Goal: Transaction & Acquisition: Purchase product/service

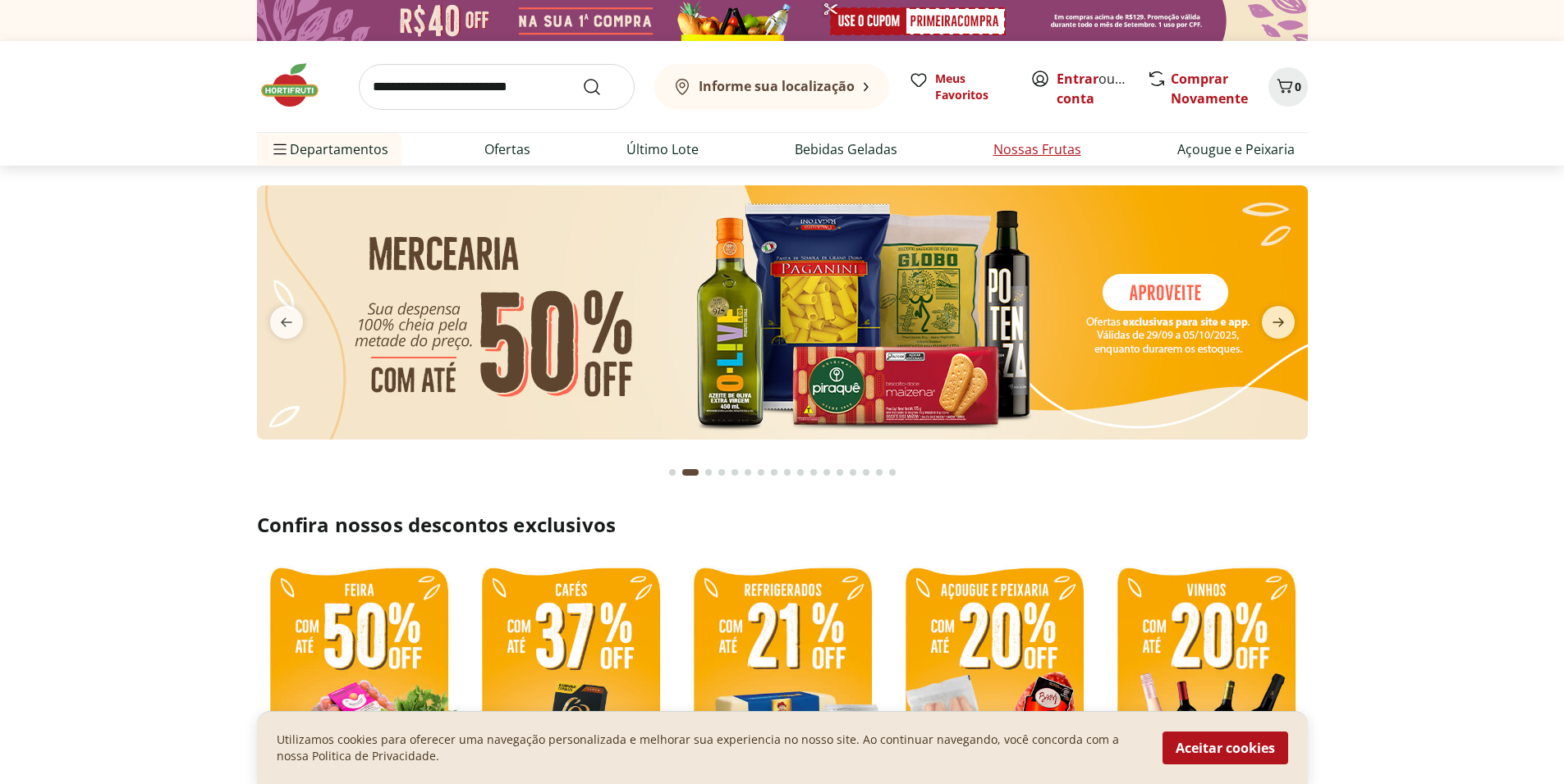
click at [1066, 154] on link "Nossas Frutas" at bounding box center [1037, 149] width 87 height 19
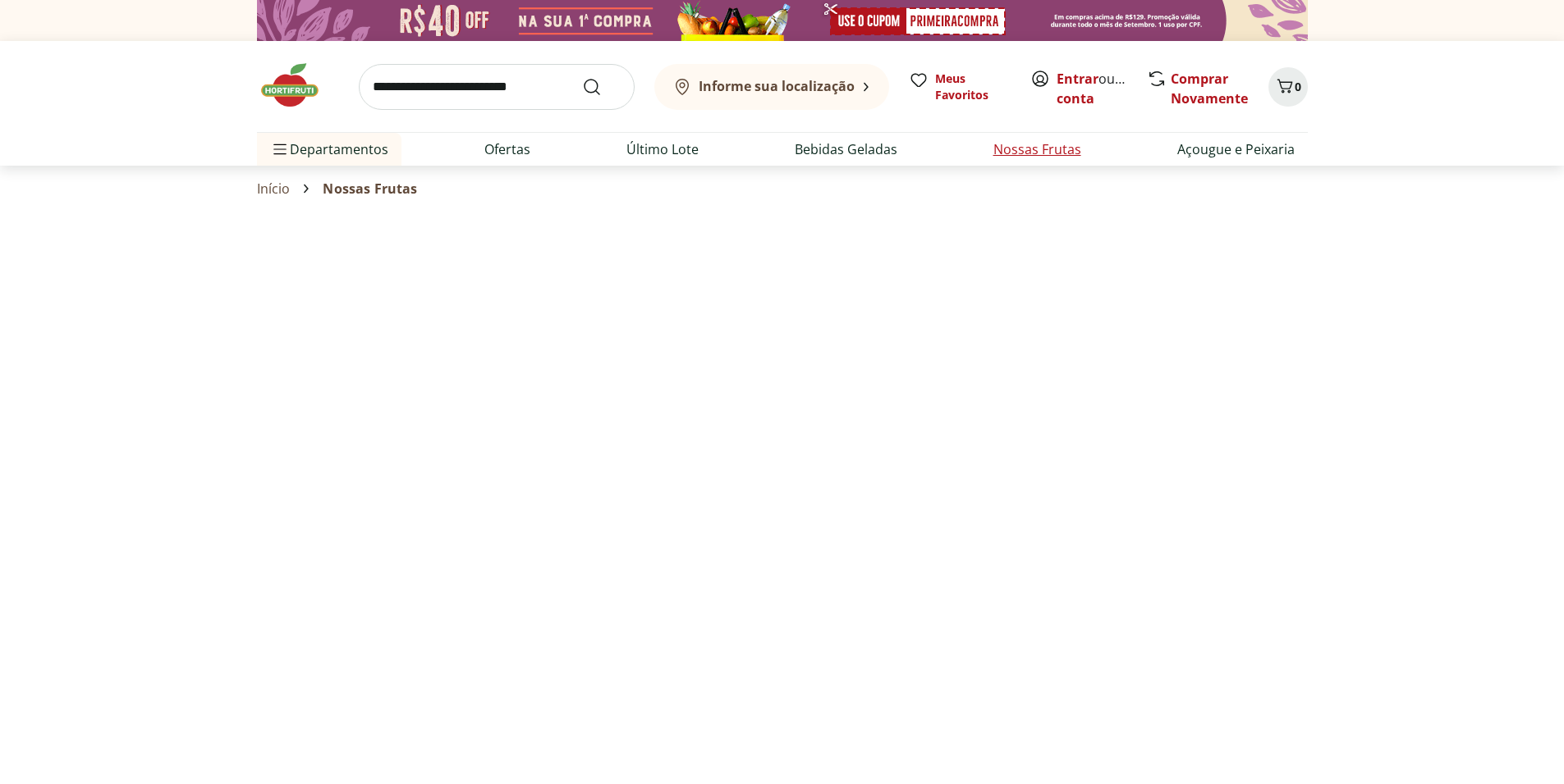
select select "**********"
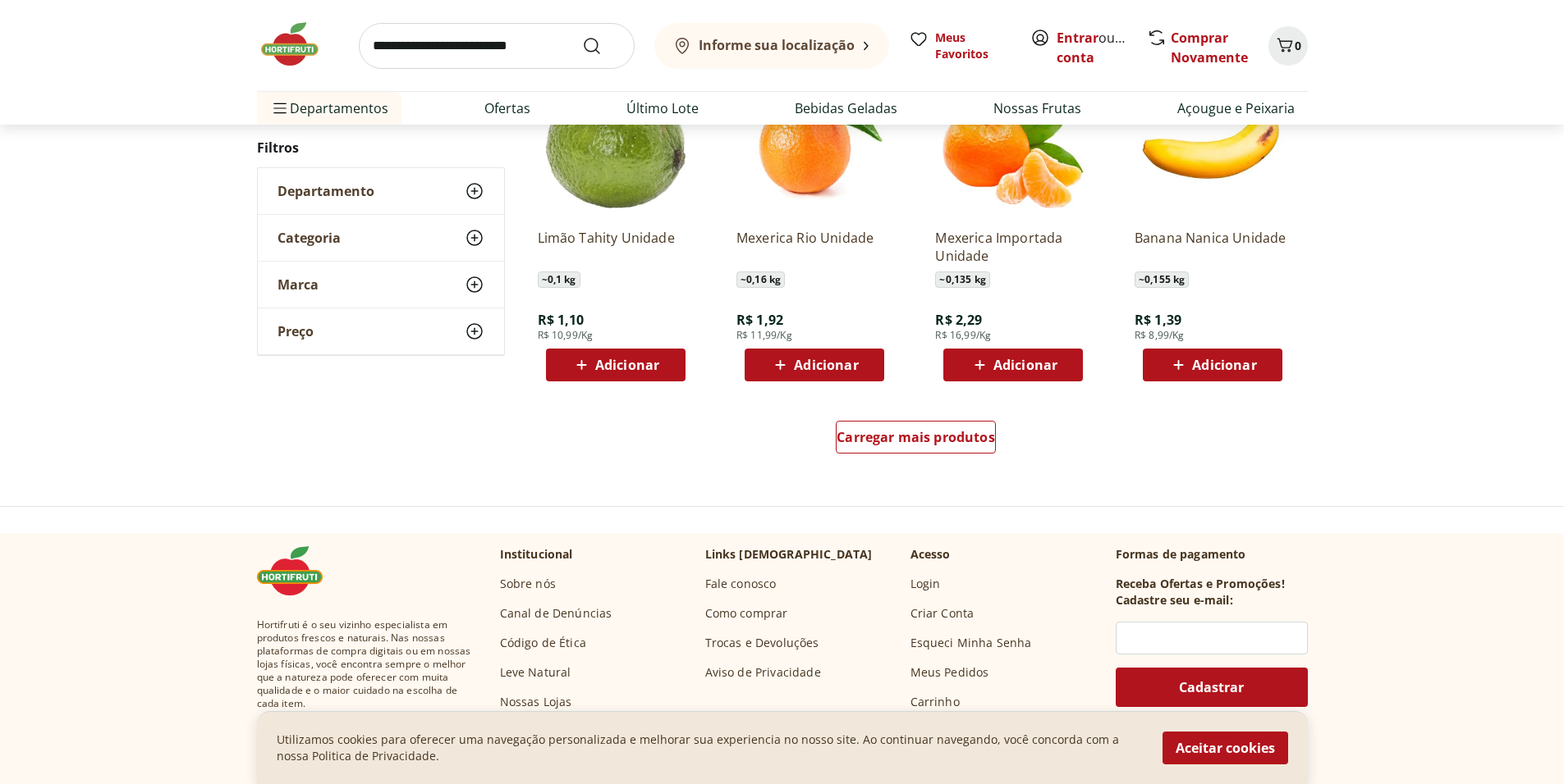
scroll to position [952, 0]
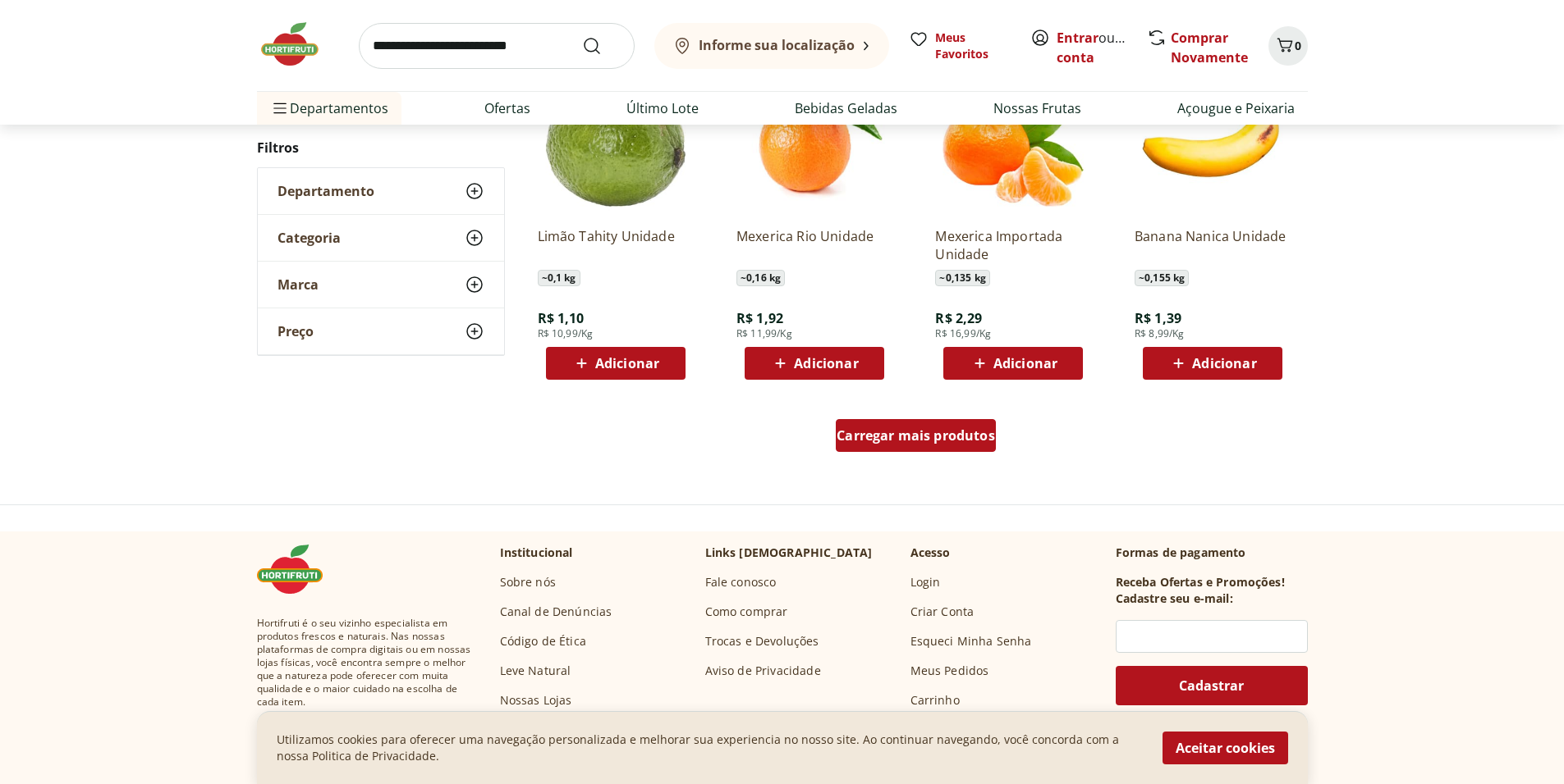
click at [914, 439] on span "Carregar mais produtos" at bounding box center [915, 436] width 158 height 14
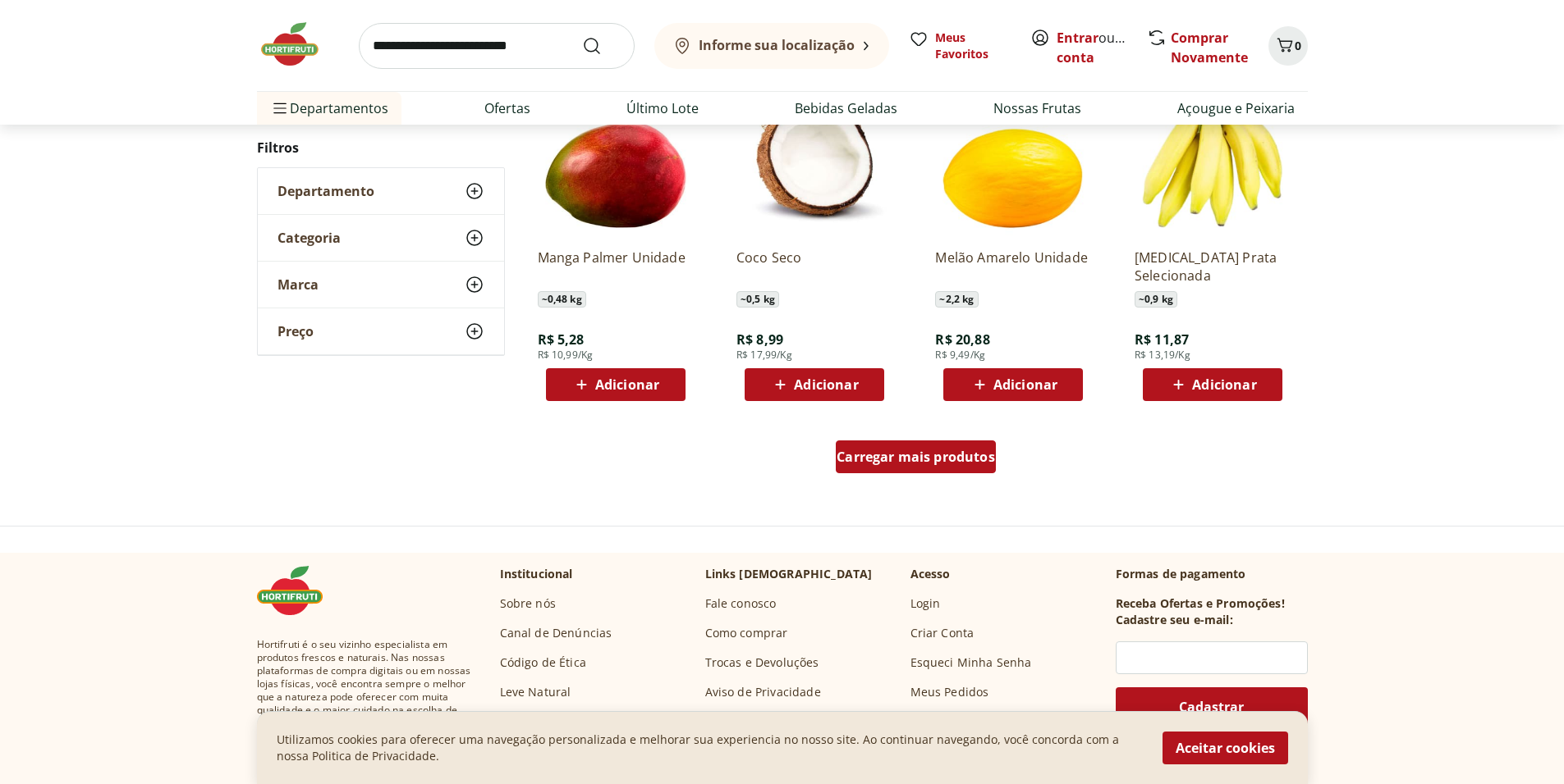
scroll to position [1018, 0]
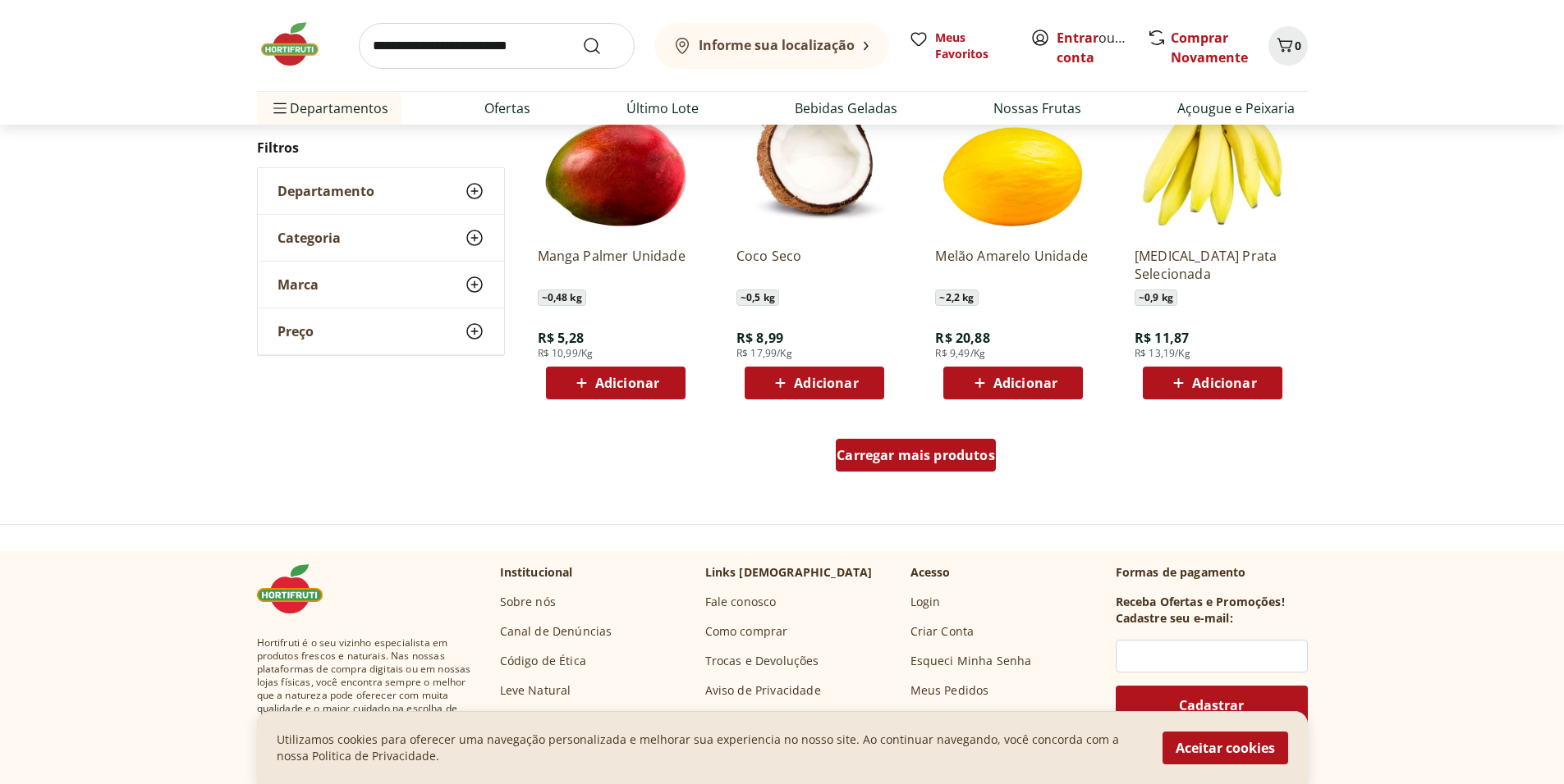
click at [914, 439] on div "Carregar mais produtos" at bounding box center [915, 455] width 160 height 33
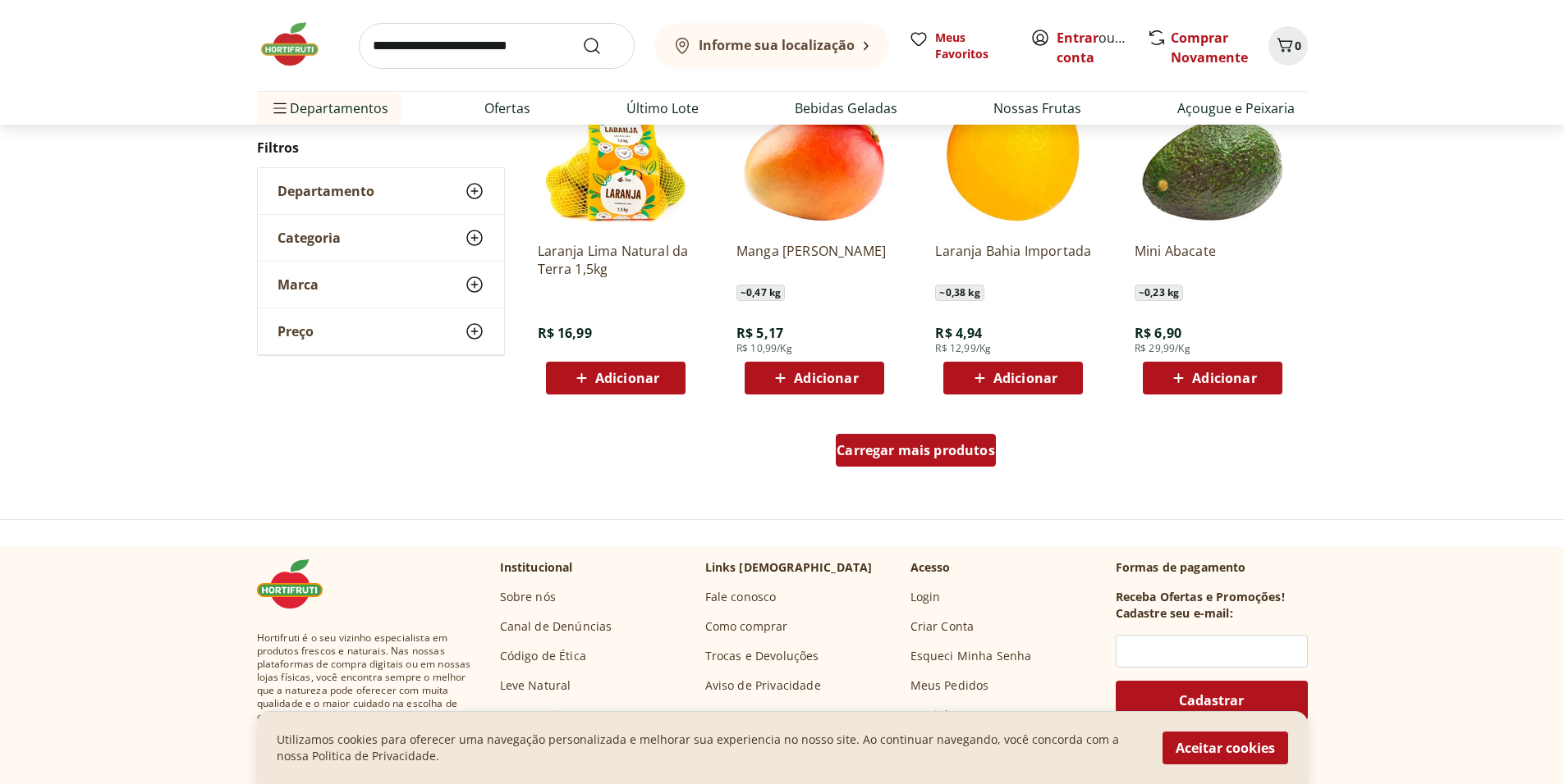
scroll to position [1030, 0]
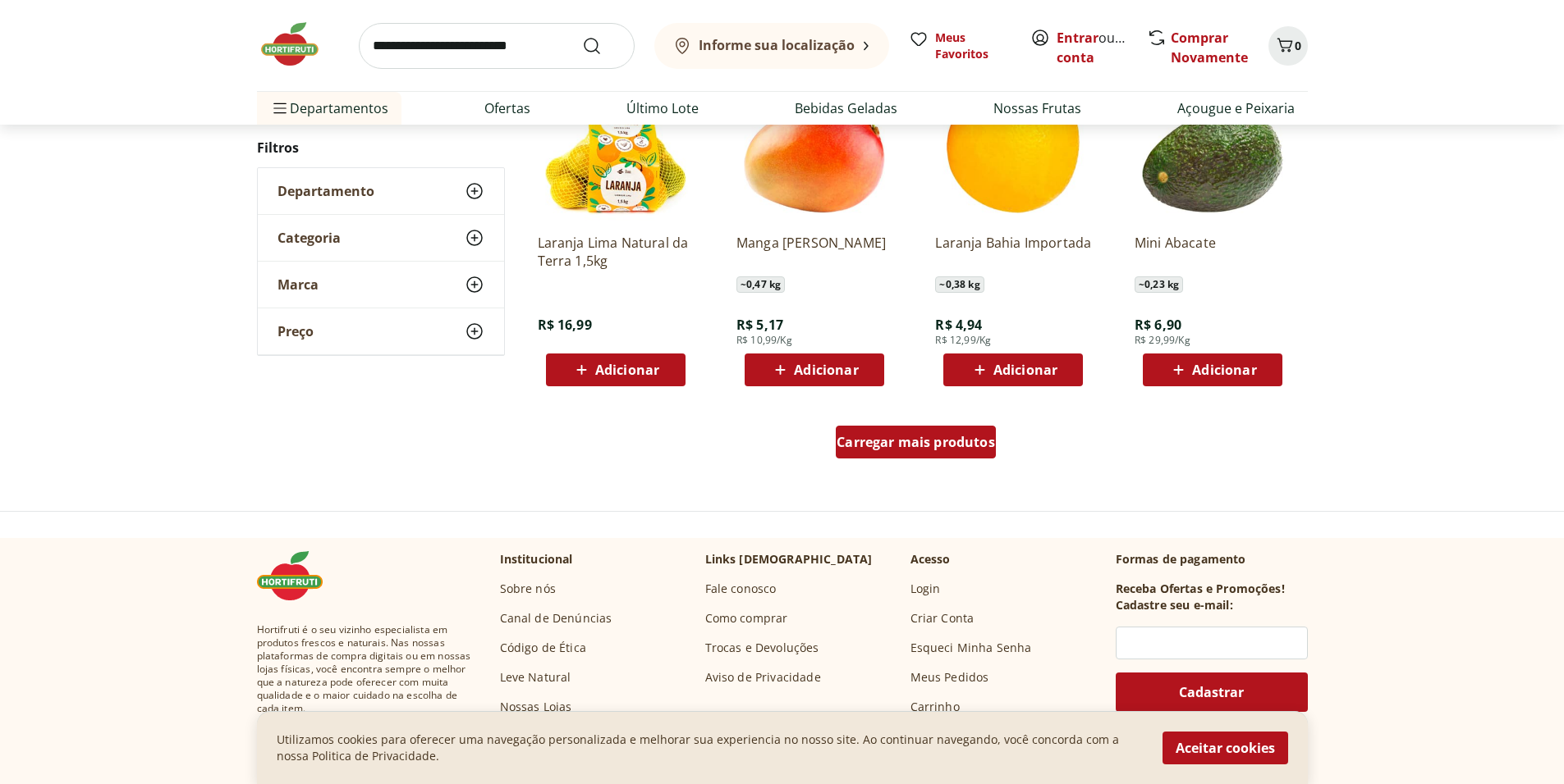
click at [914, 441] on span "Carregar mais produtos" at bounding box center [915, 442] width 158 height 14
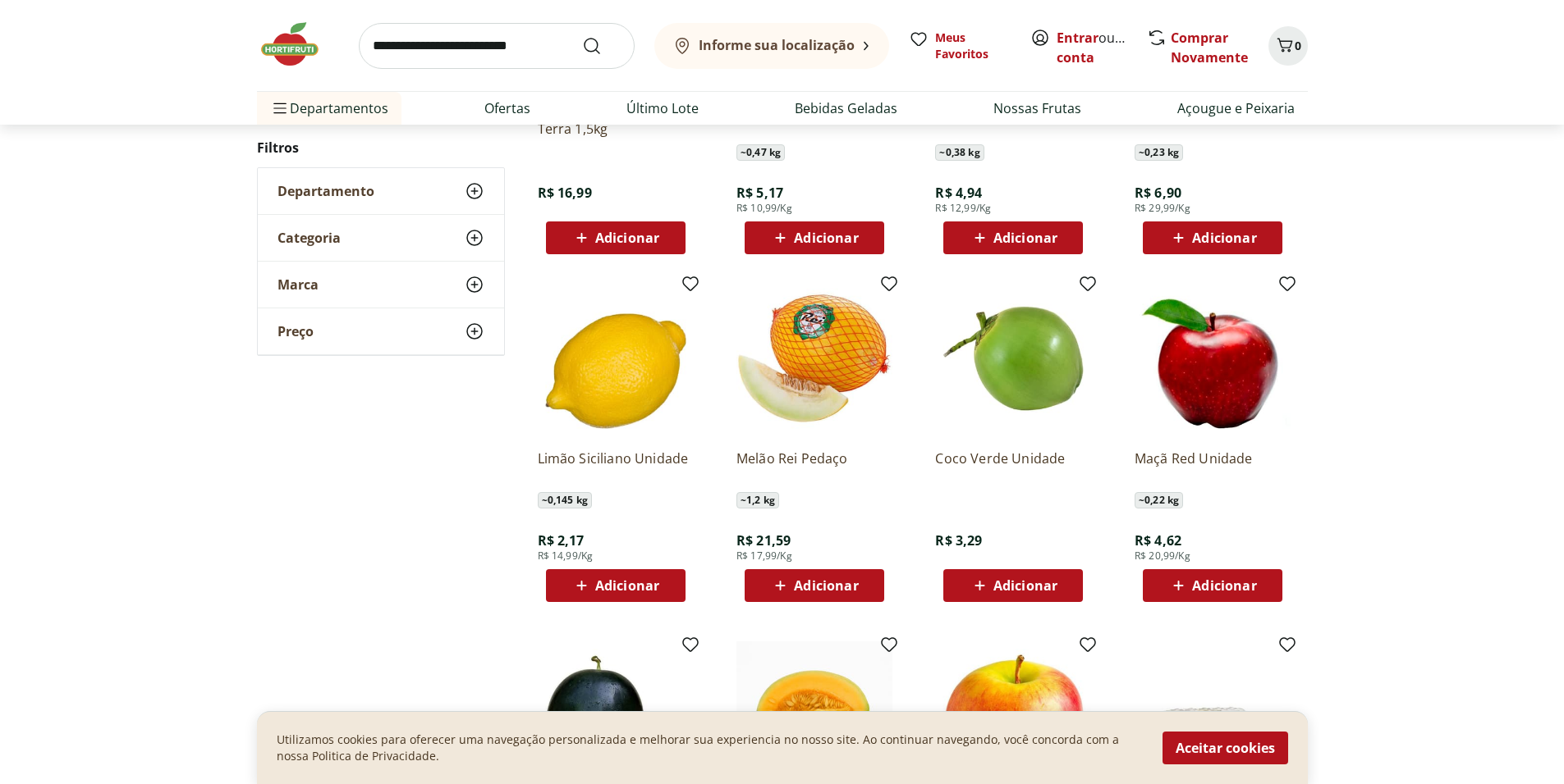
scroll to position [1227, 0]
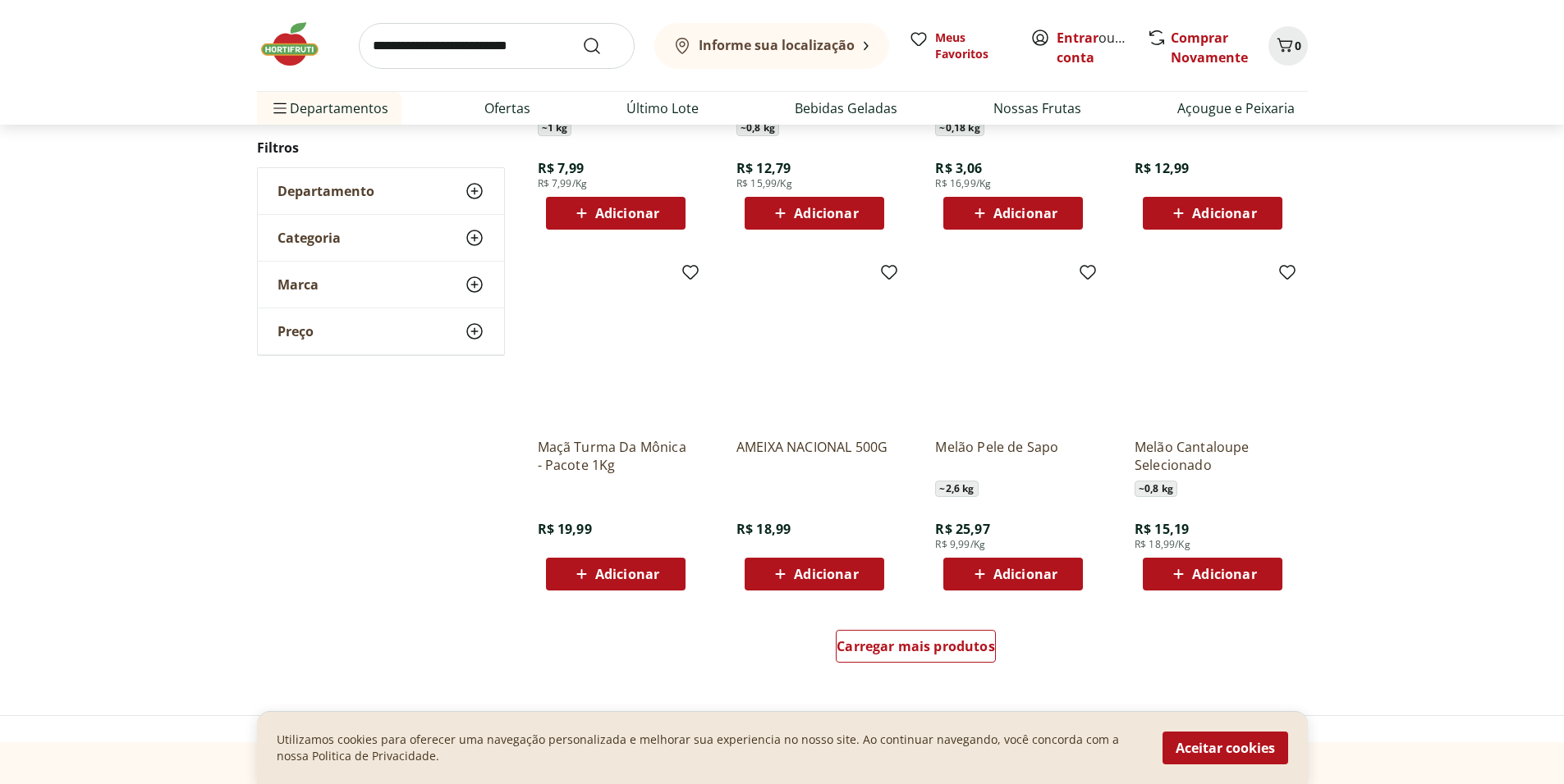
scroll to position [912, 0]
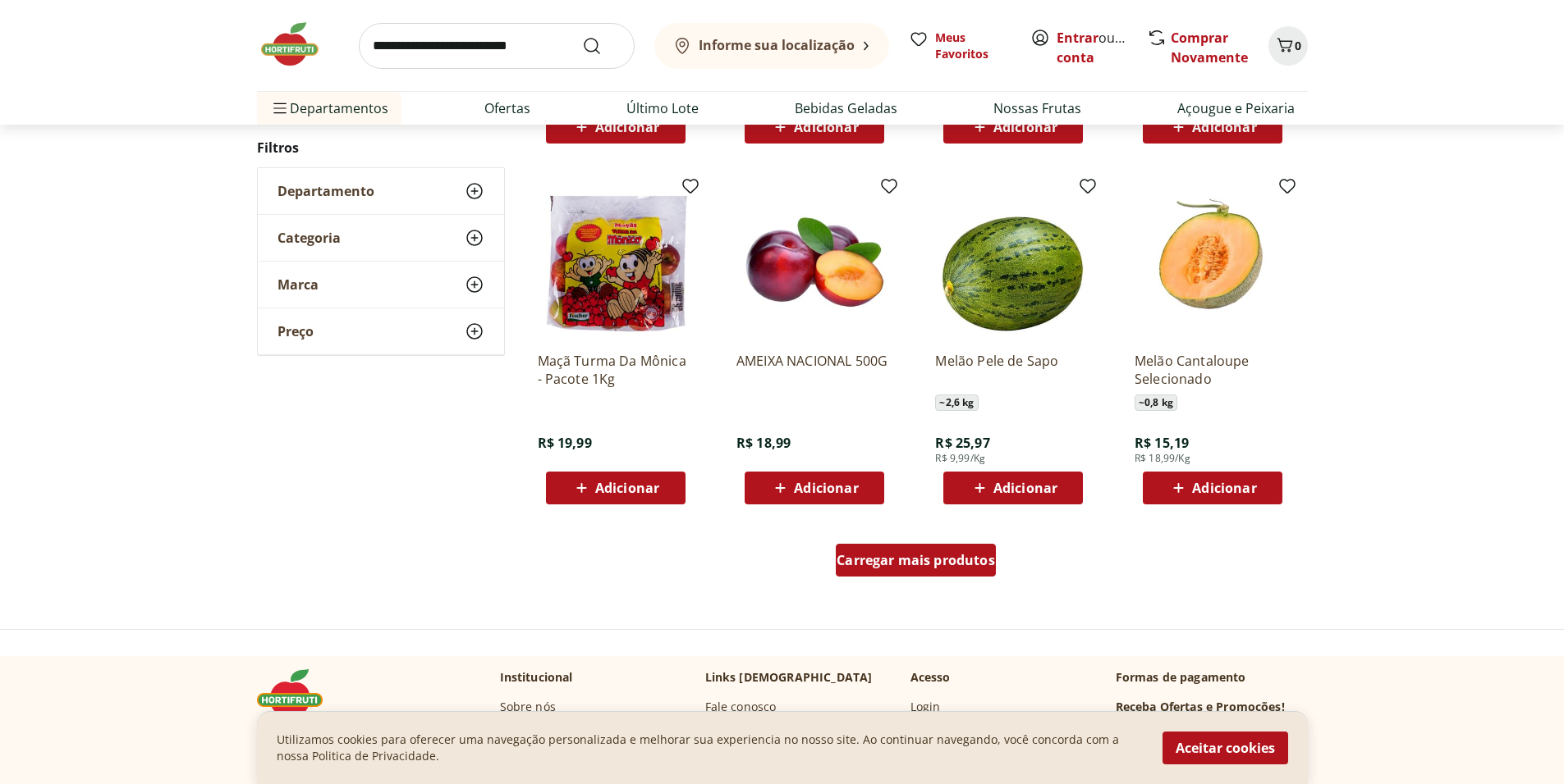
click at [887, 573] on div "Carregar mais produtos" at bounding box center [915, 561] width 160 height 33
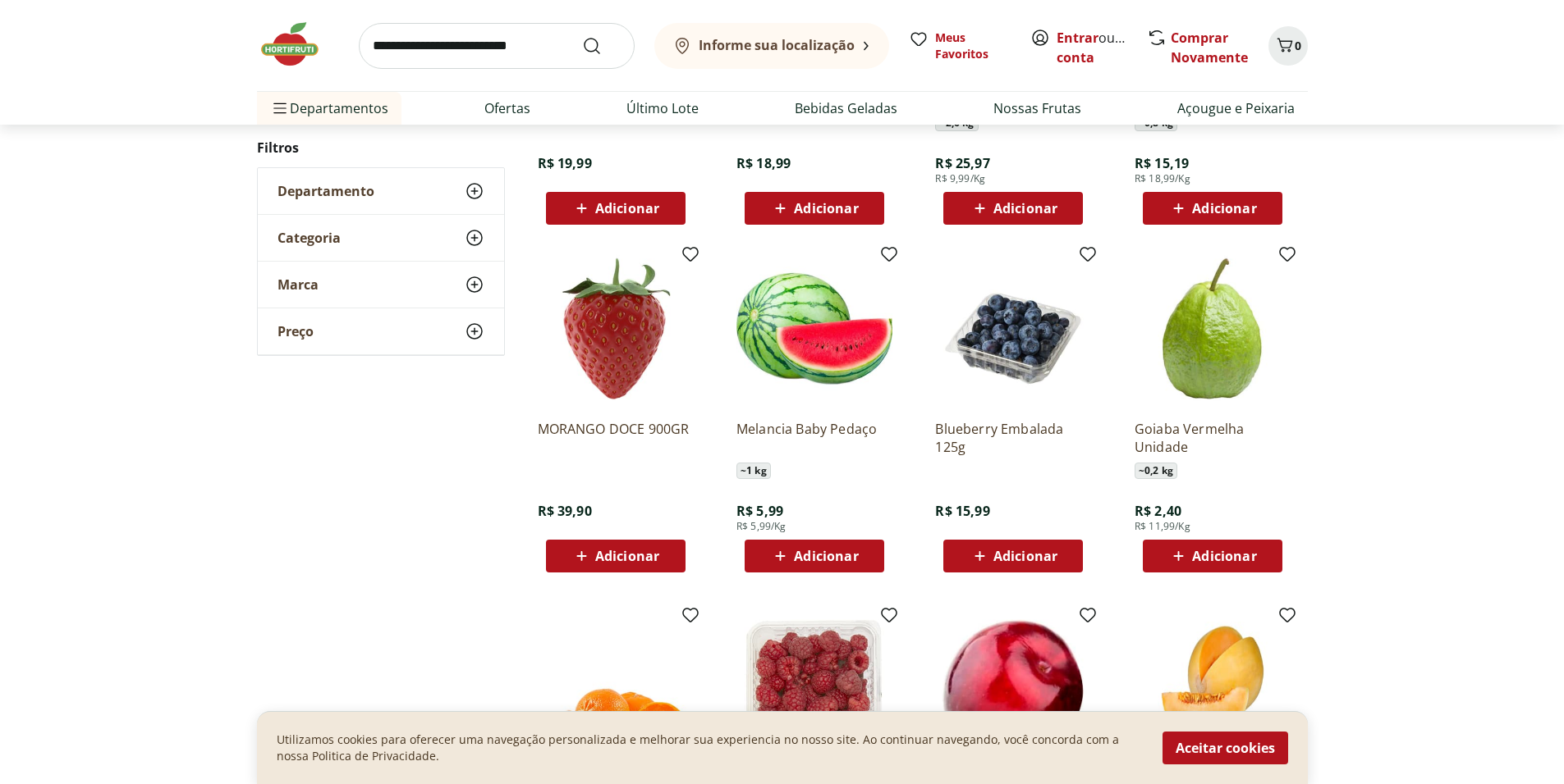
scroll to position [1241, 0]
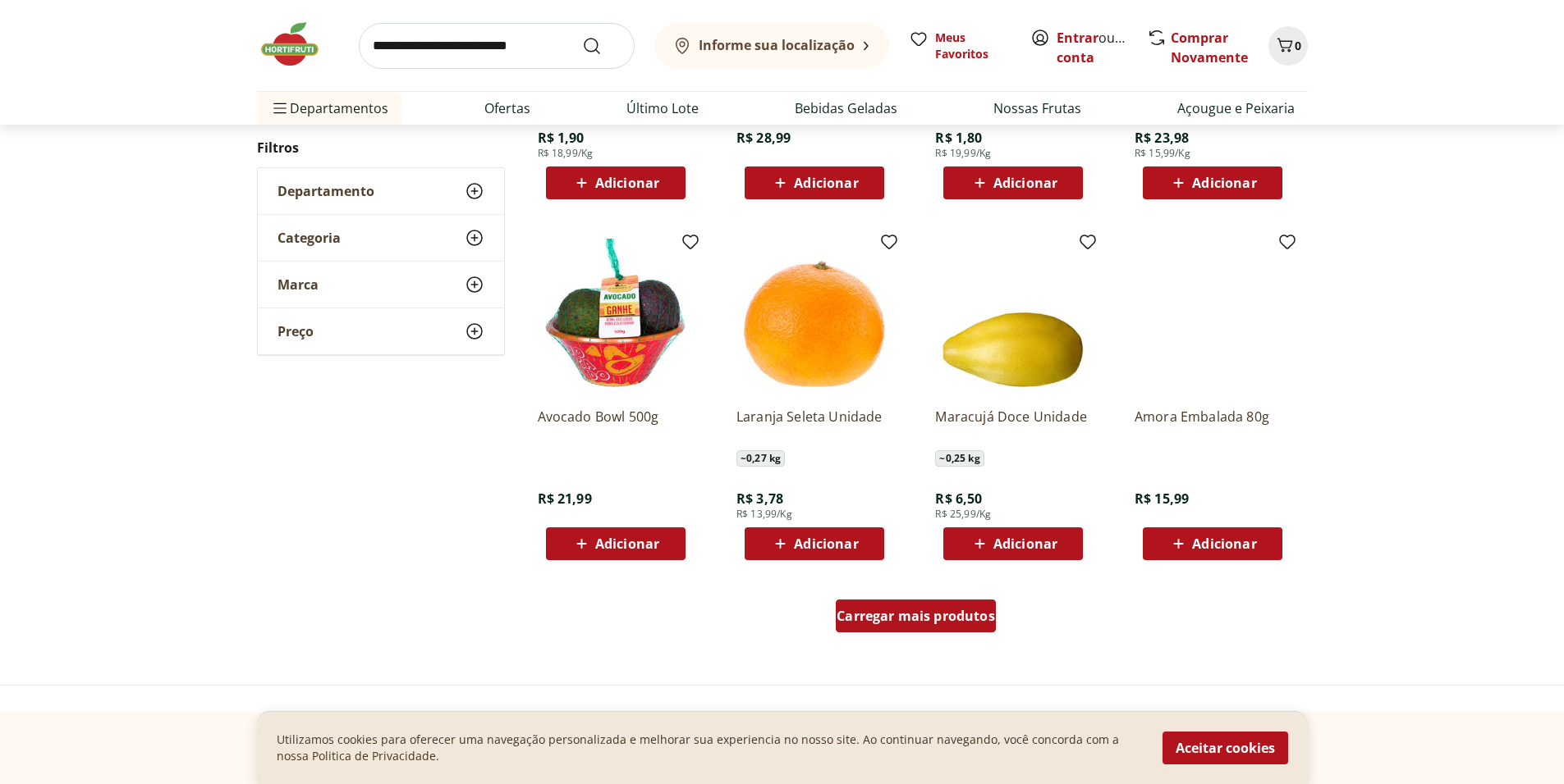
scroll to position [860, 0]
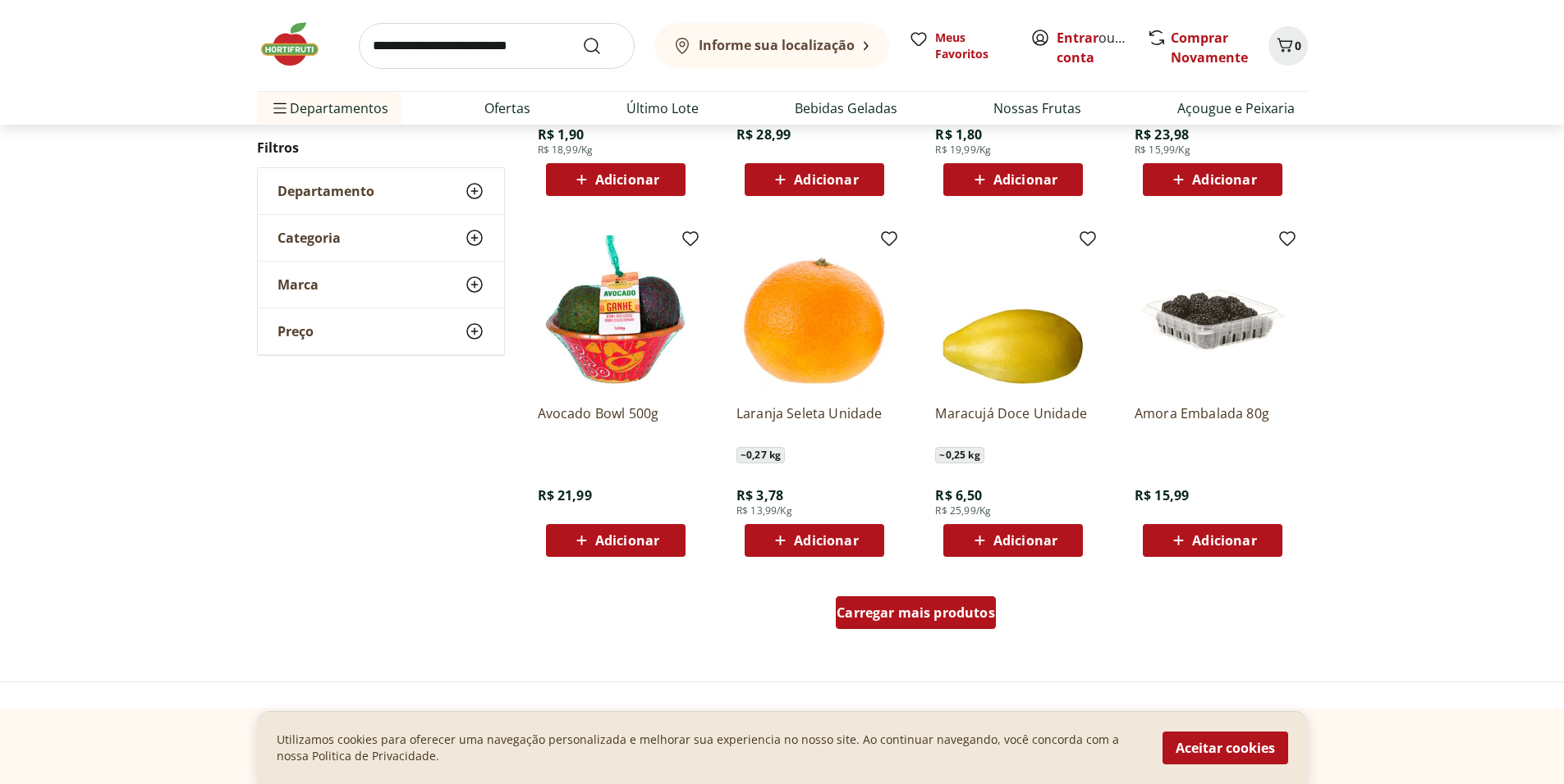
click at [939, 604] on div "Carregar mais produtos" at bounding box center [915, 613] width 160 height 33
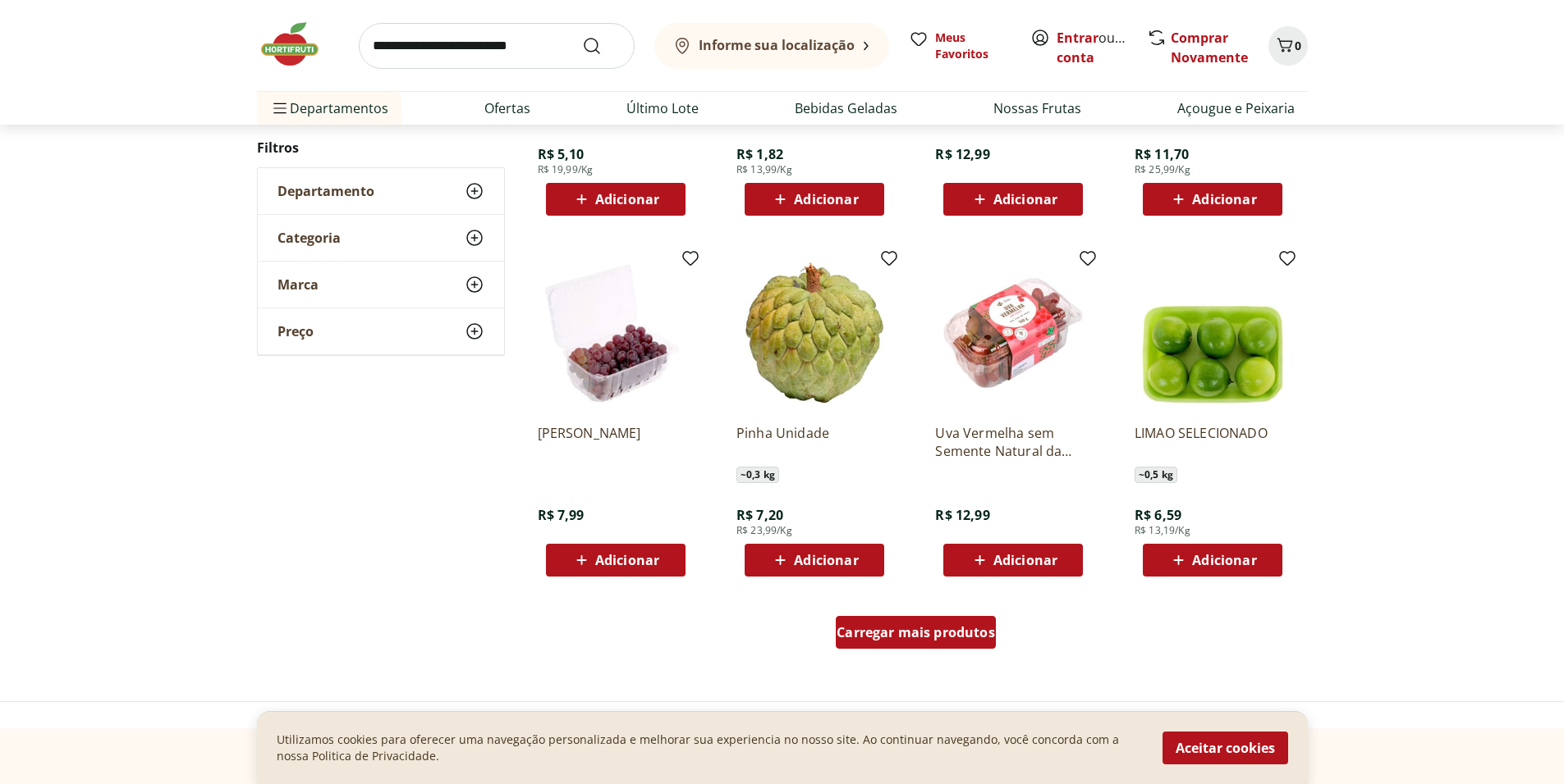
scroll to position [873, 0]
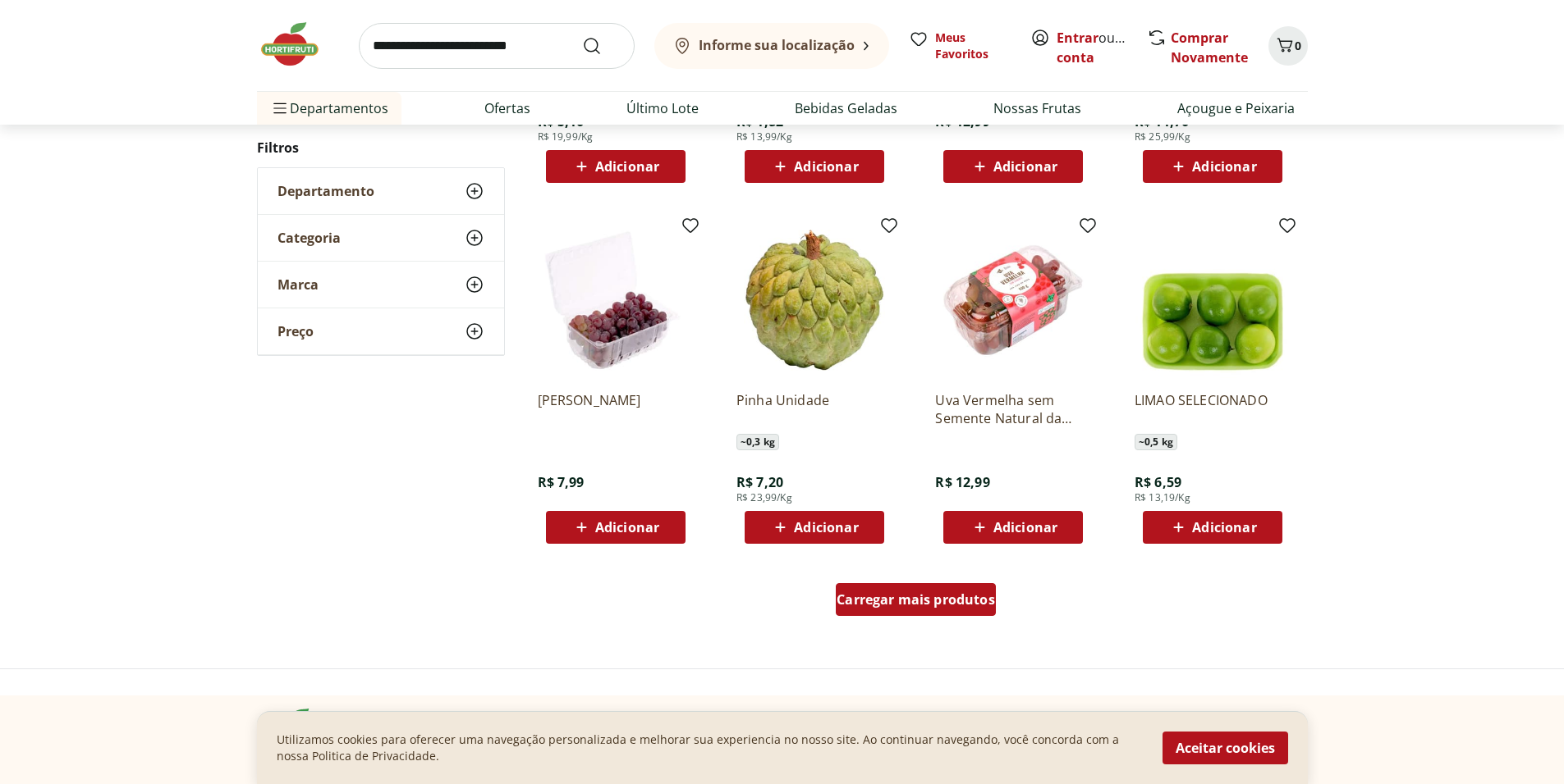
click at [860, 606] on span "Carregar mais produtos" at bounding box center [915, 600] width 158 height 14
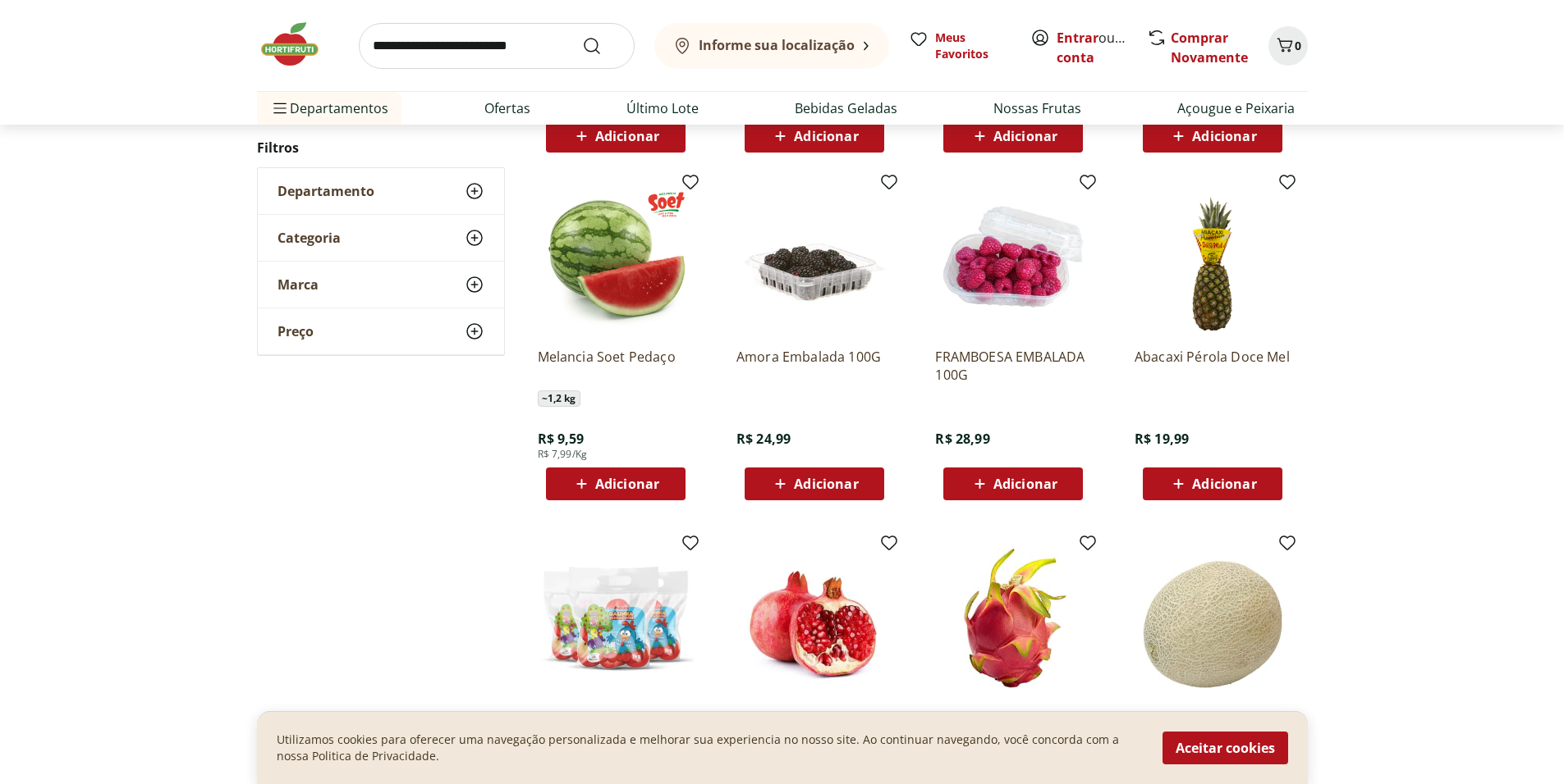
scroll to position [1267, 0]
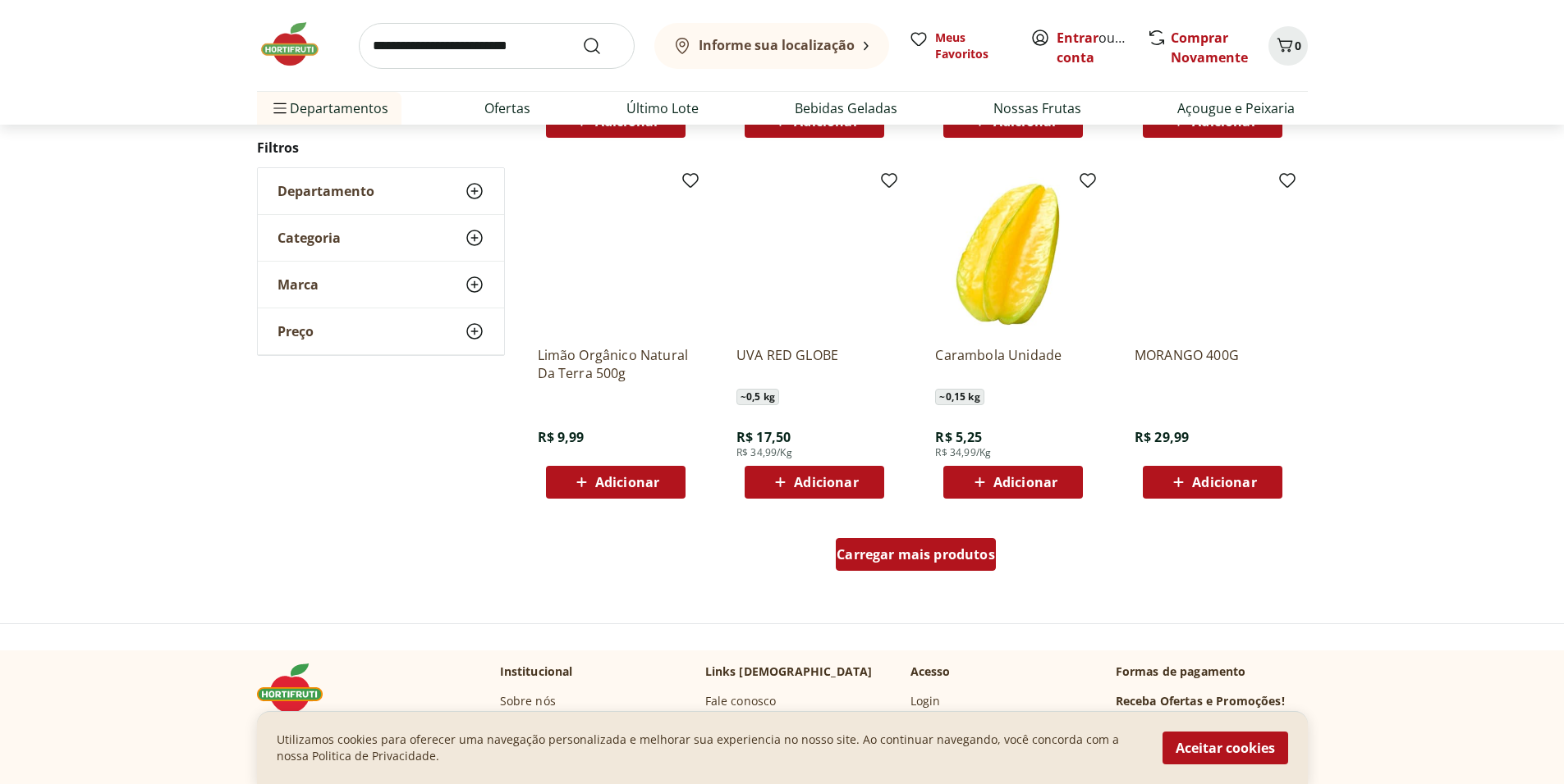
scroll to position [919, 0]
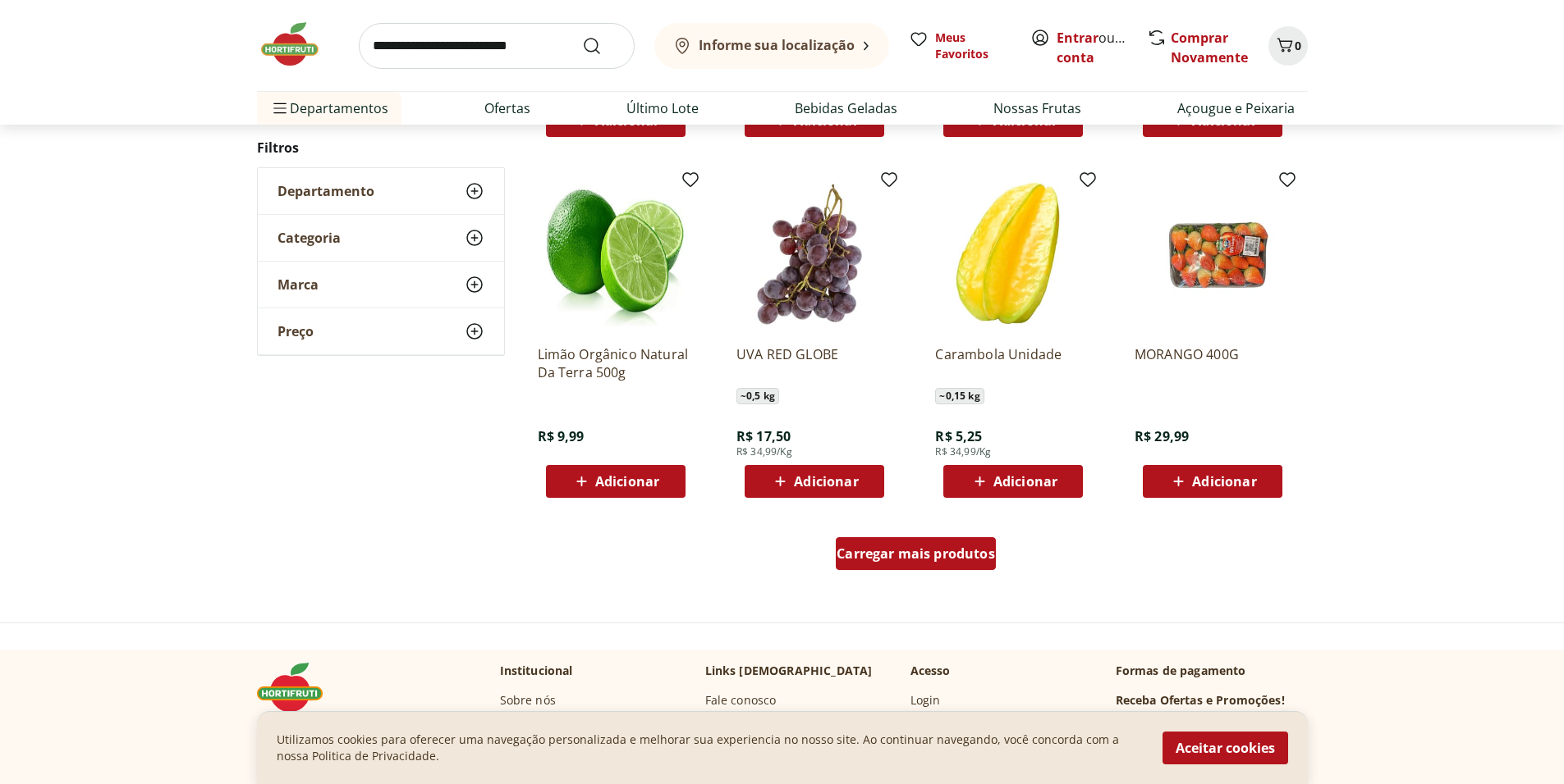
click at [949, 560] on span "Carregar mais produtos" at bounding box center [915, 554] width 158 height 14
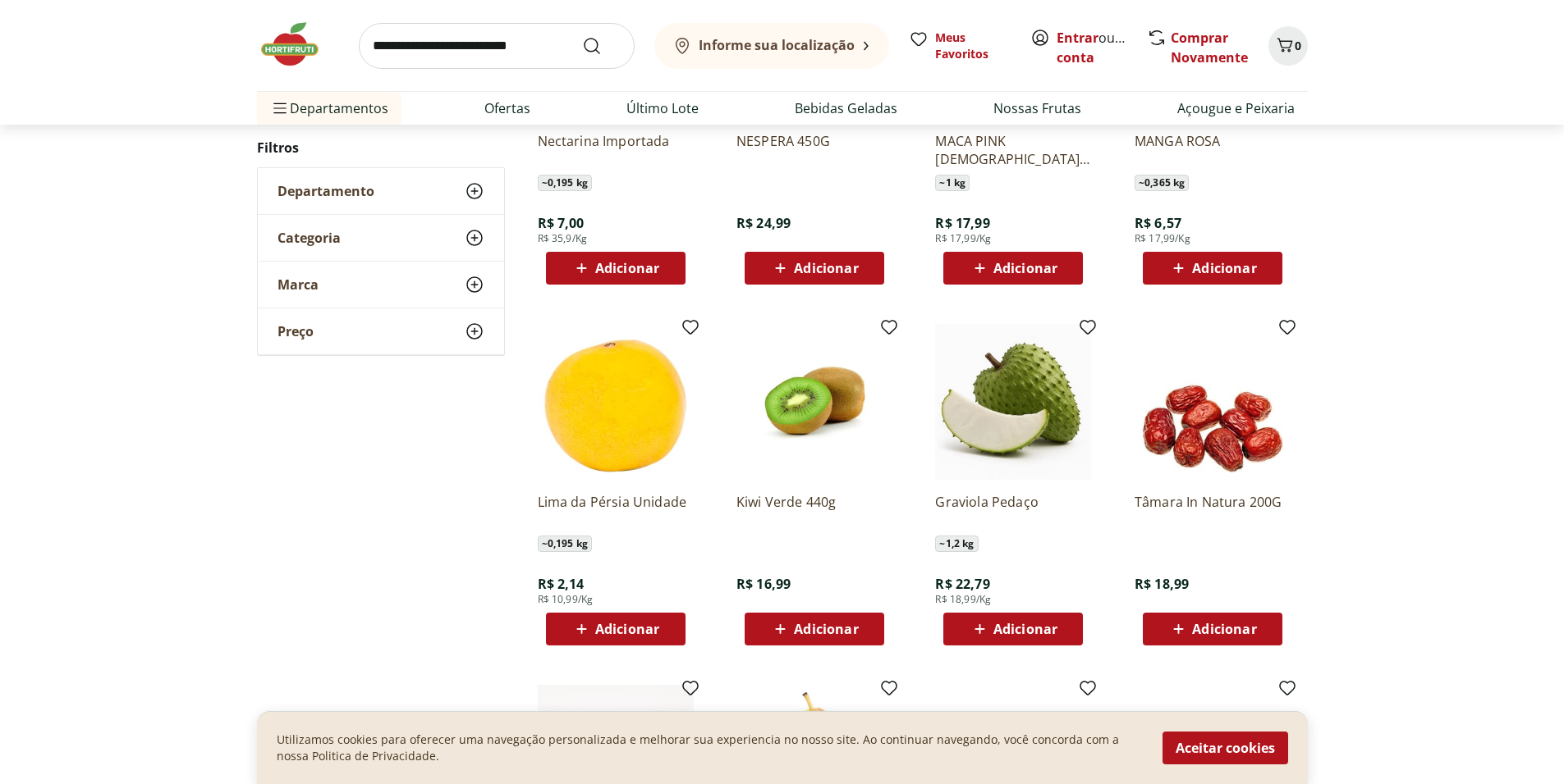
scroll to position [440, 0]
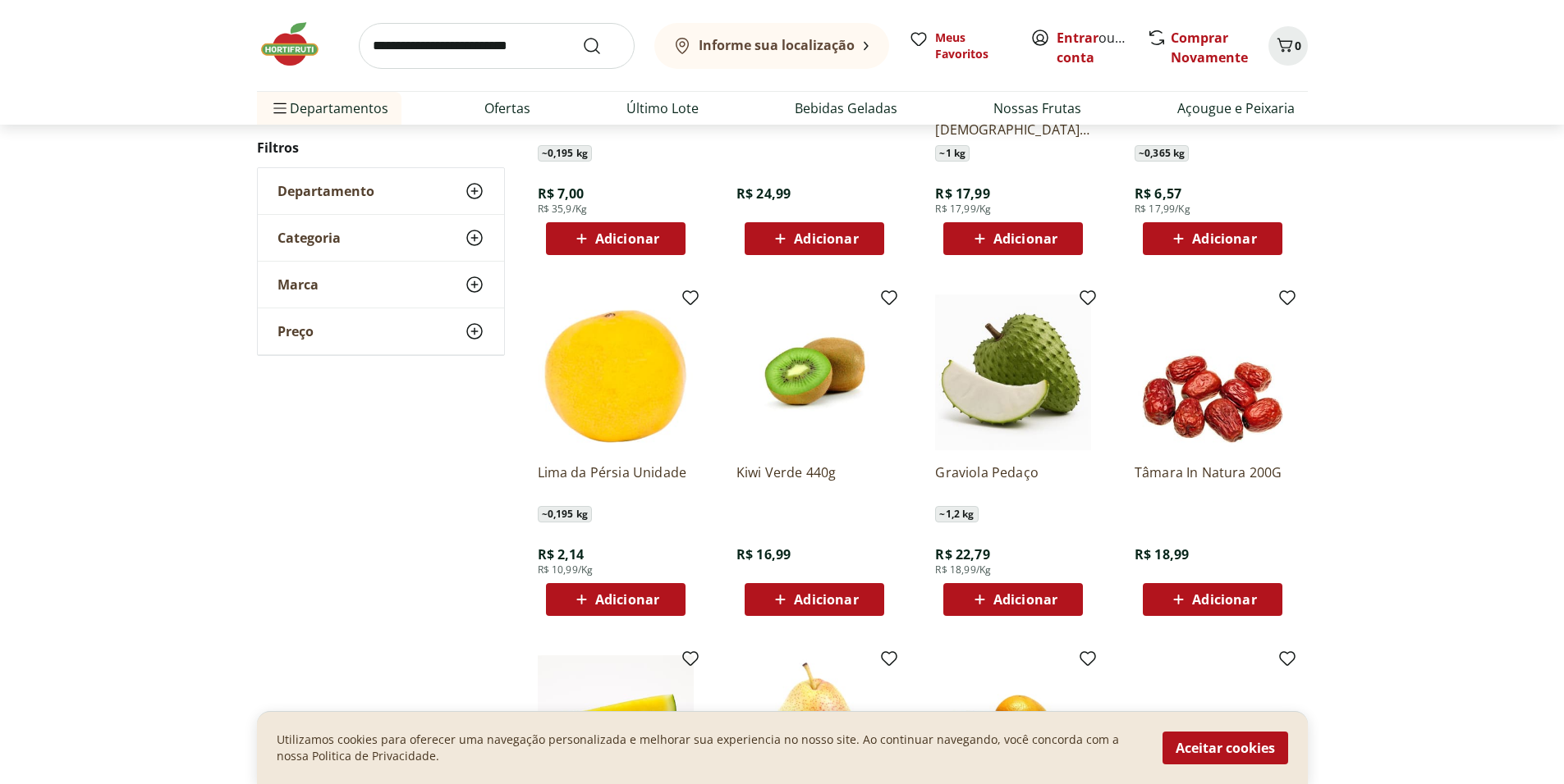
click at [1028, 606] on span "Adicionar" at bounding box center [1025, 600] width 64 height 14
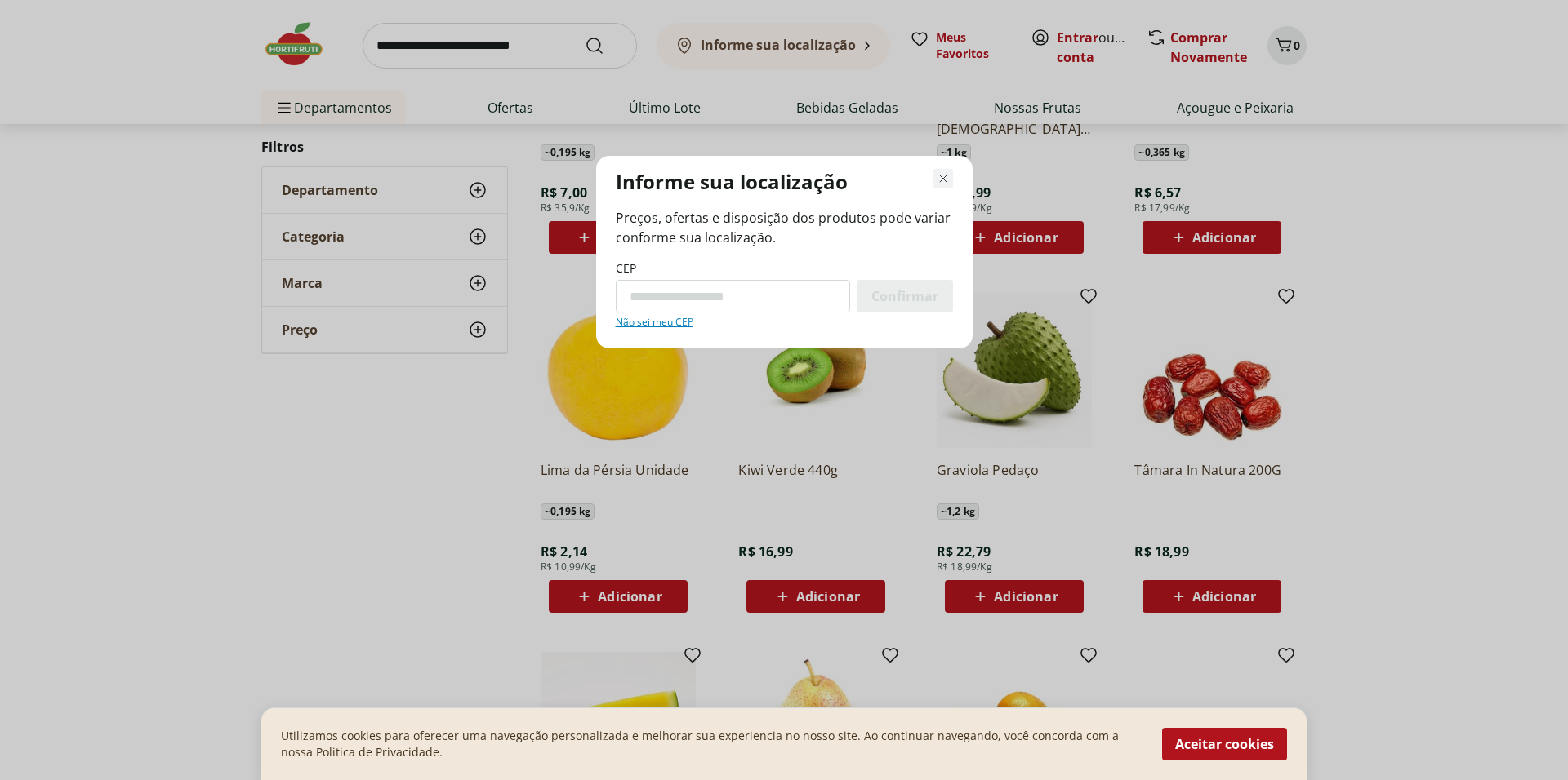
click at [943, 181] on icon "Fechar modal de regionalização" at bounding box center [943, 179] width 19 height 19
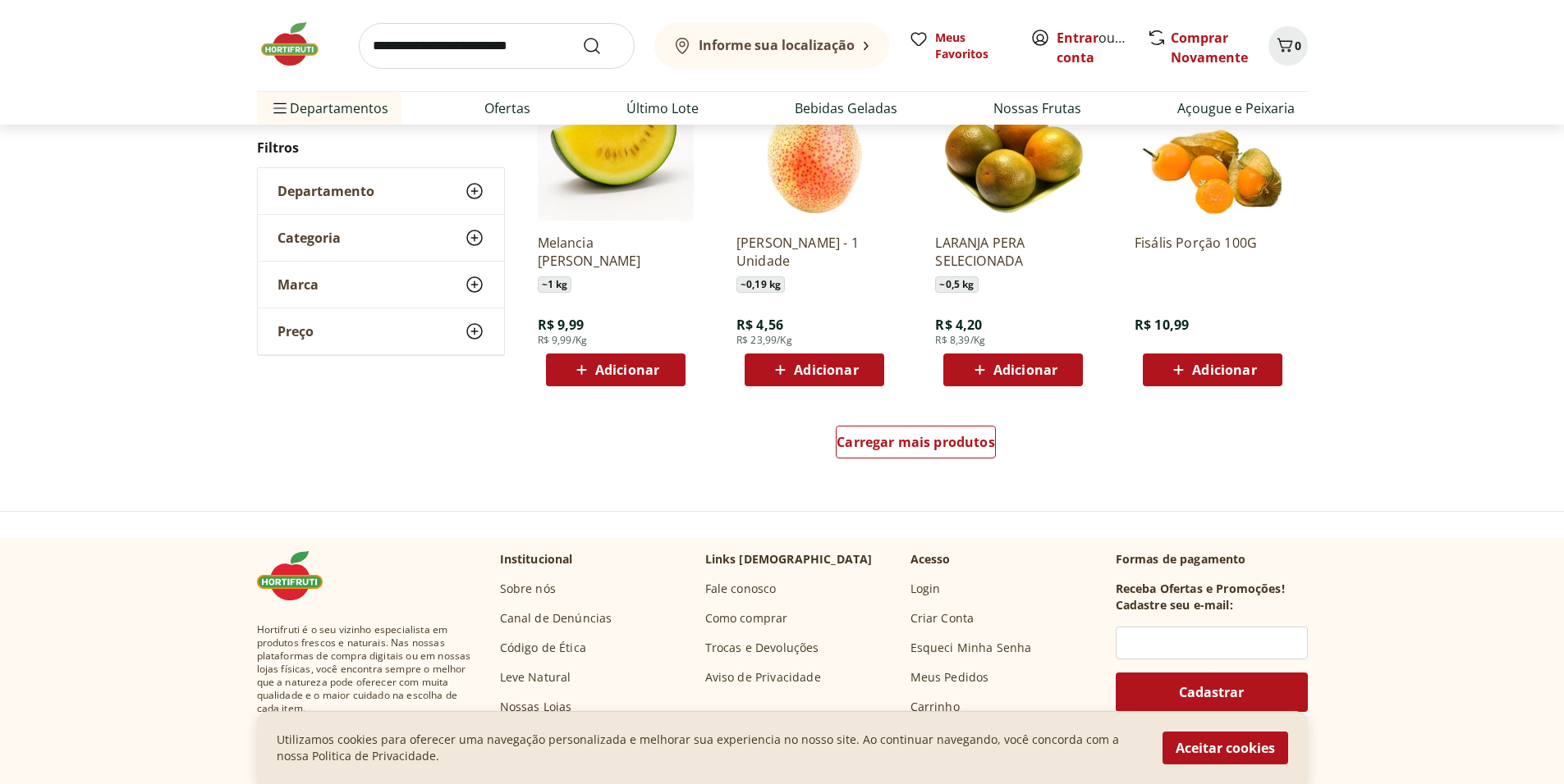
scroll to position [997, 0]
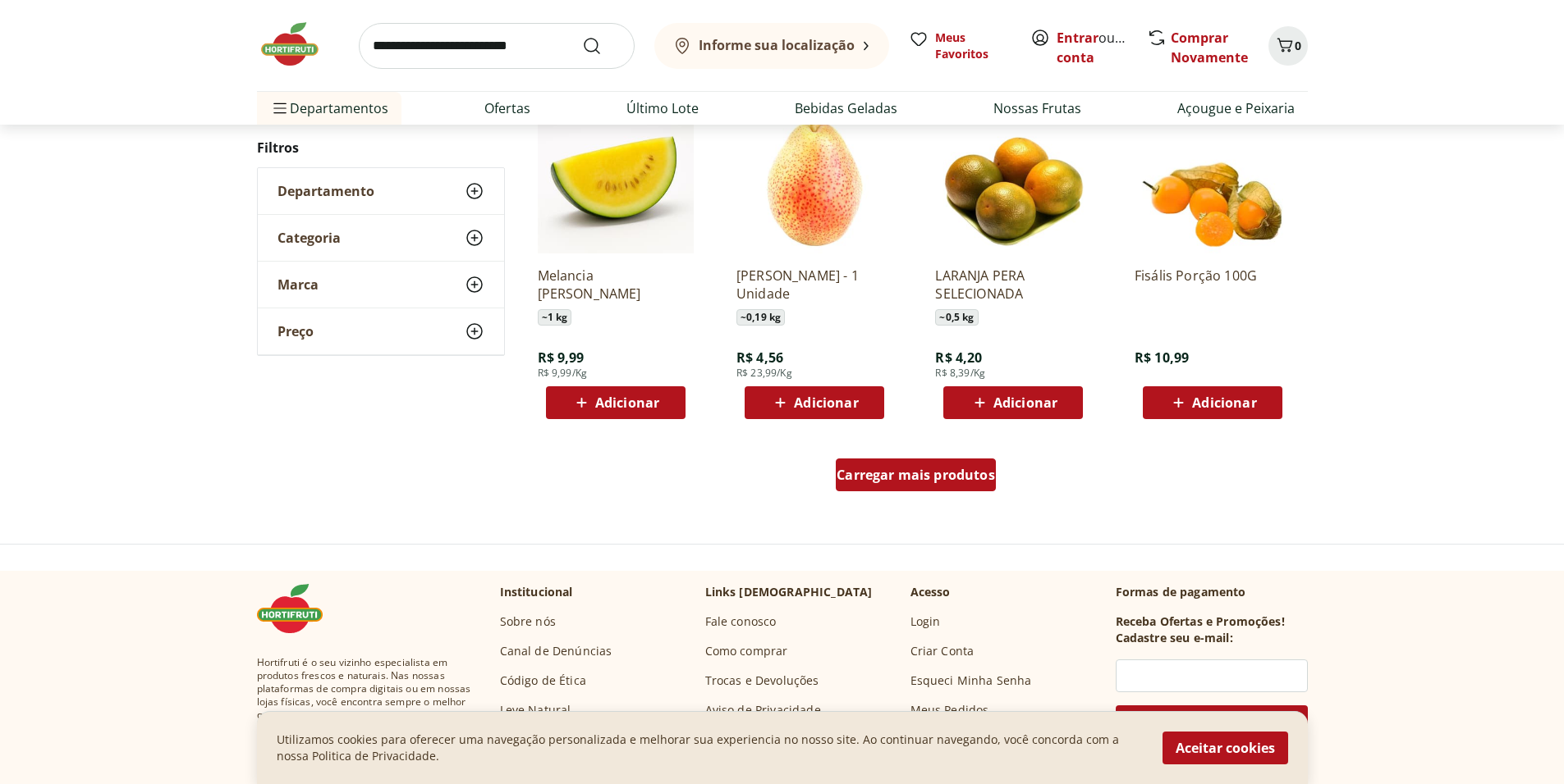
click at [893, 481] on span "Carregar mais produtos" at bounding box center [915, 475] width 158 height 14
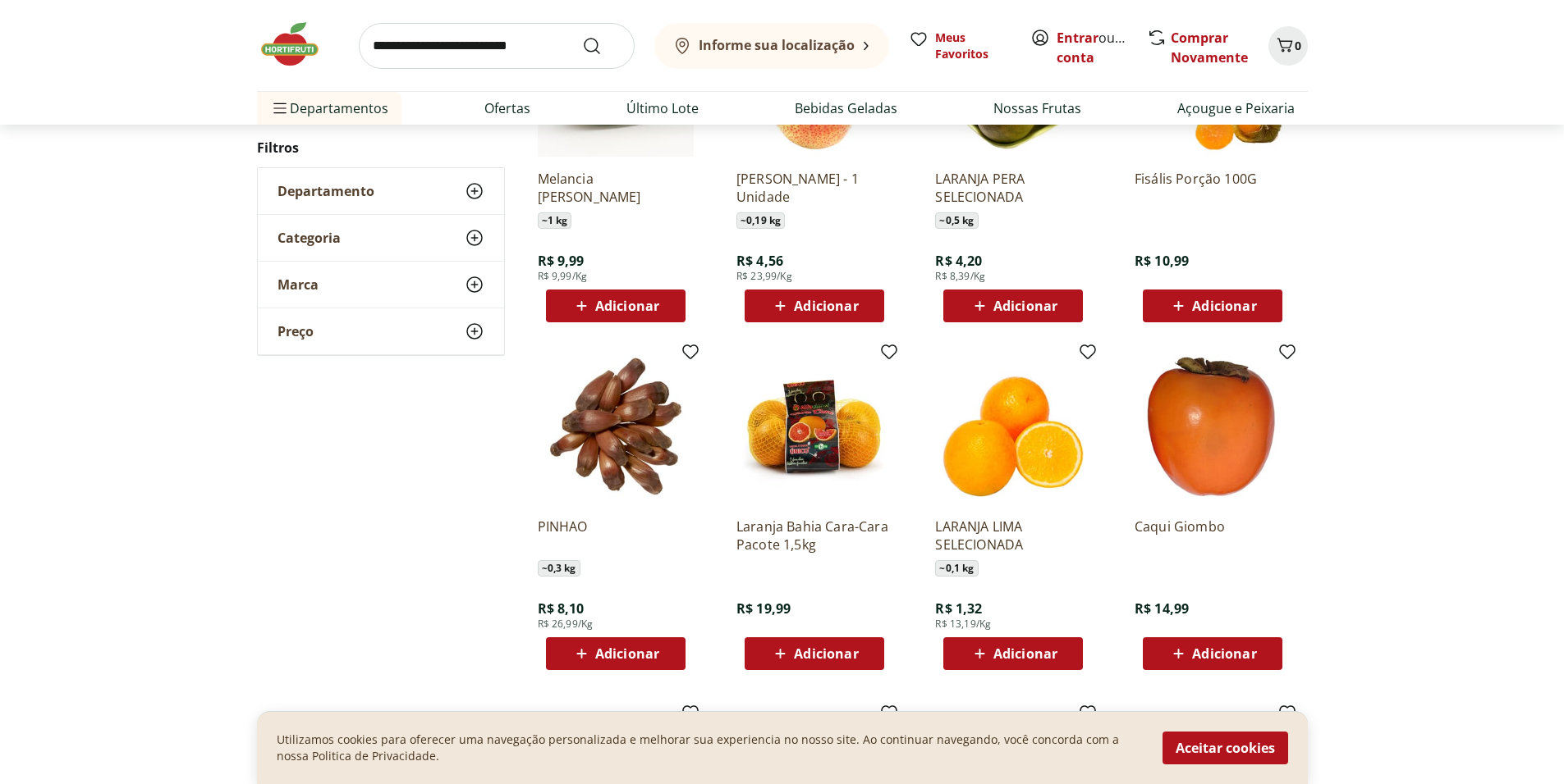
scroll to position [1096, 0]
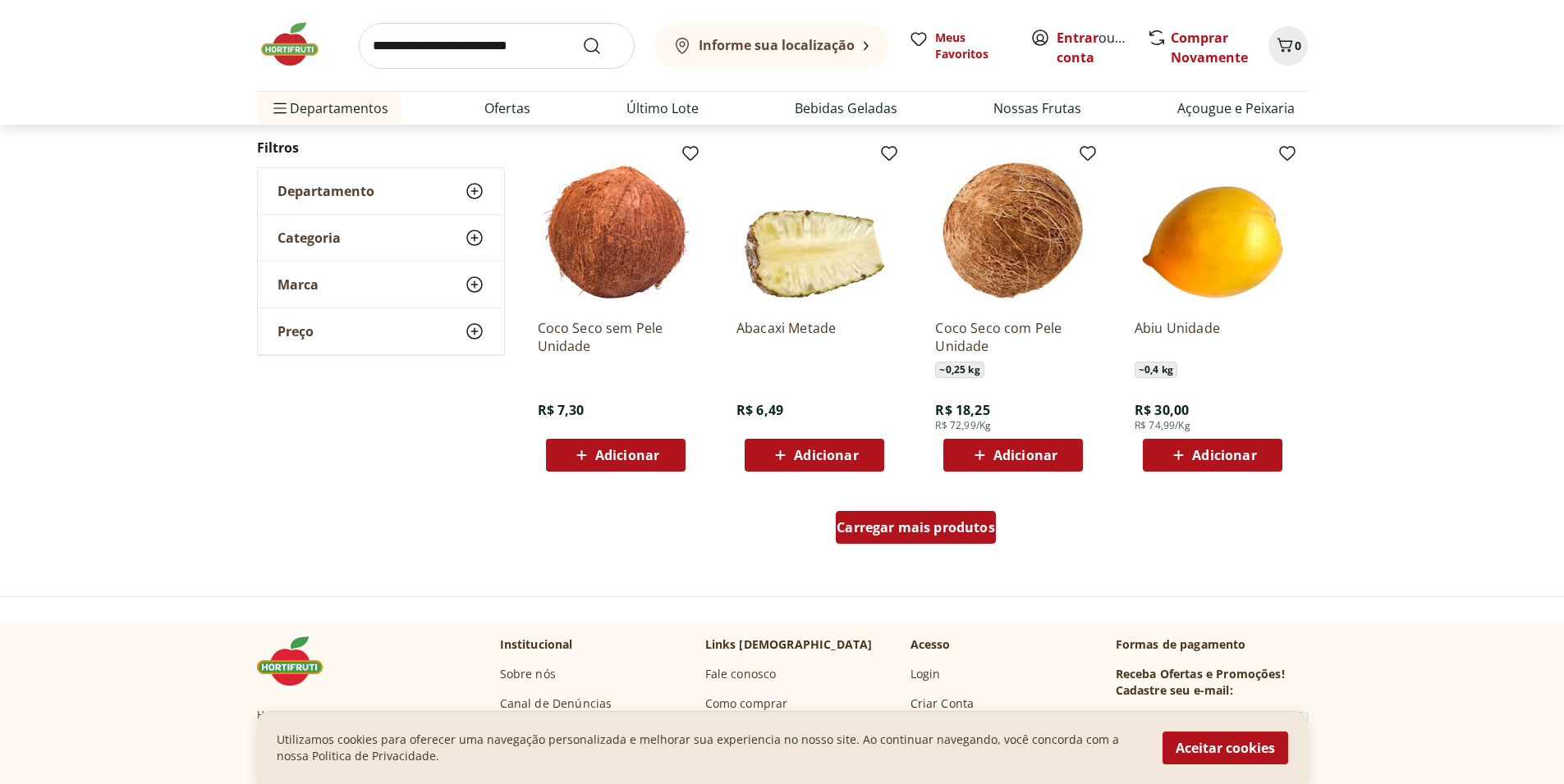
scroll to position [978, 0]
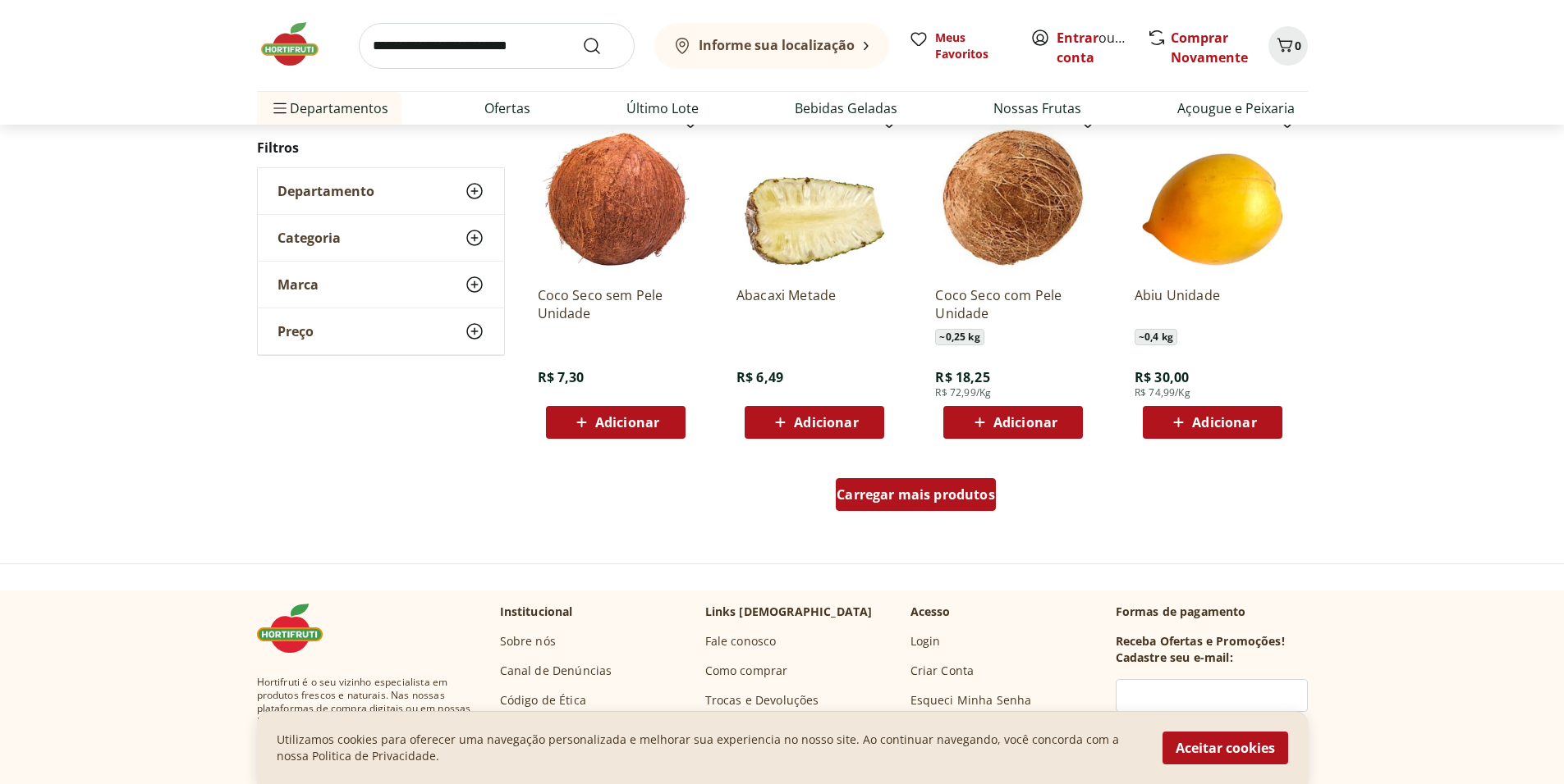
click at [893, 481] on div "Carregar mais produtos" at bounding box center [915, 495] width 160 height 33
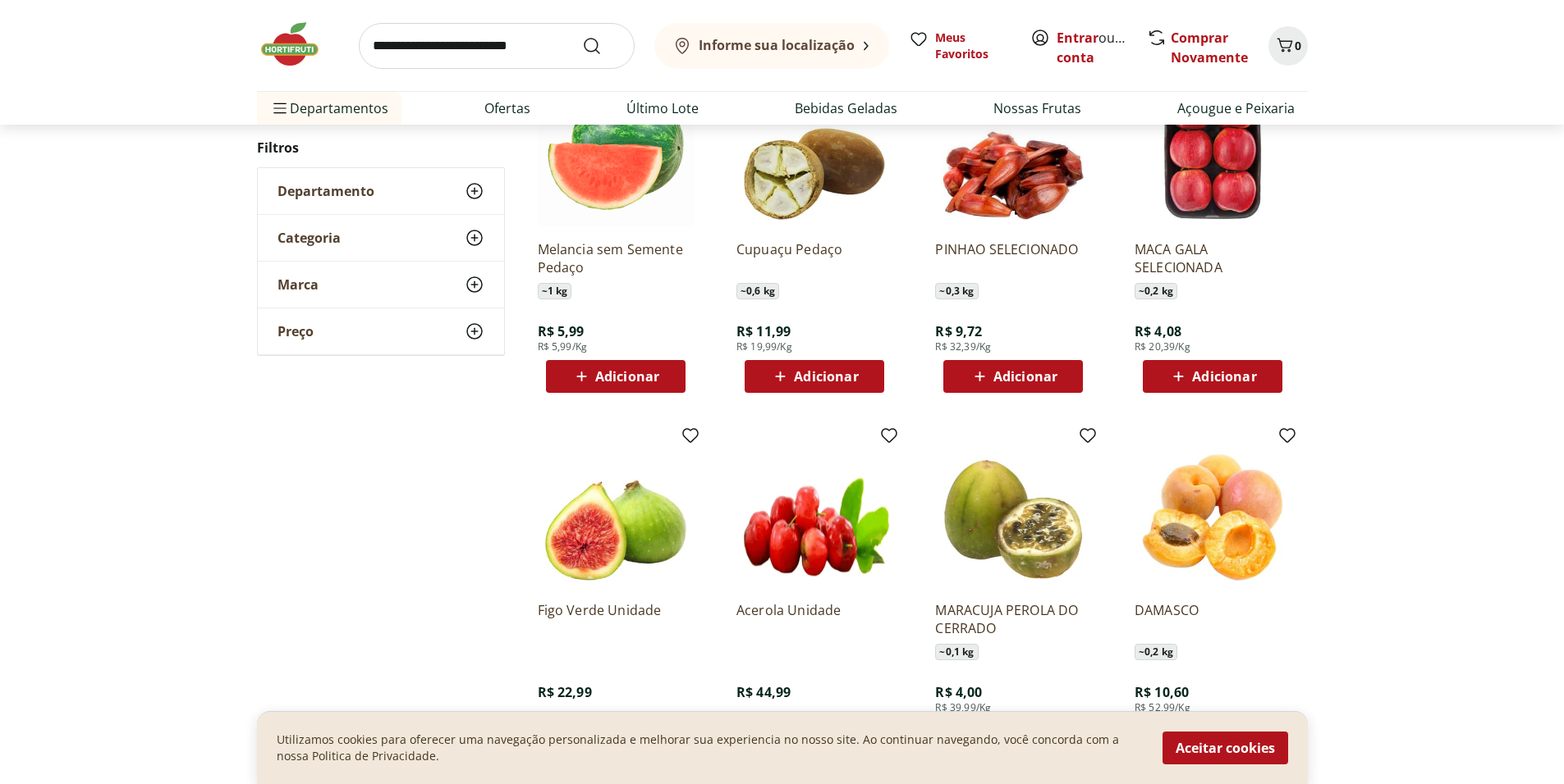
scroll to position [1405, 0]
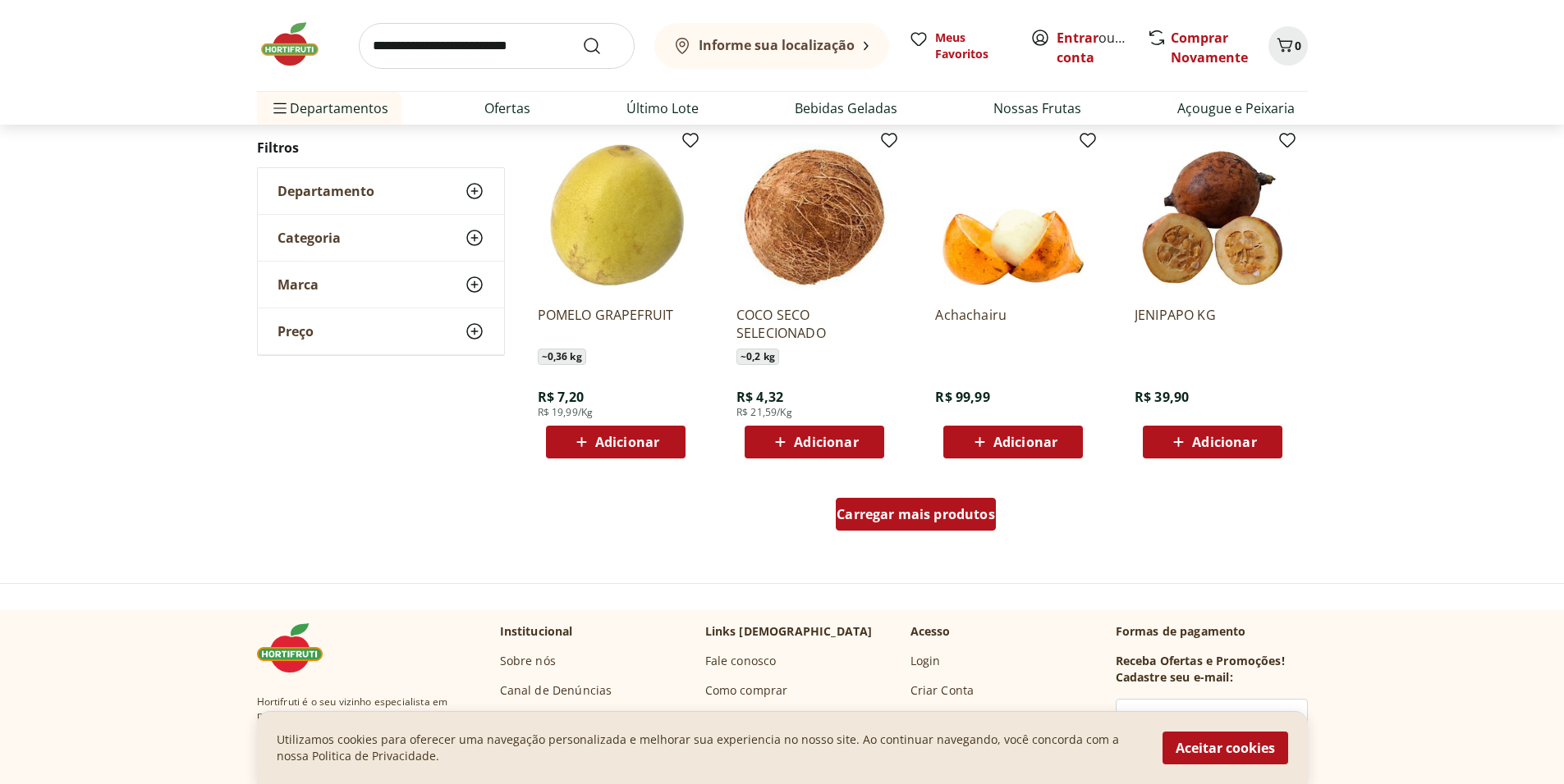
scroll to position [992, 0]
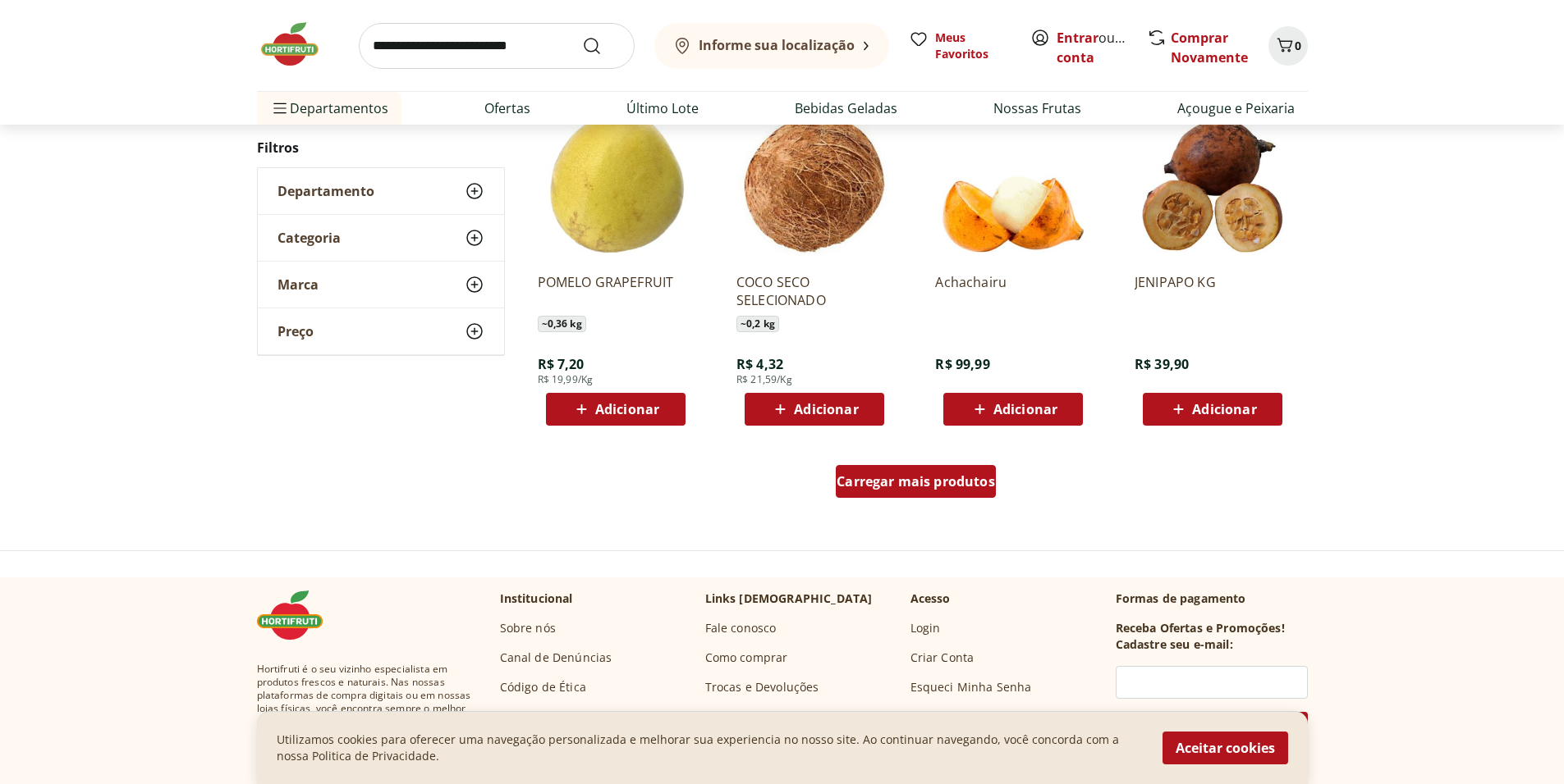
click at [962, 492] on div "Carregar mais produtos" at bounding box center [915, 481] width 160 height 33
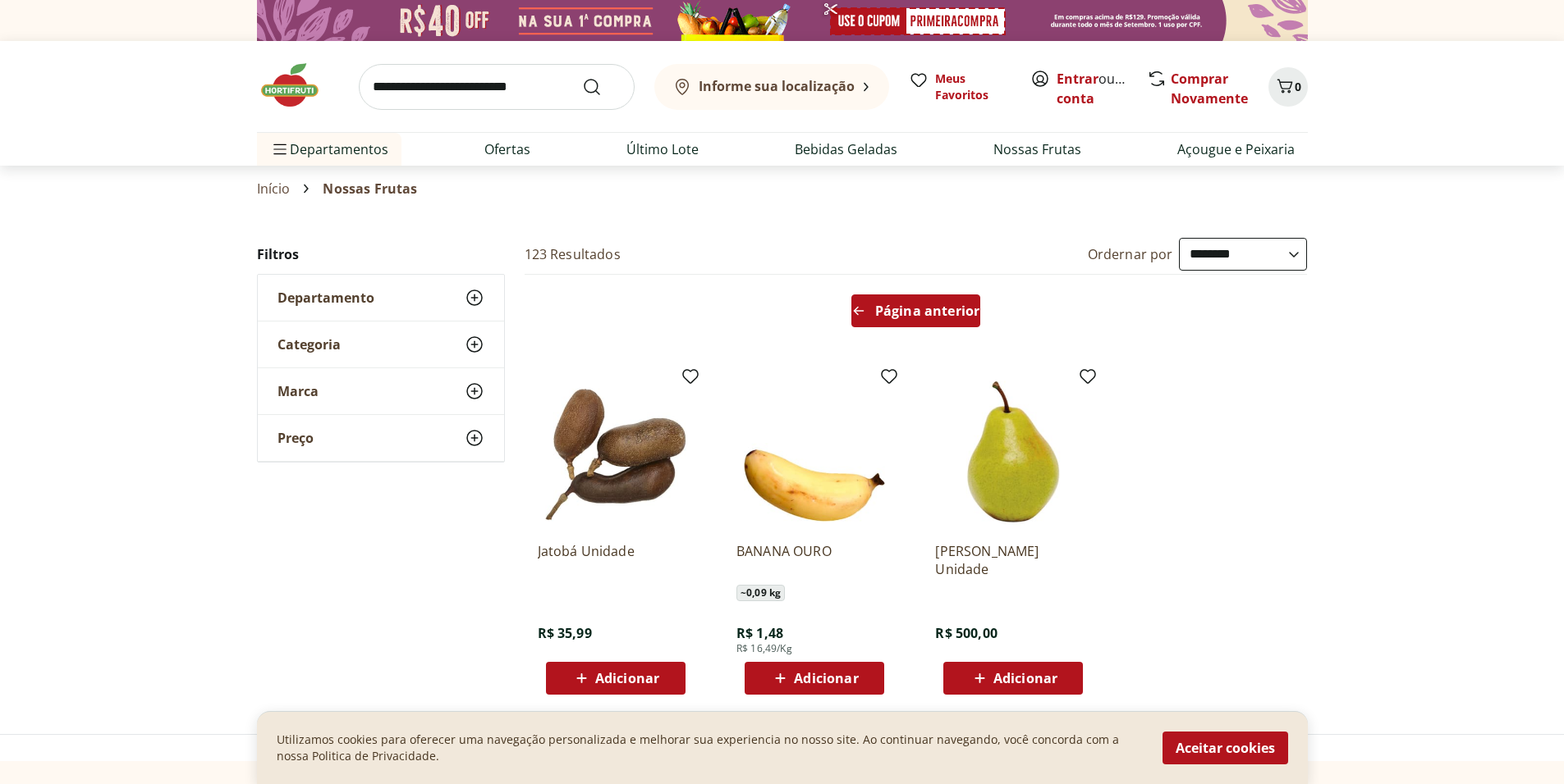
click at [907, 321] on div "Página anterior" at bounding box center [915, 311] width 129 height 33
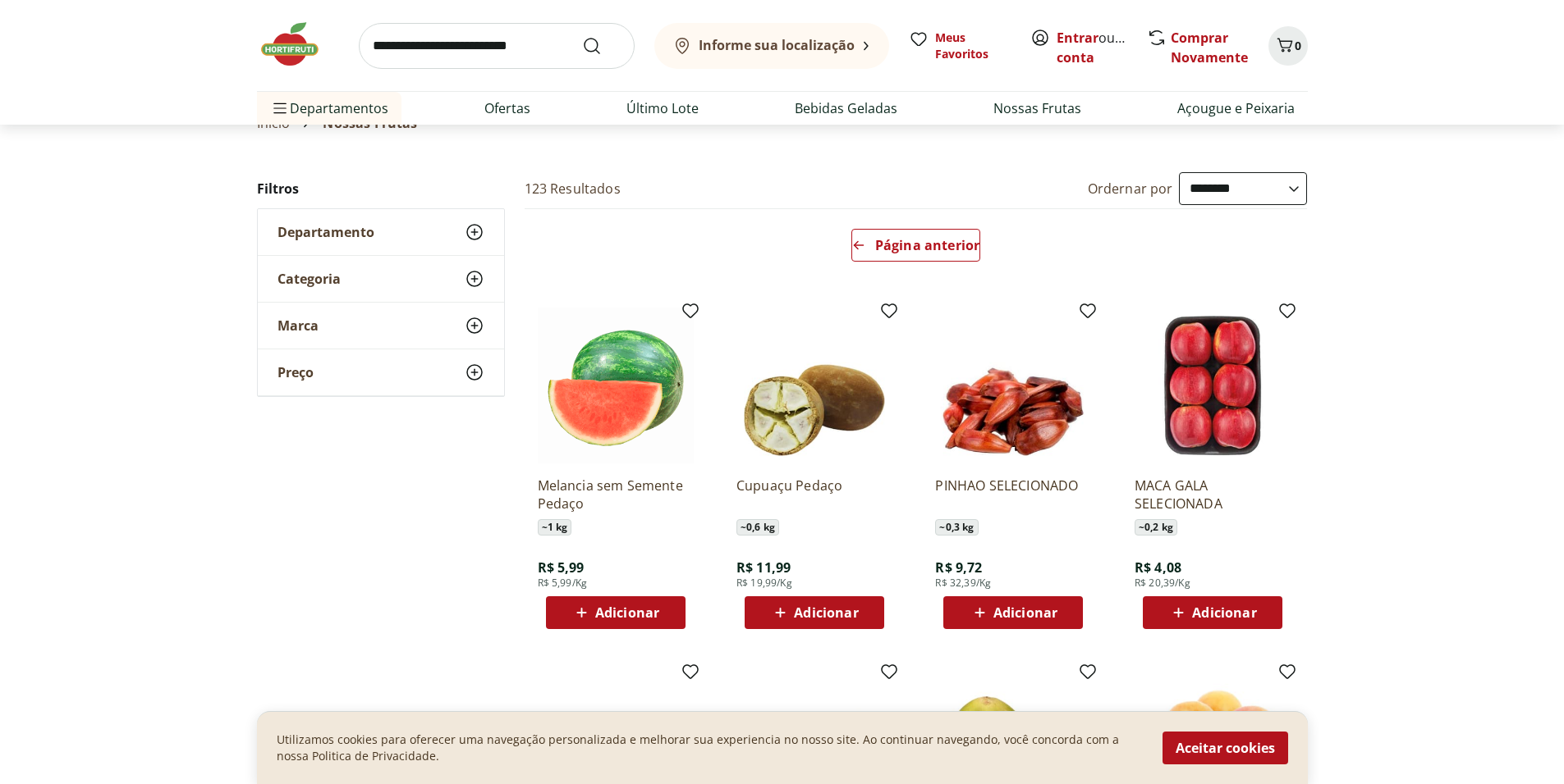
scroll to position [33, 0]
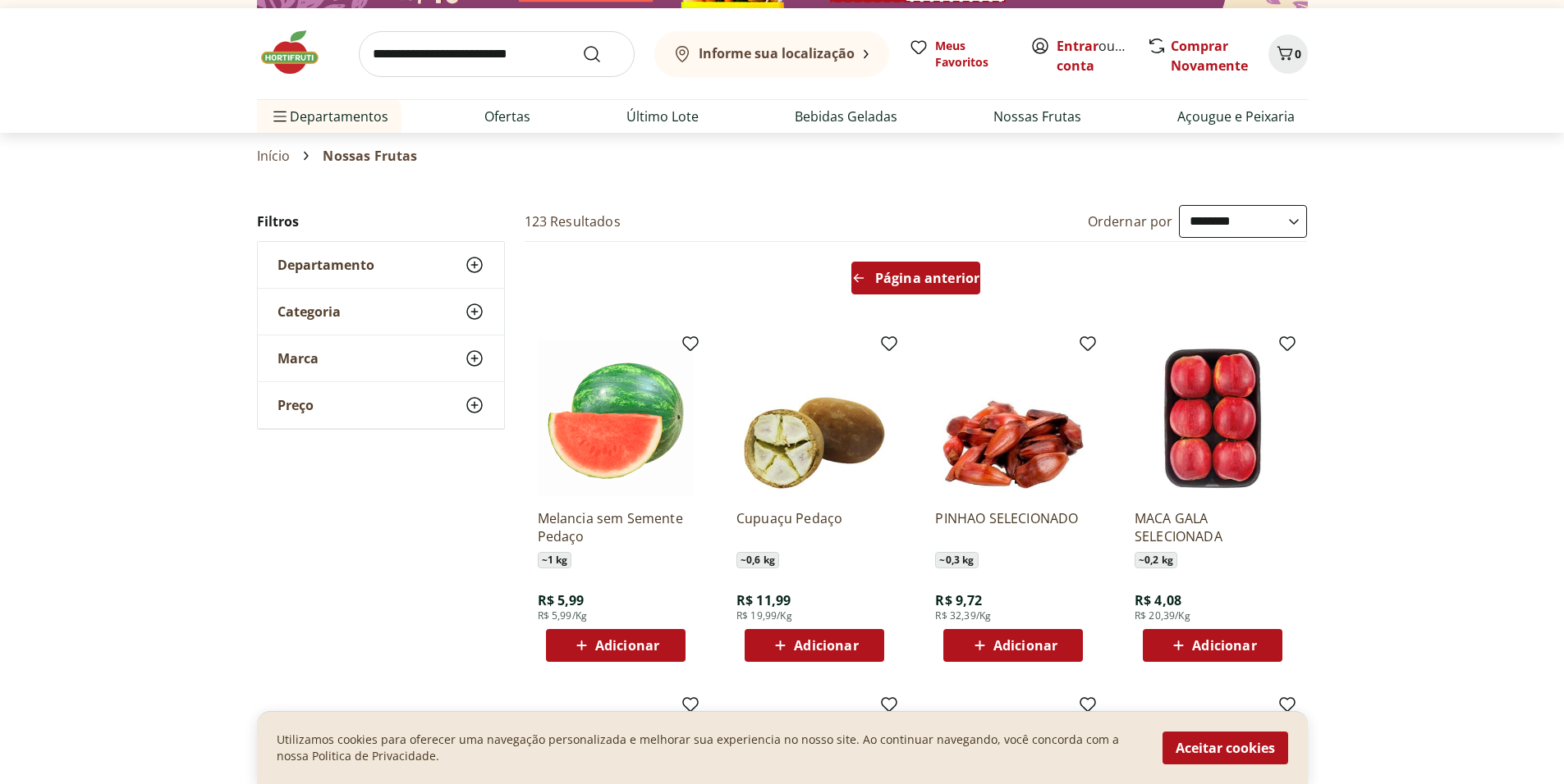
click at [948, 272] on span "Página anterior" at bounding box center [926, 278] width 104 height 14
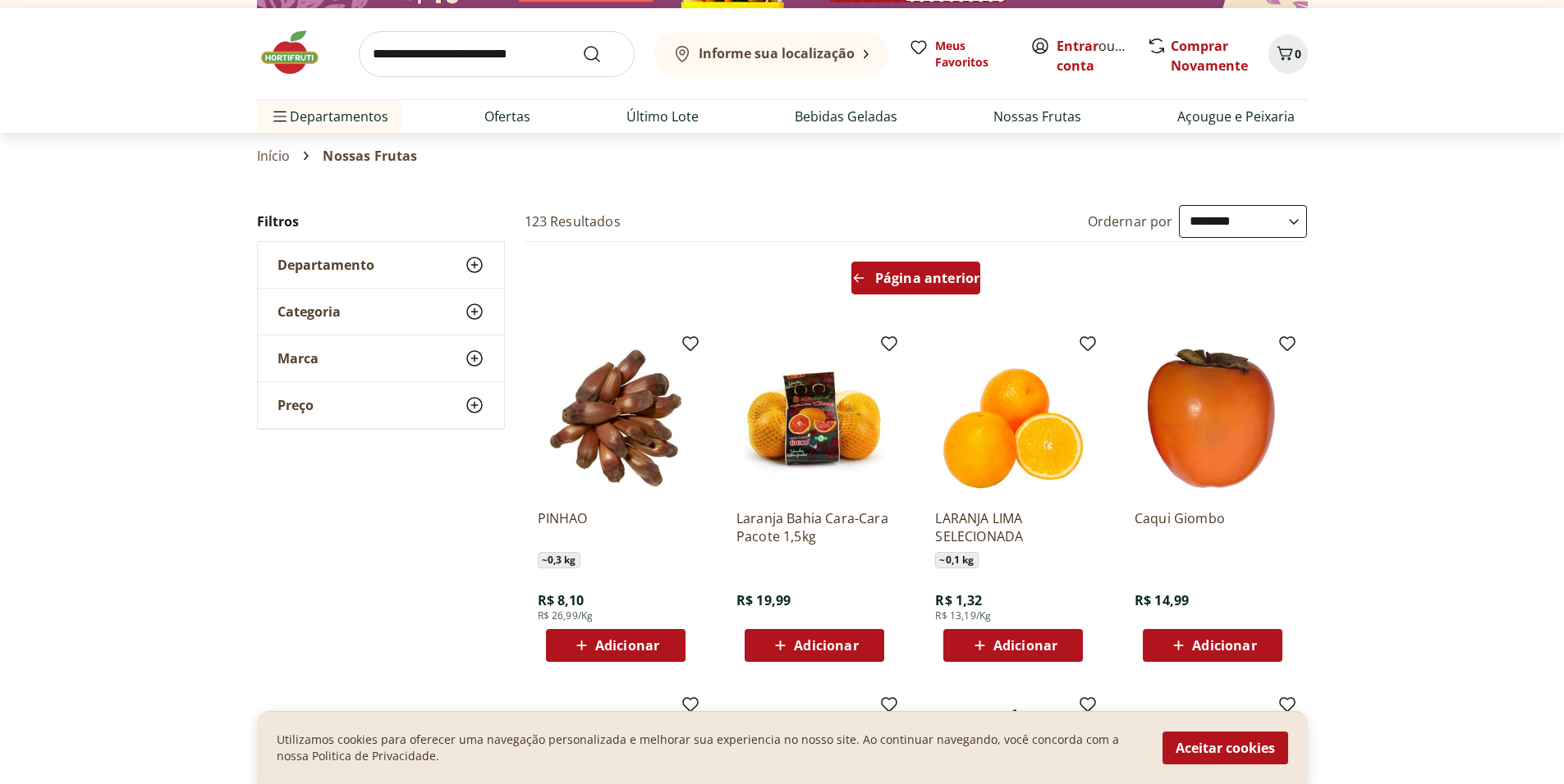
click at [948, 272] on span "Página anterior" at bounding box center [926, 278] width 104 height 14
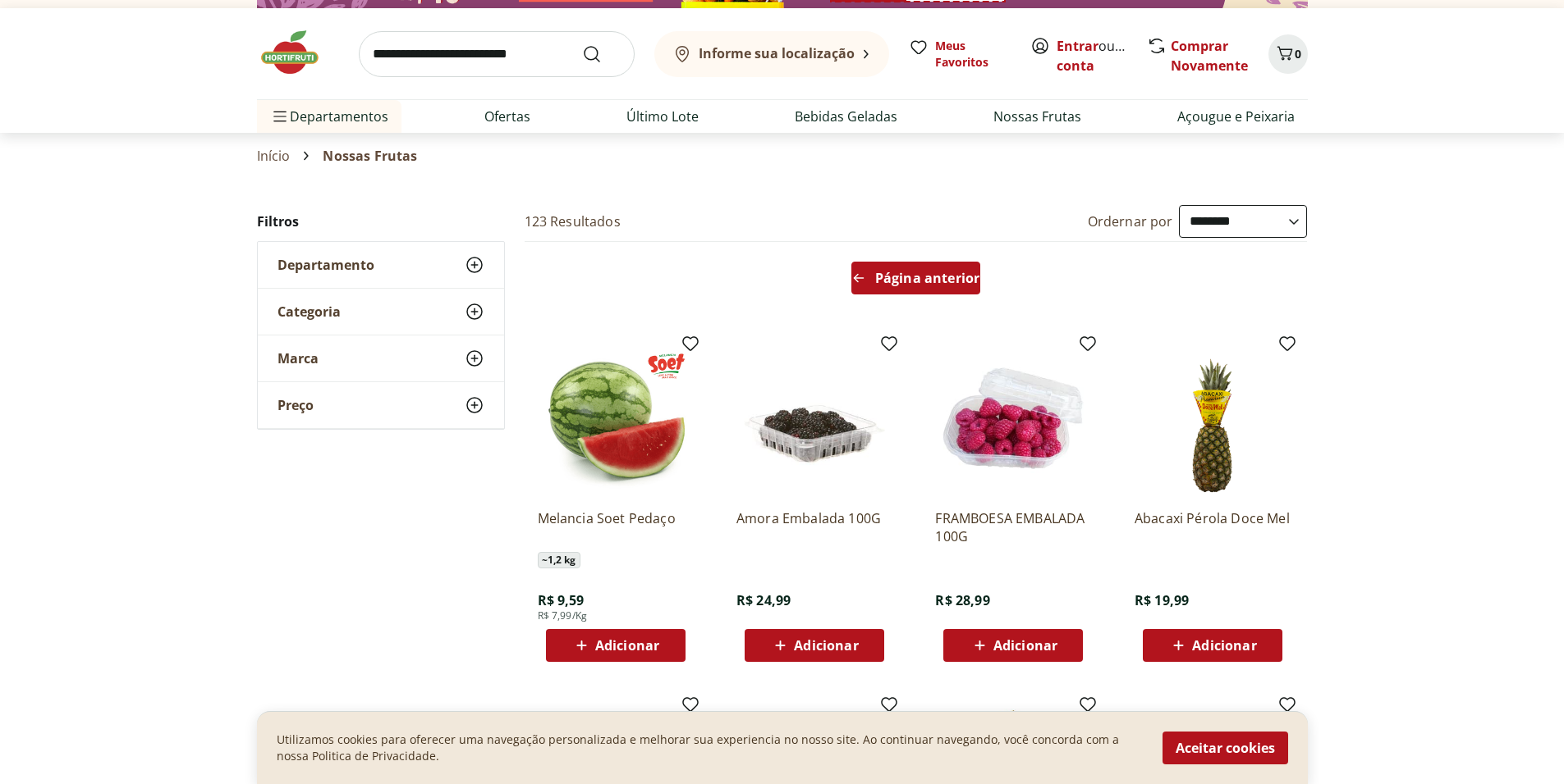
click at [948, 272] on span "Página anterior" at bounding box center [926, 278] width 104 height 14
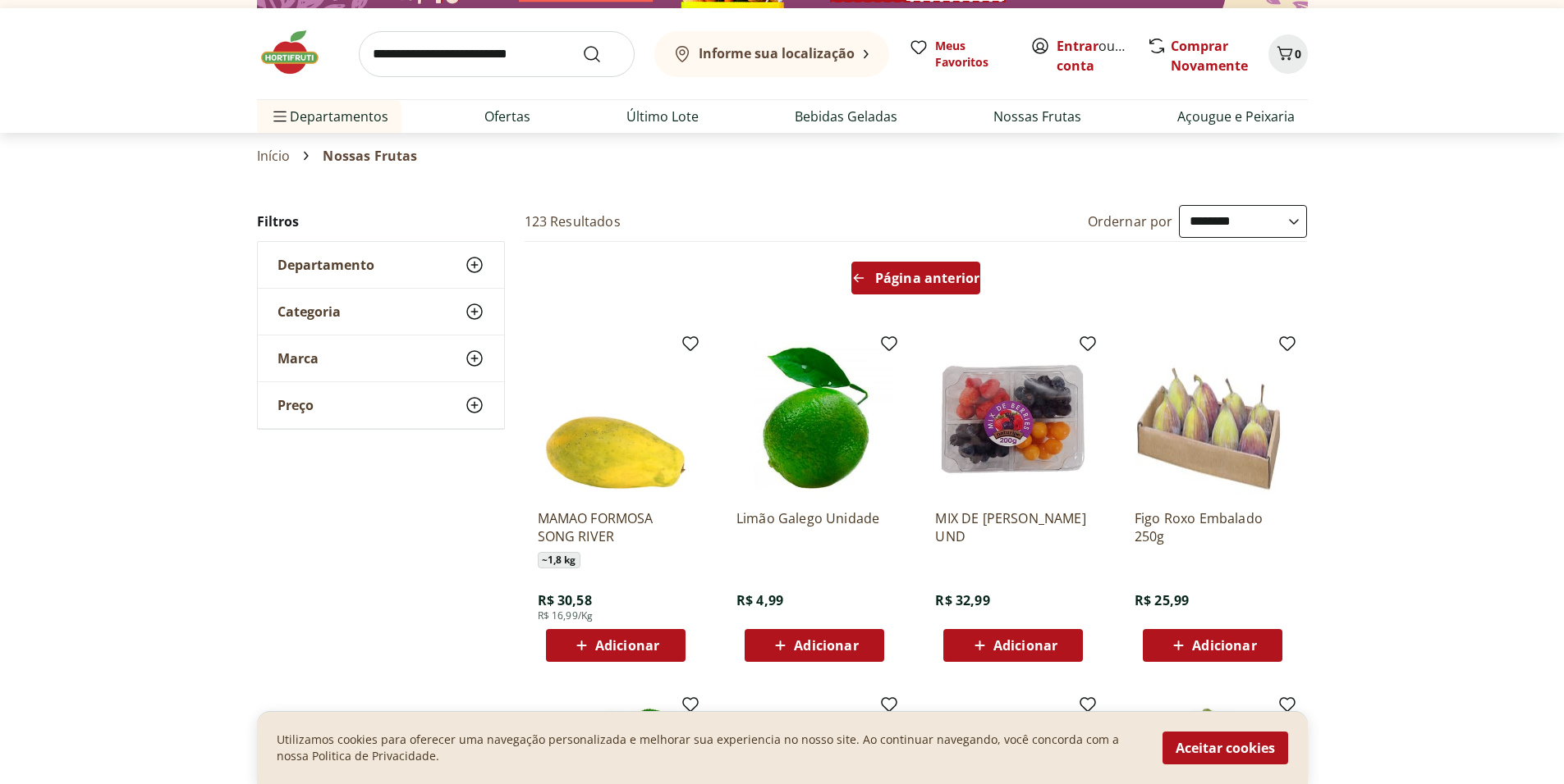
click at [948, 272] on span "Página anterior" at bounding box center [926, 278] width 104 height 14
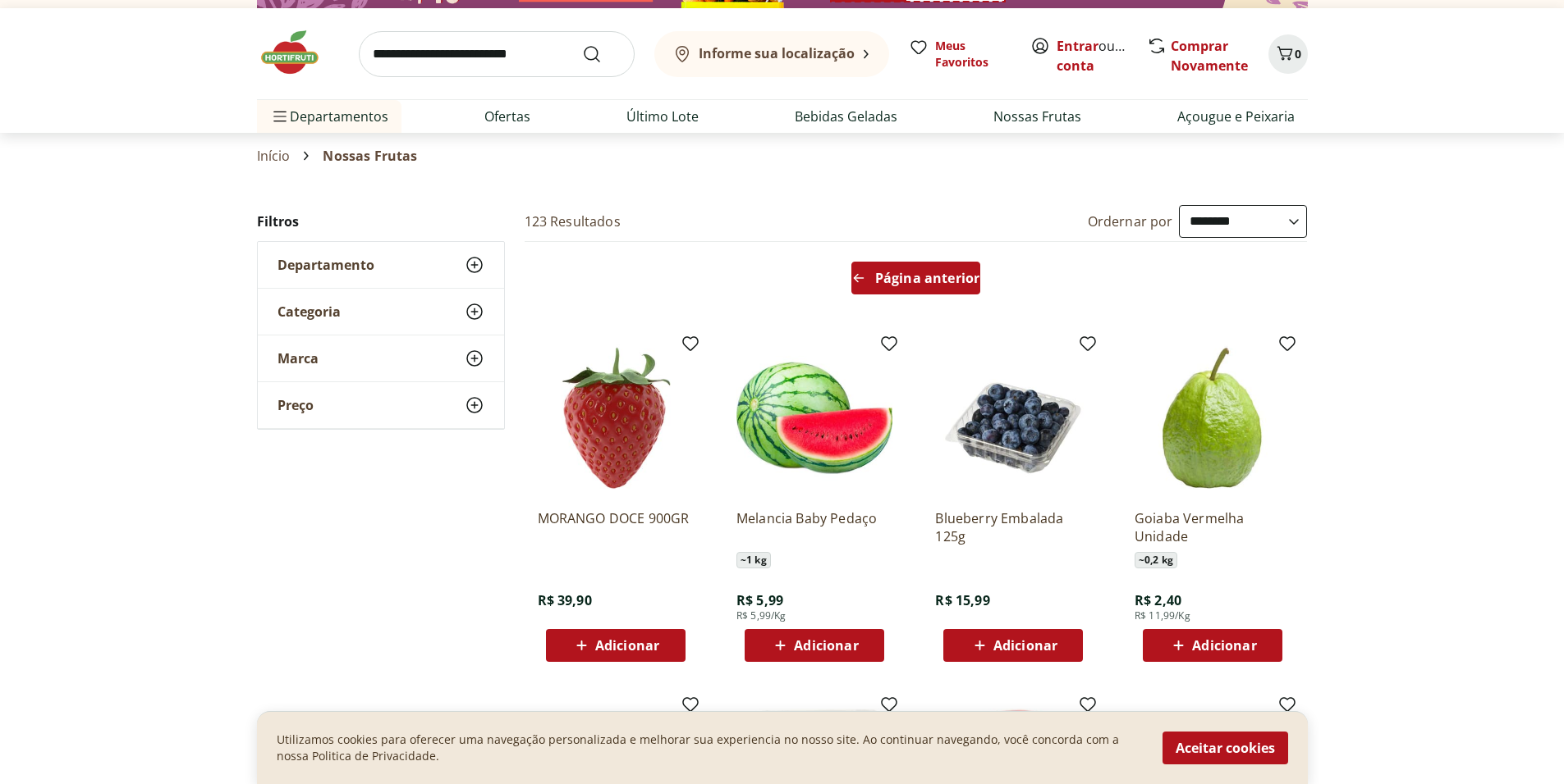
click at [948, 272] on span "Página anterior" at bounding box center [926, 278] width 104 height 14
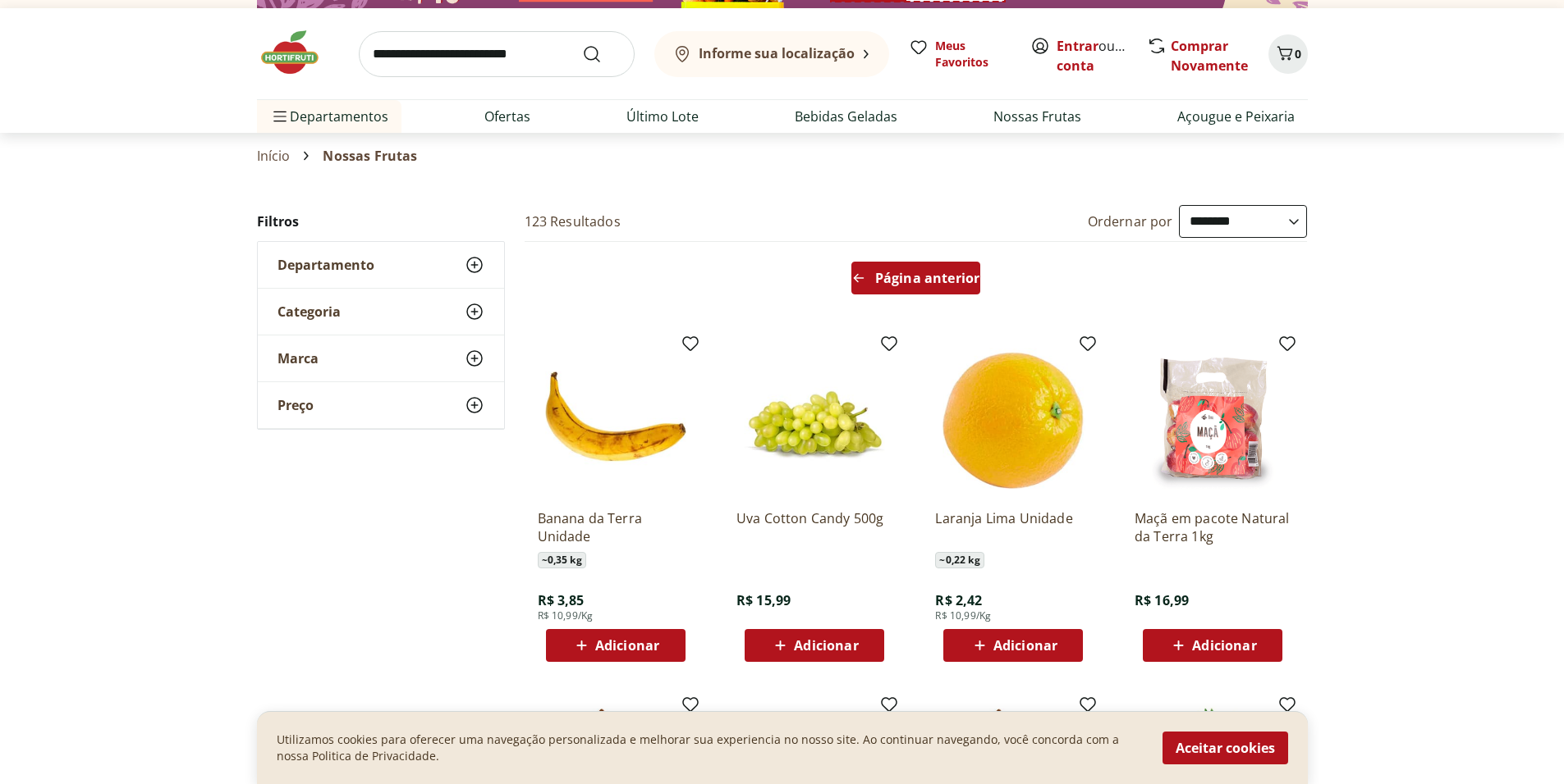
click at [948, 272] on span "Página anterior" at bounding box center [926, 278] width 104 height 14
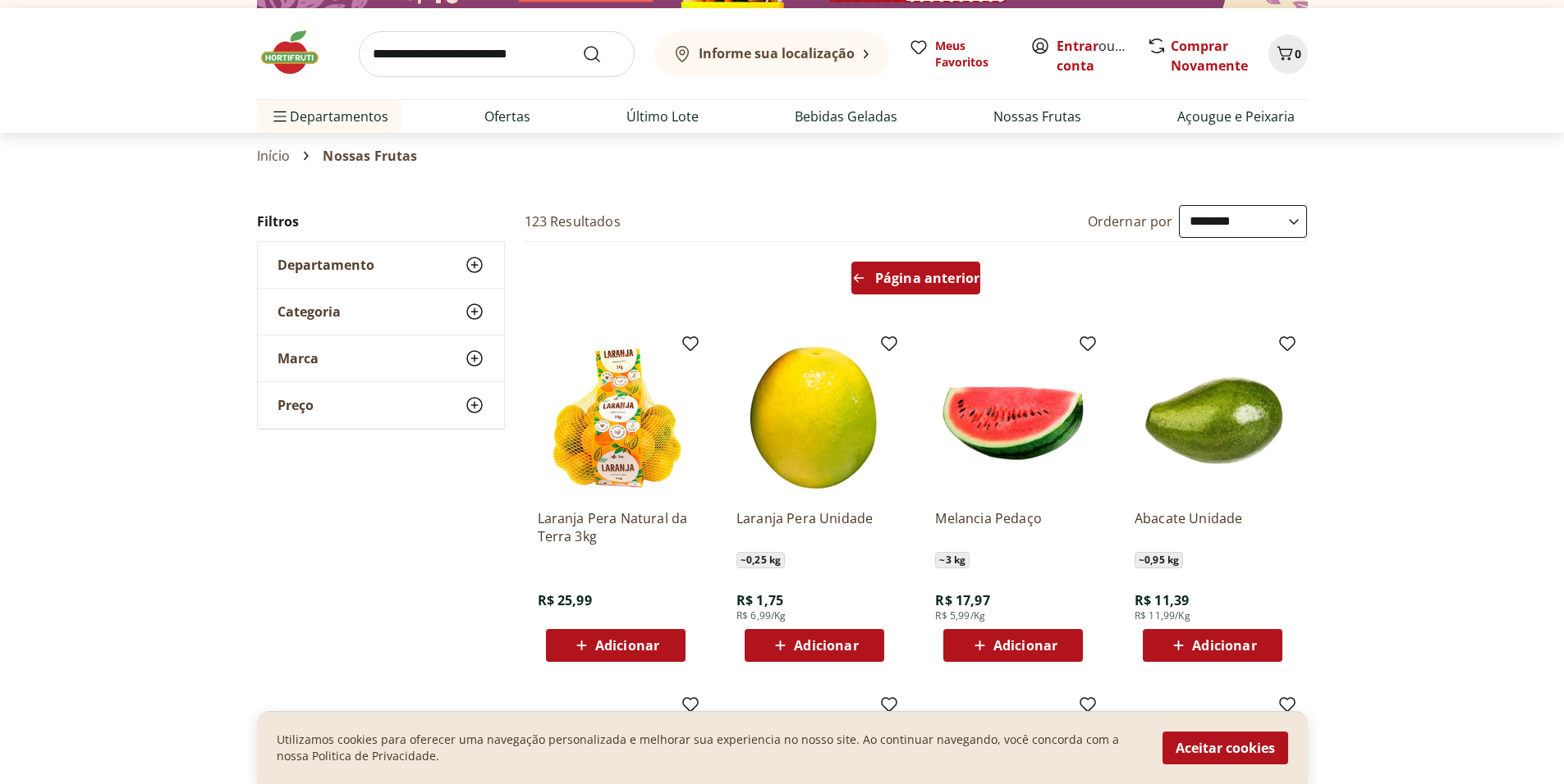
click at [948, 272] on span "Página anterior" at bounding box center [926, 278] width 104 height 14
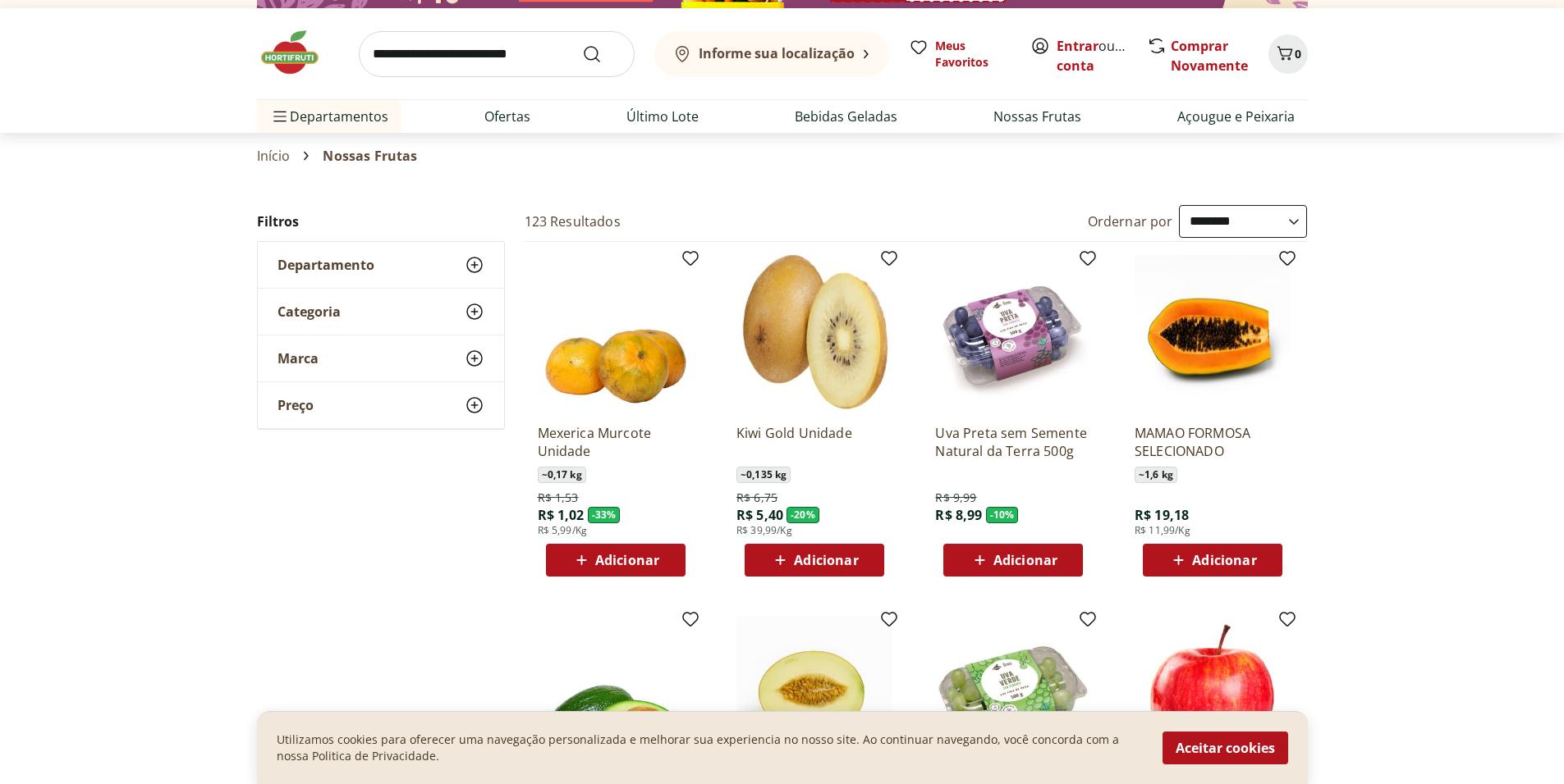
scroll to position [66, 0]
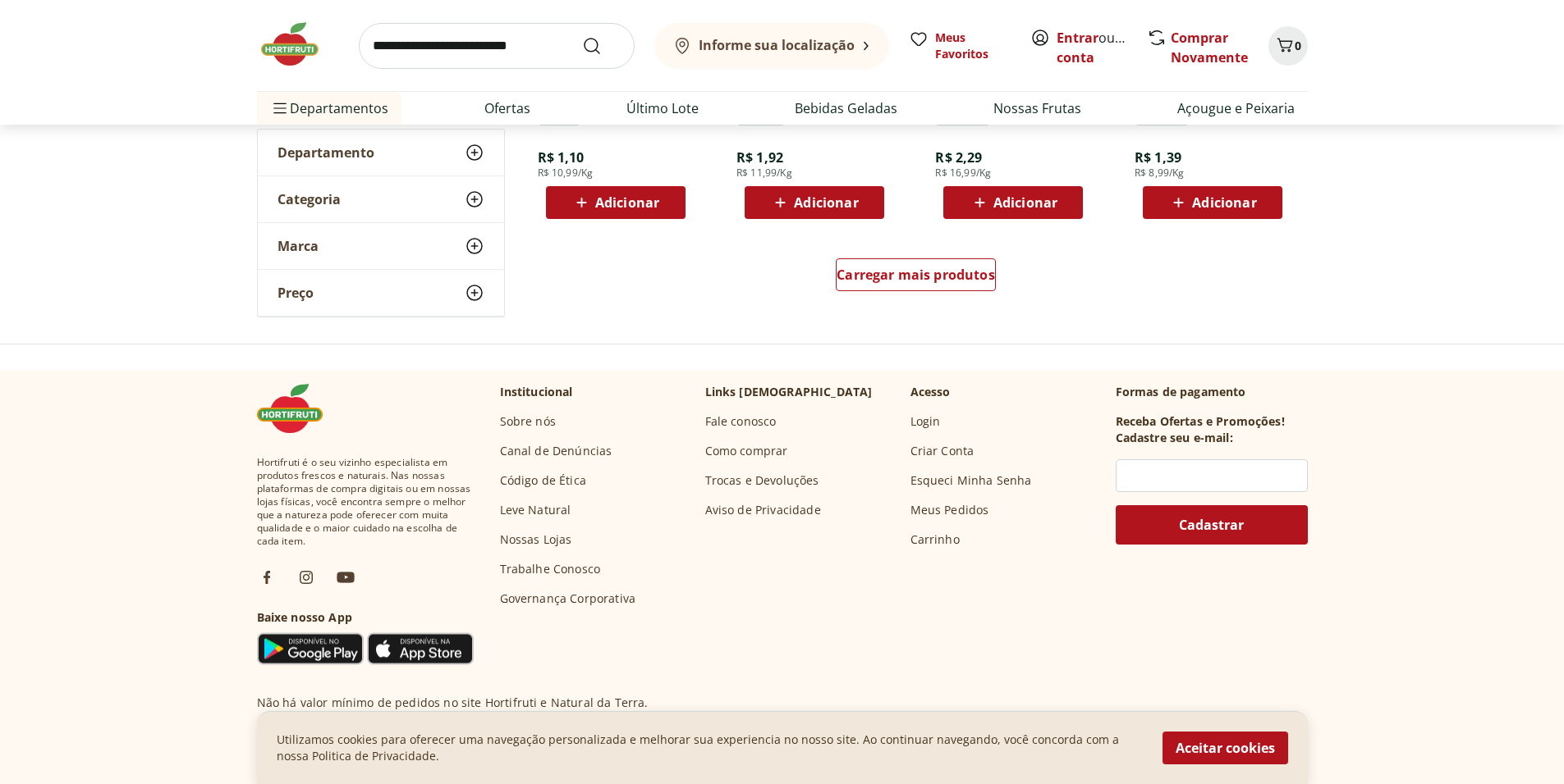
scroll to position [1116, 0]
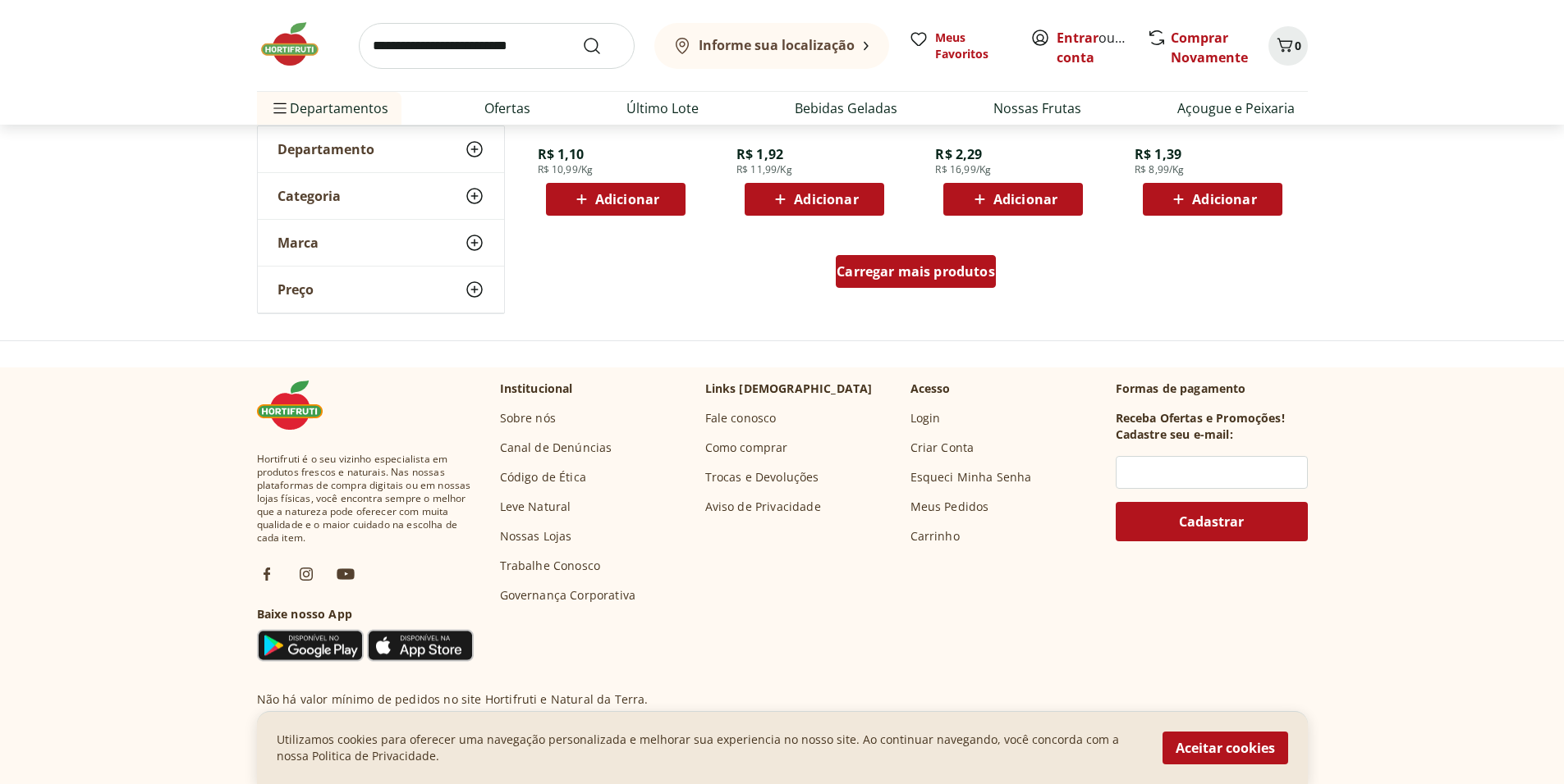
click at [948, 272] on span "Carregar mais produtos" at bounding box center [915, 272] width 158 height 14
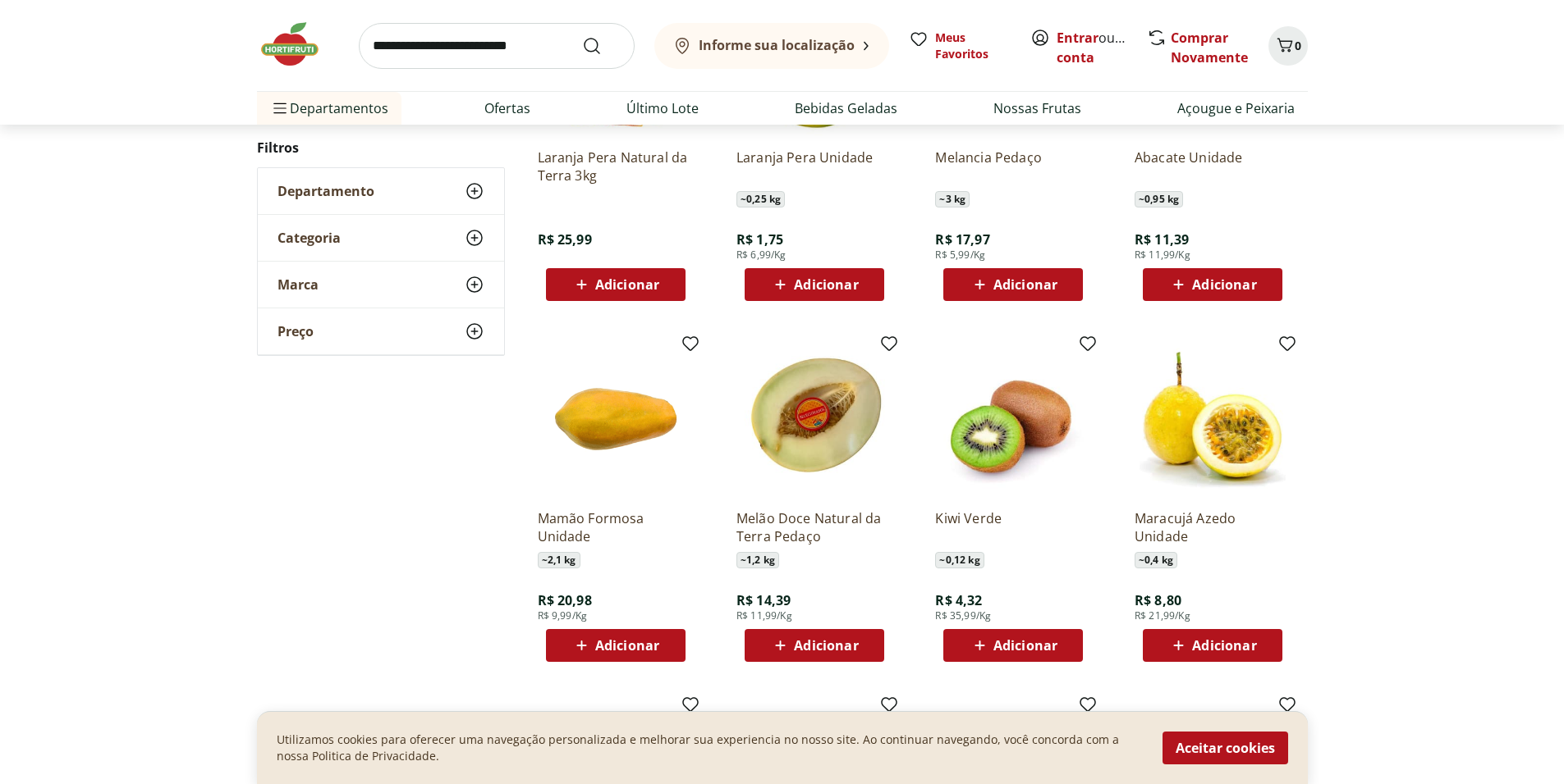
scroll to position [492, 0]
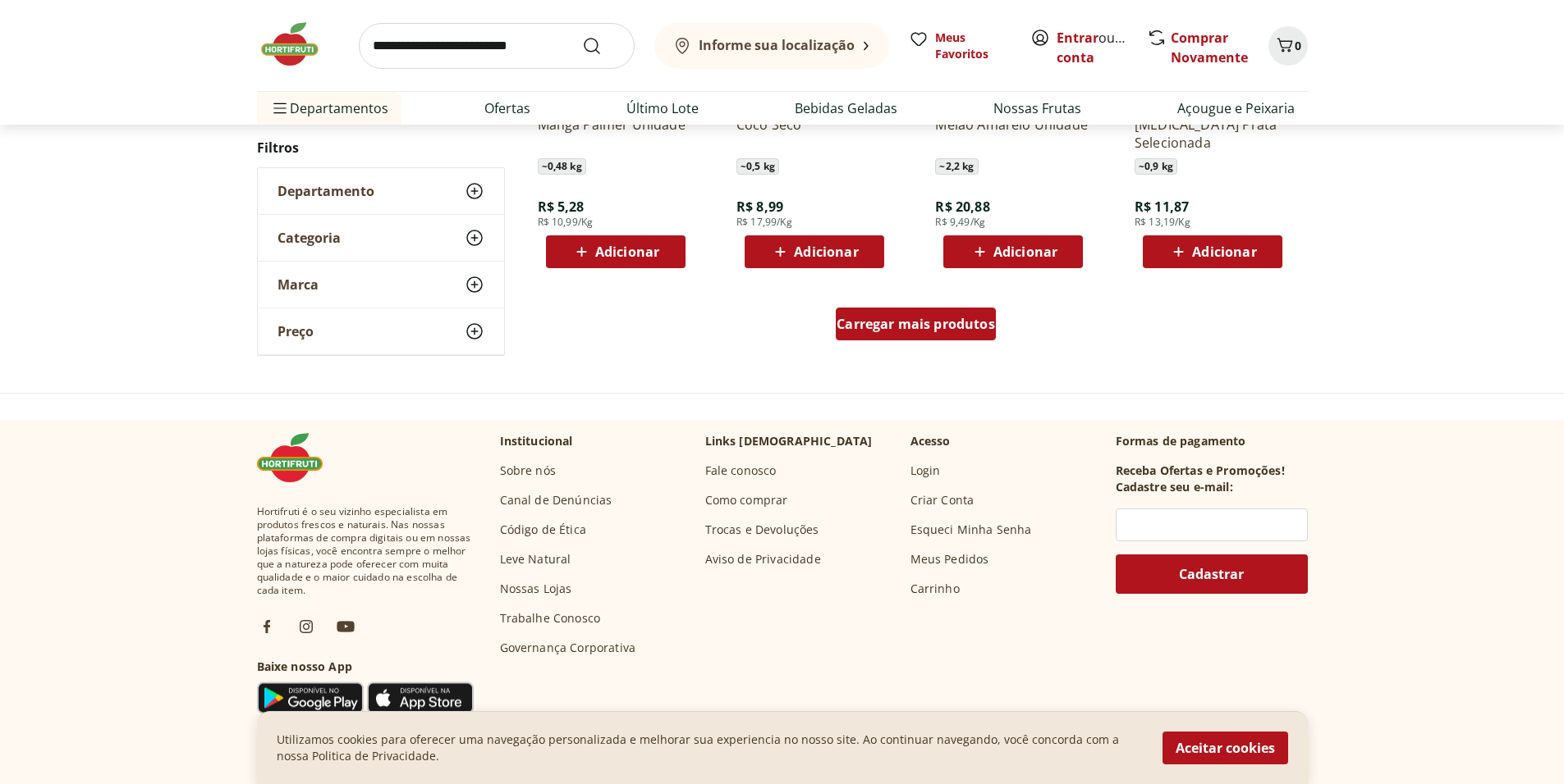
click at [976, 343] on link "Carregar mais produtos" at bounding box center [915, 327] width 160 height 40
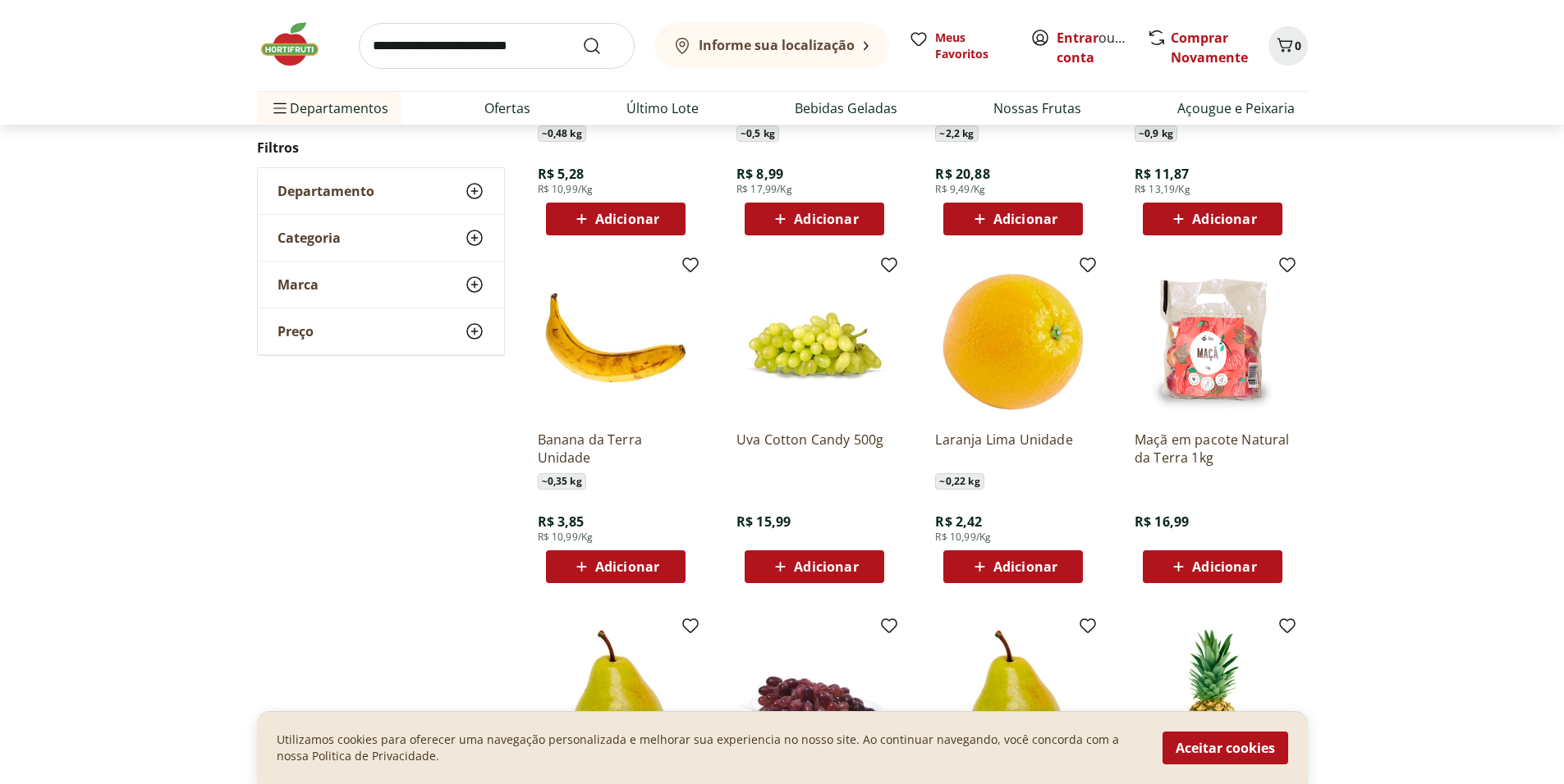
click at [973, 336] on img at bounding box center [1013, 340] width 156 height 156
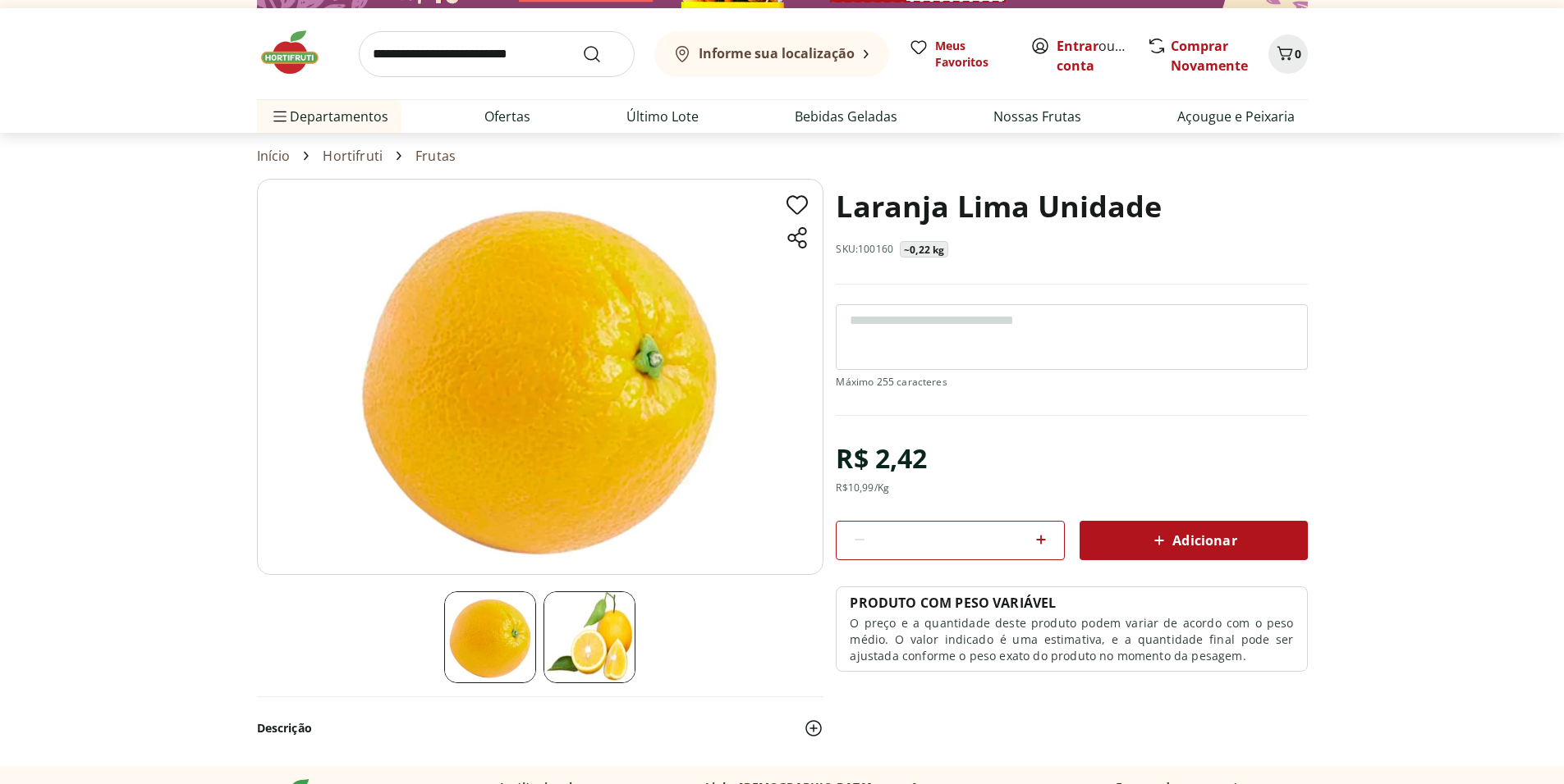
scroll to position [66, 0]
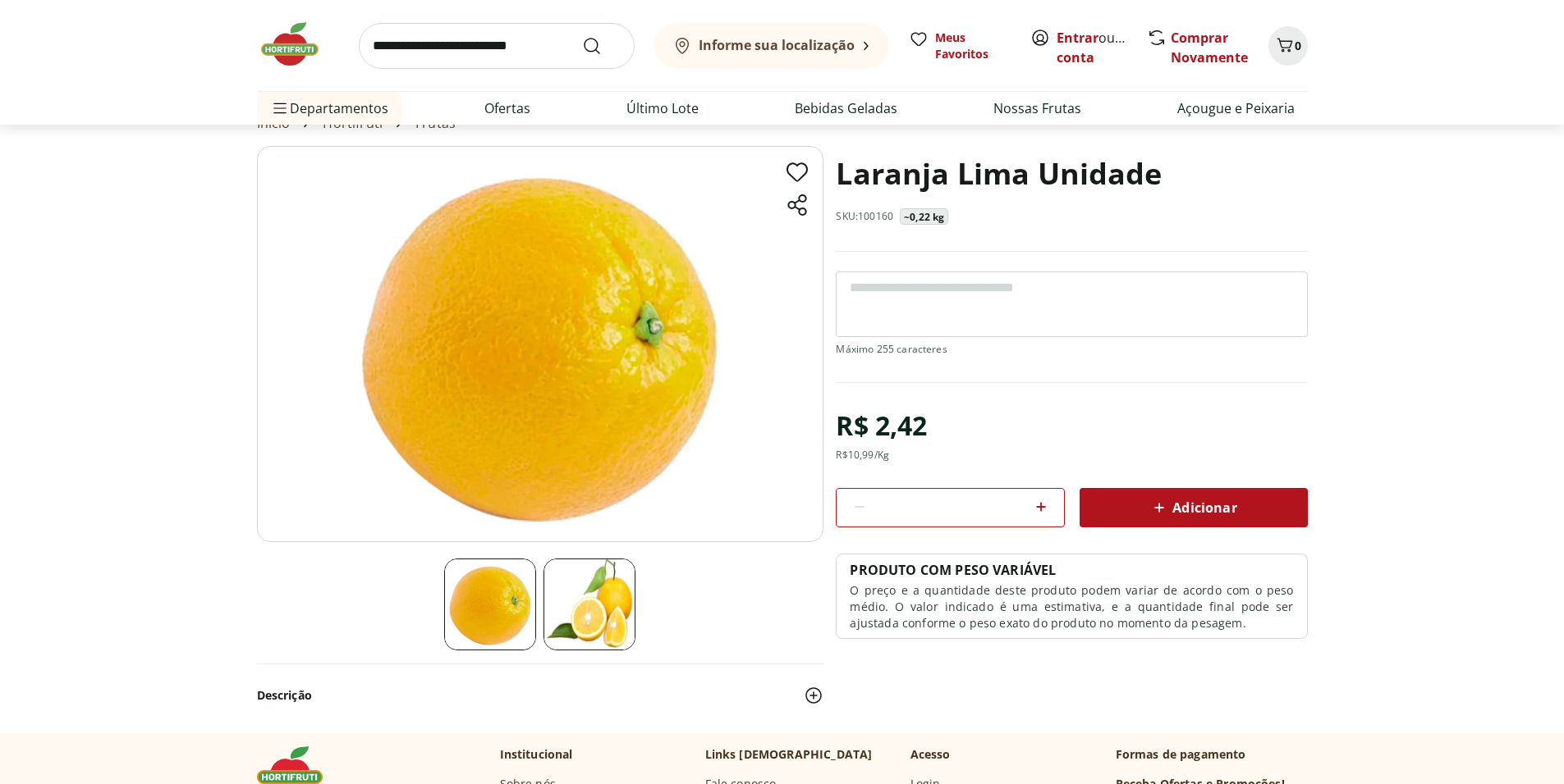
select select "**********"
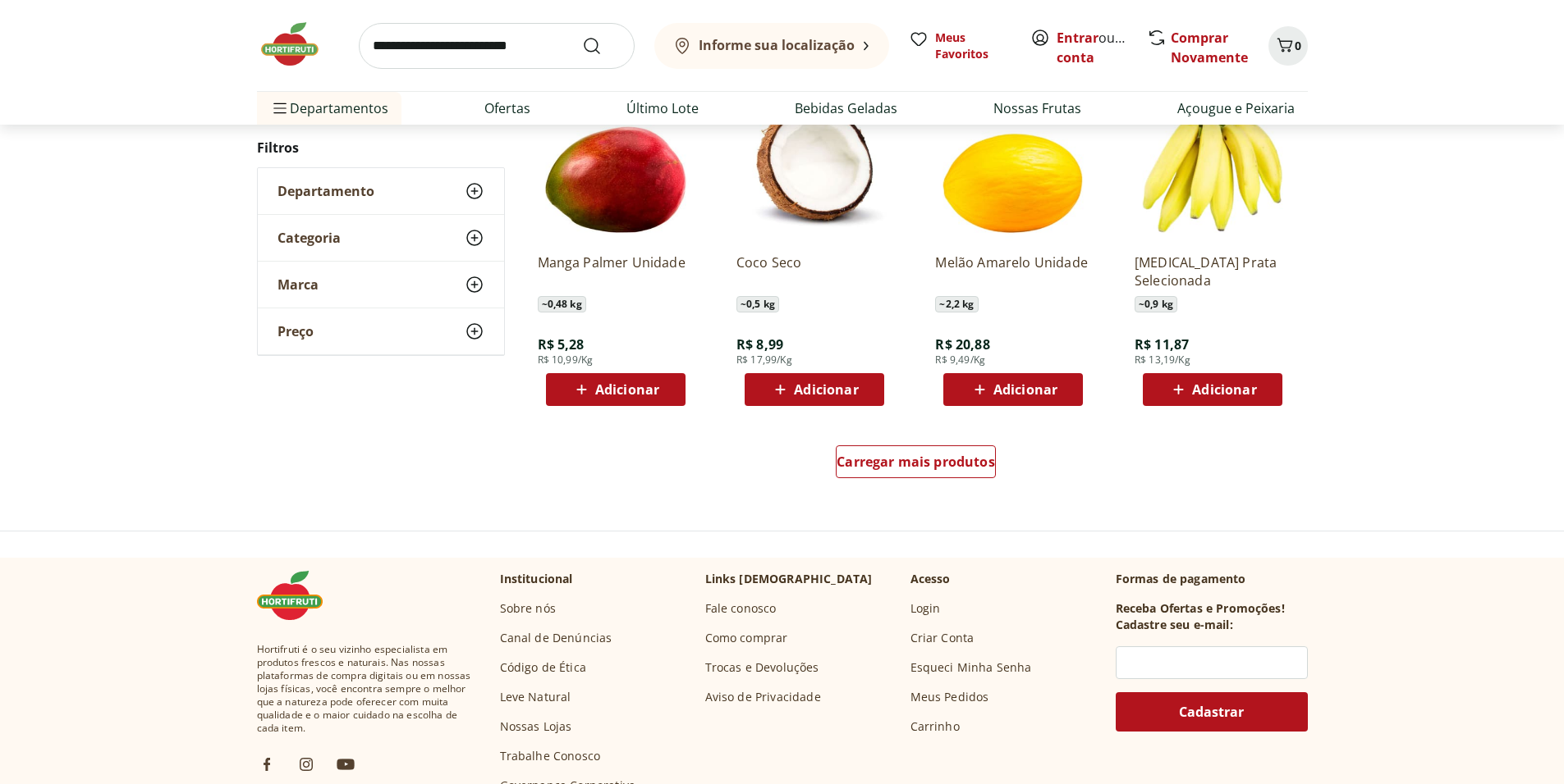
click at [950, 467] on div "Carregar mais produtos" at bounding box center [916, 465] width 796 height 79
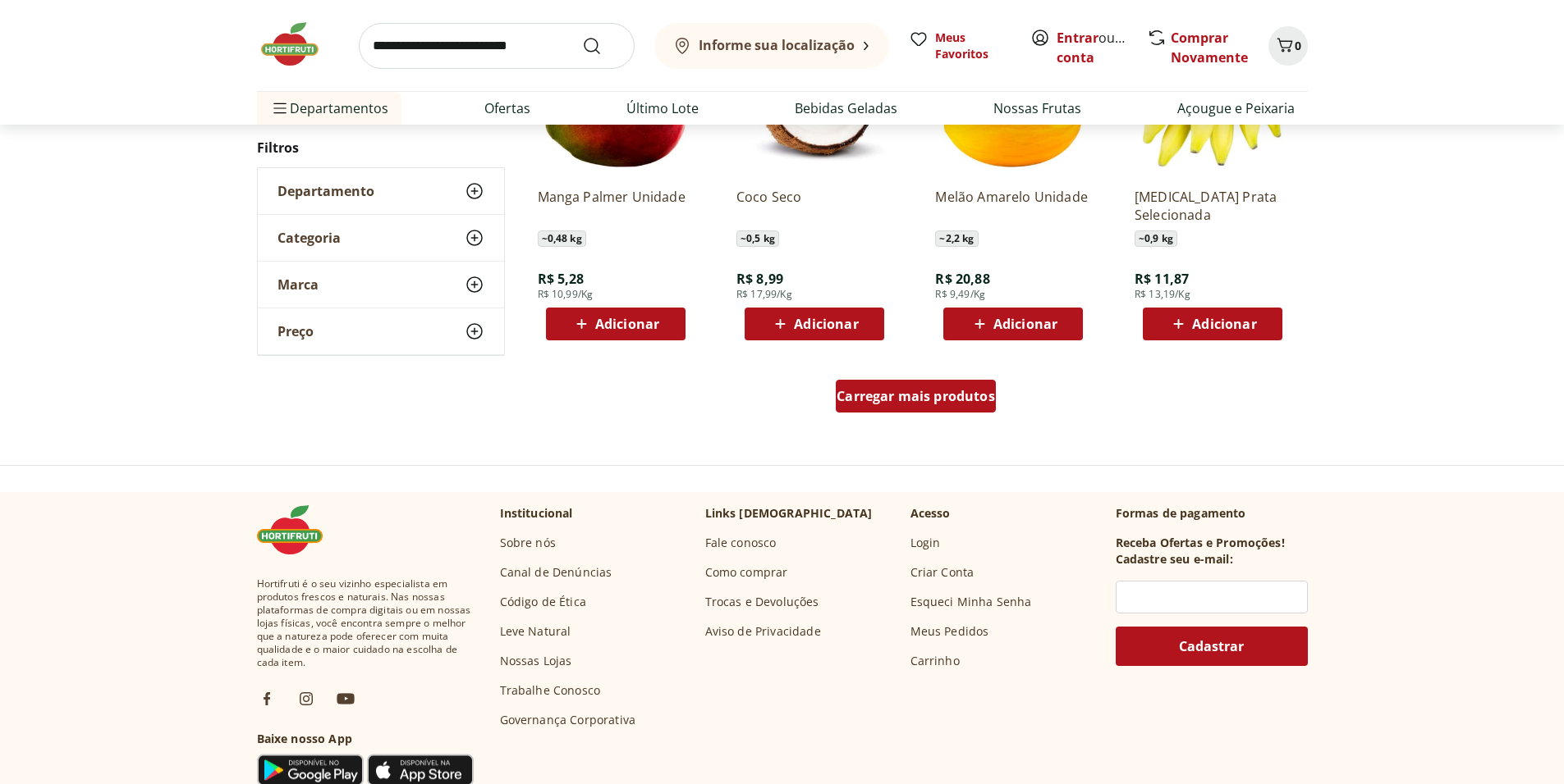
click at [952, 399] on span "Carregar mais produtos" at bounding box center [915, 397] width 158 height 14
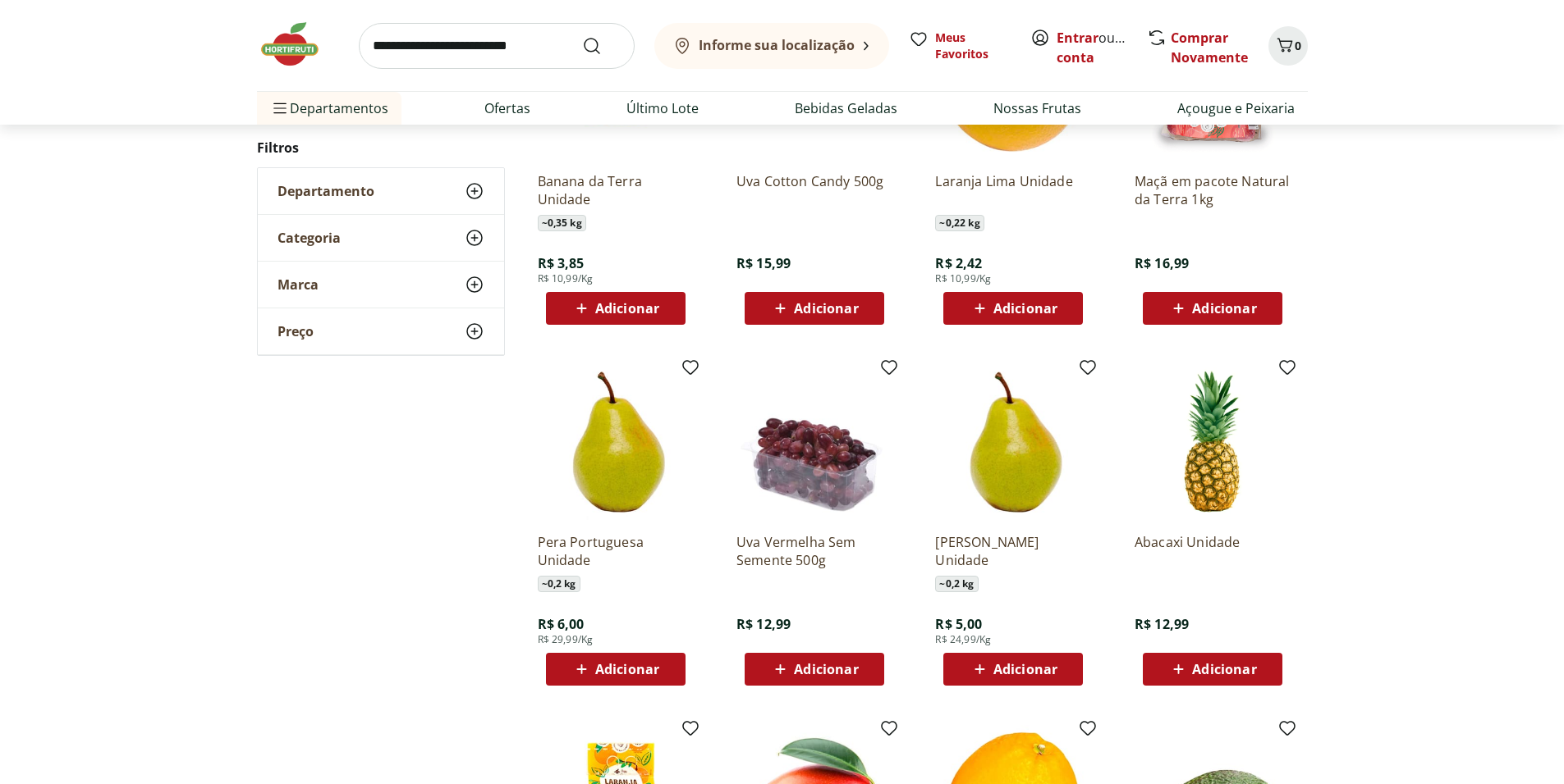
scroll to position [1034, 0]
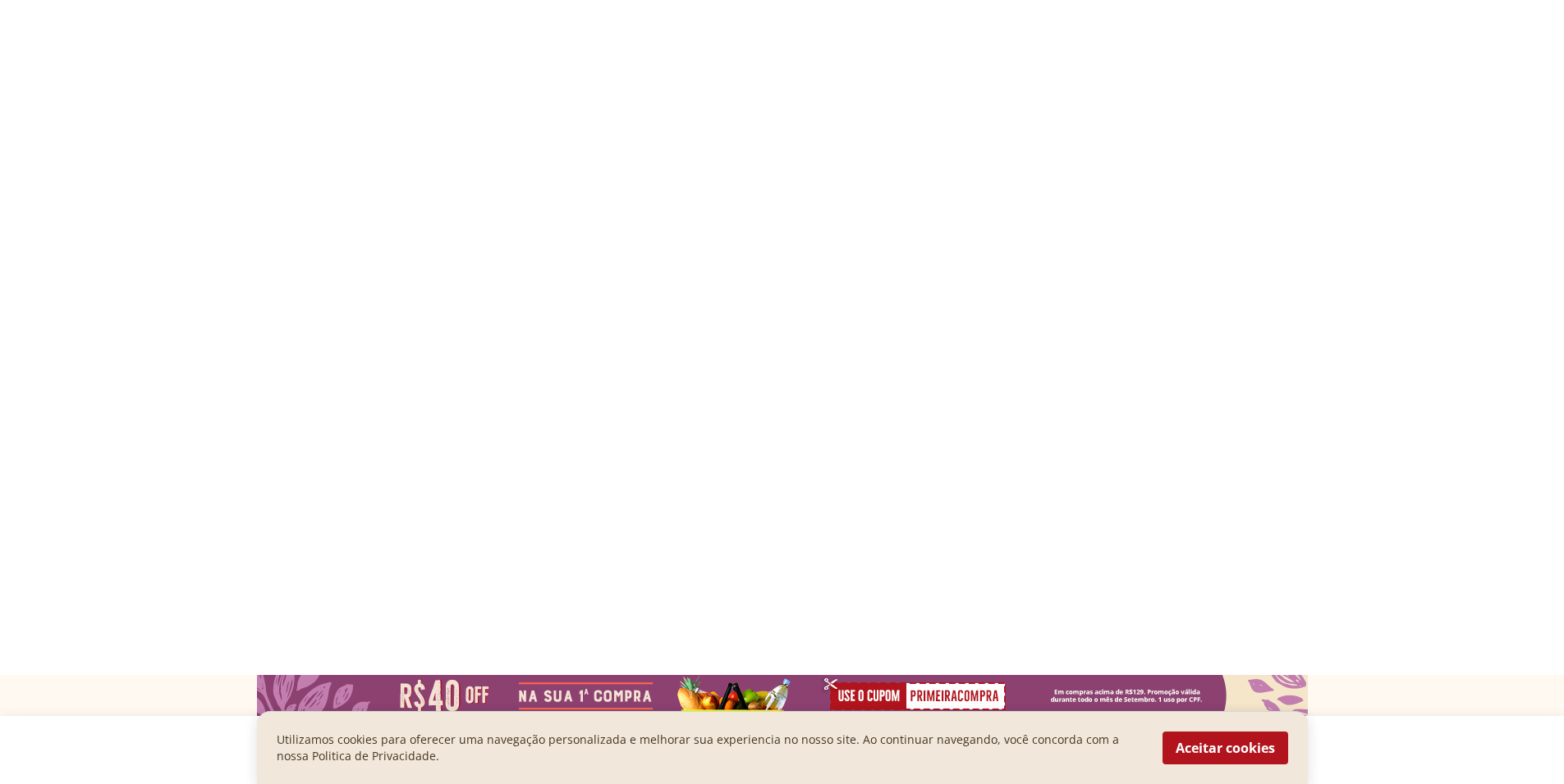
select select "**********"
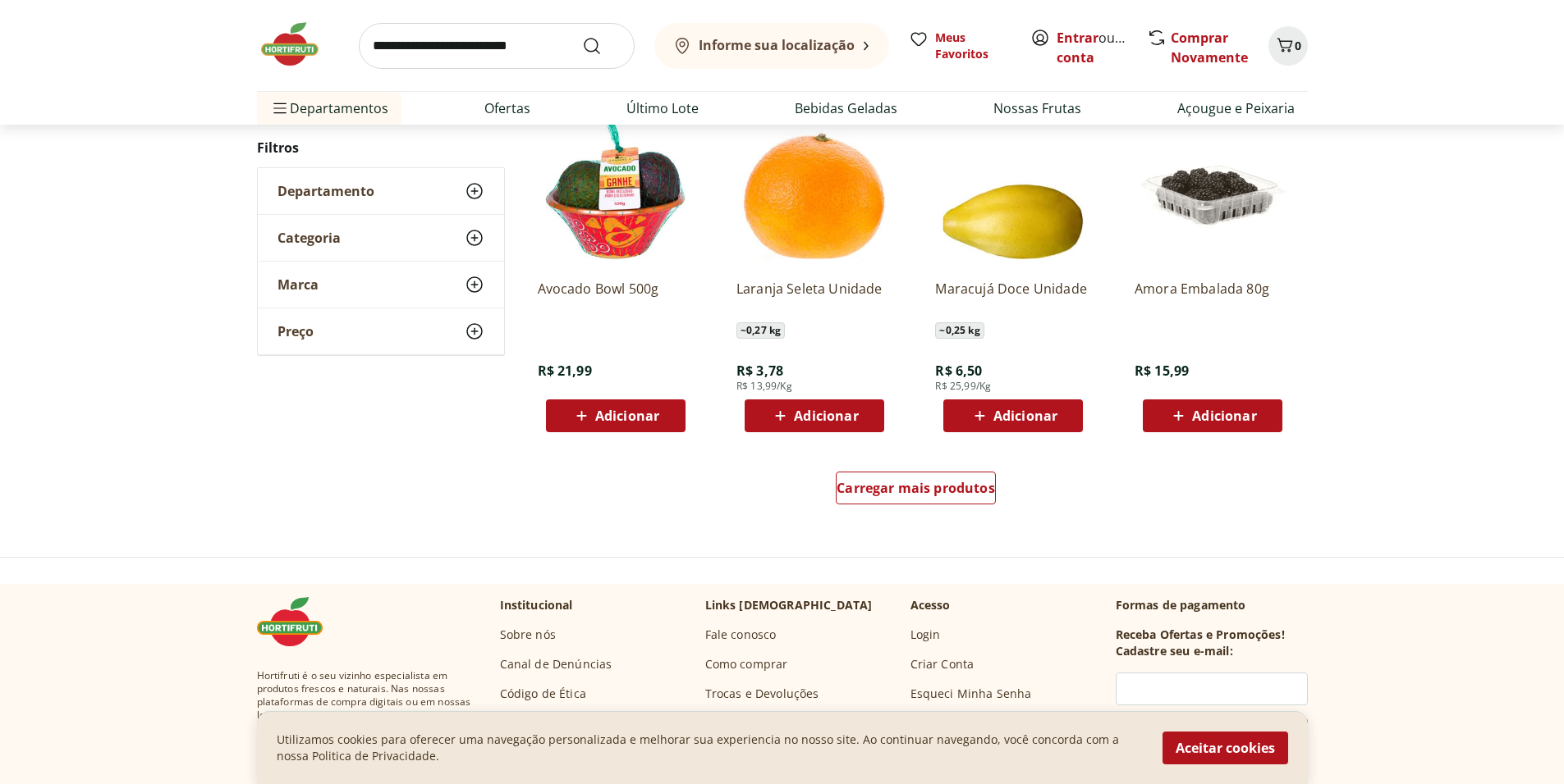
click at [887, 466] on div "Carregar mais produtos" at bounding box center [916, 491] width 796 height 79
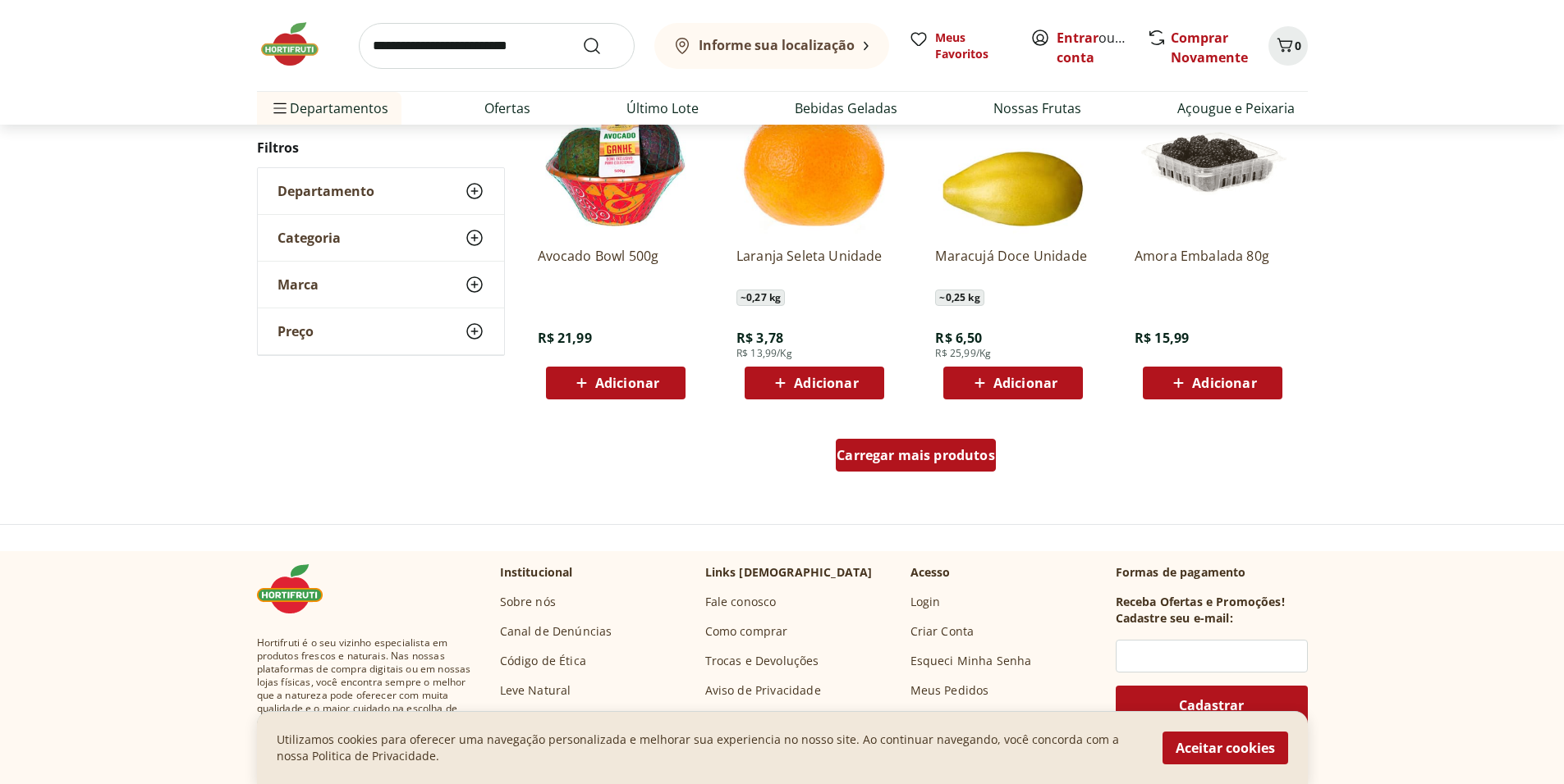
click at [887, 466] on div "Carregar mais produtos" at bounding box center [915, 455] width 160 height 33
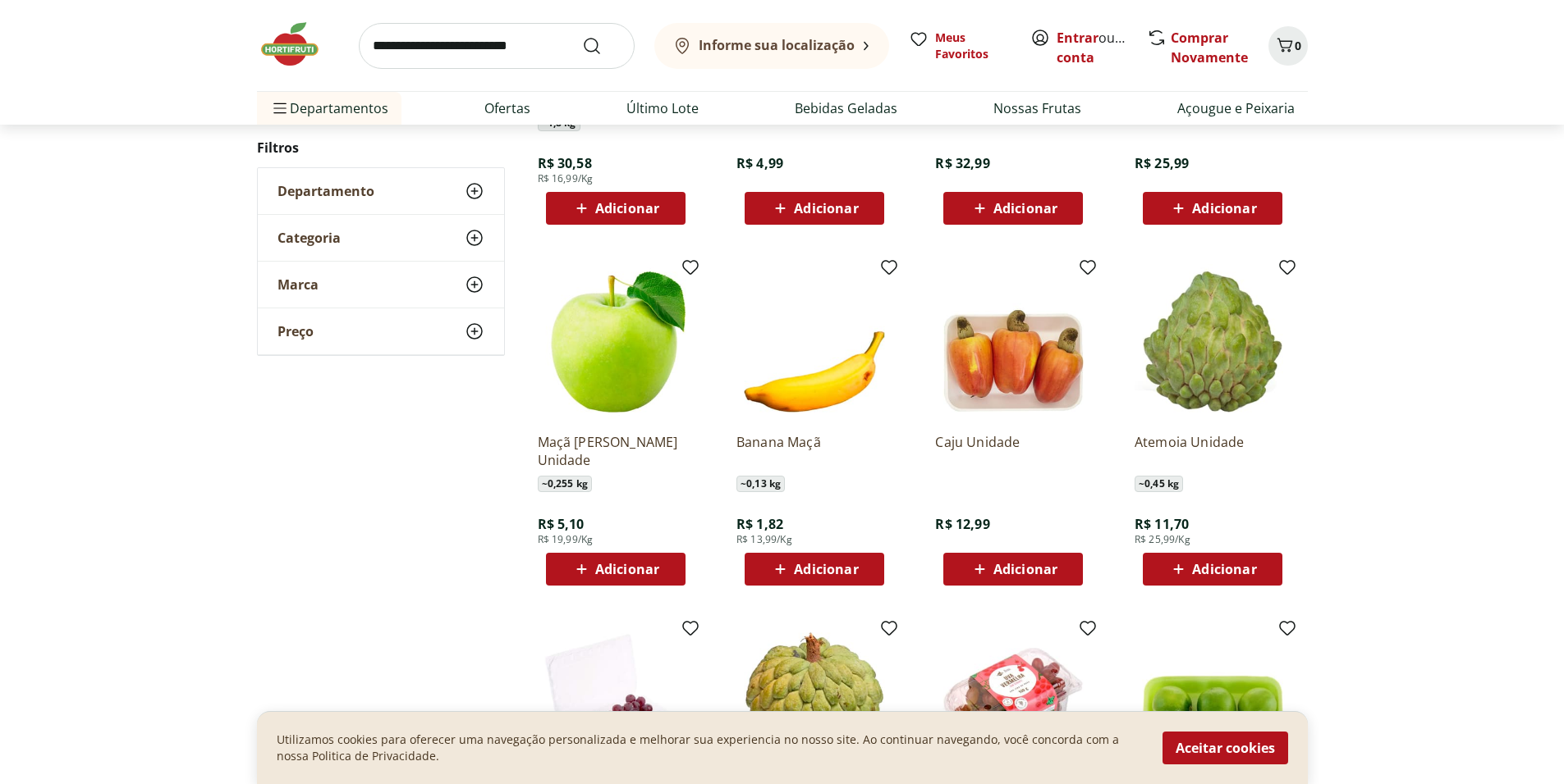
scroll to position [1148, 0]
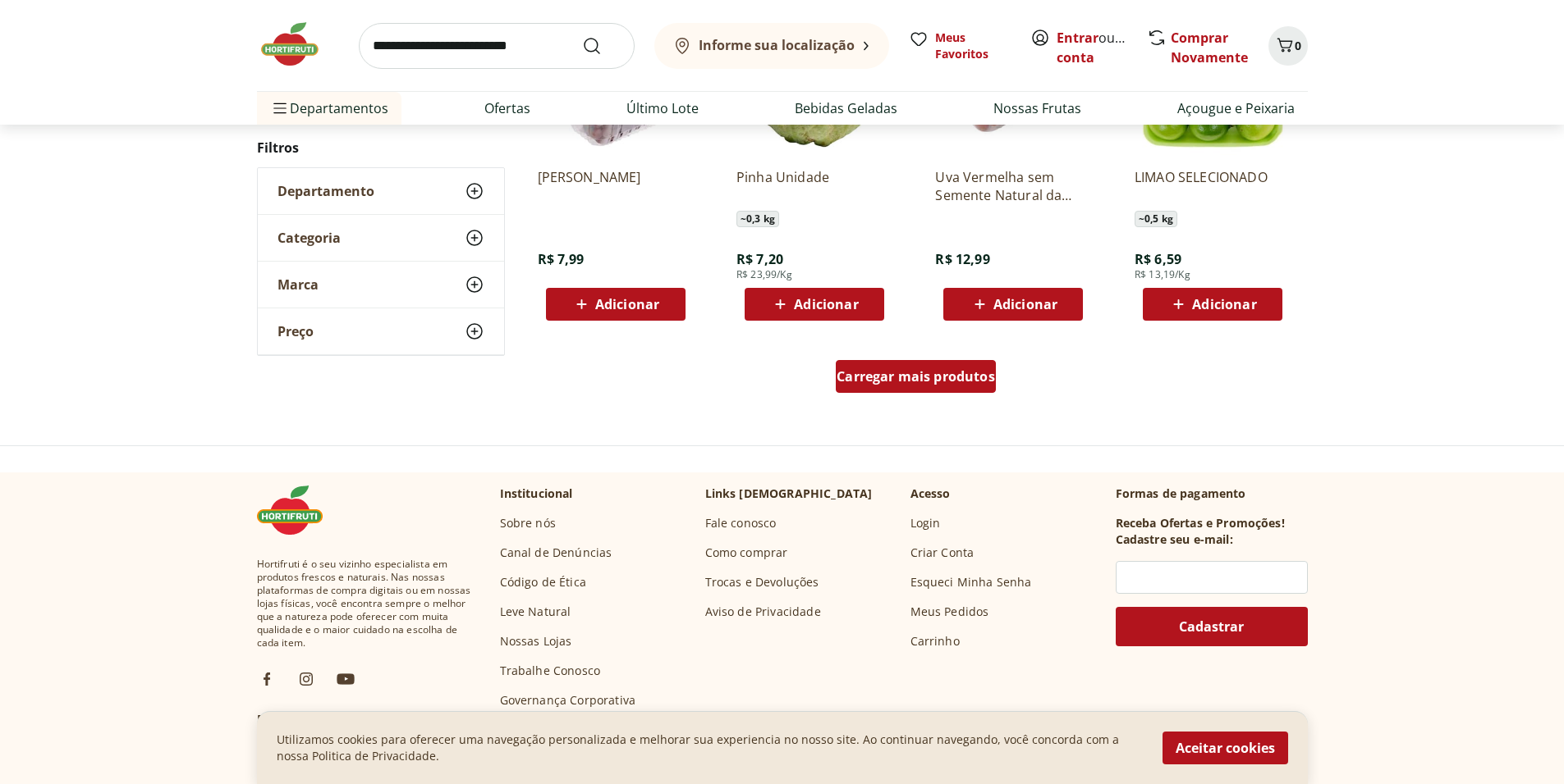
click at [948, 365] on div "Carregar mais produtos" at bounding box center [915, 376] width 160 height 33
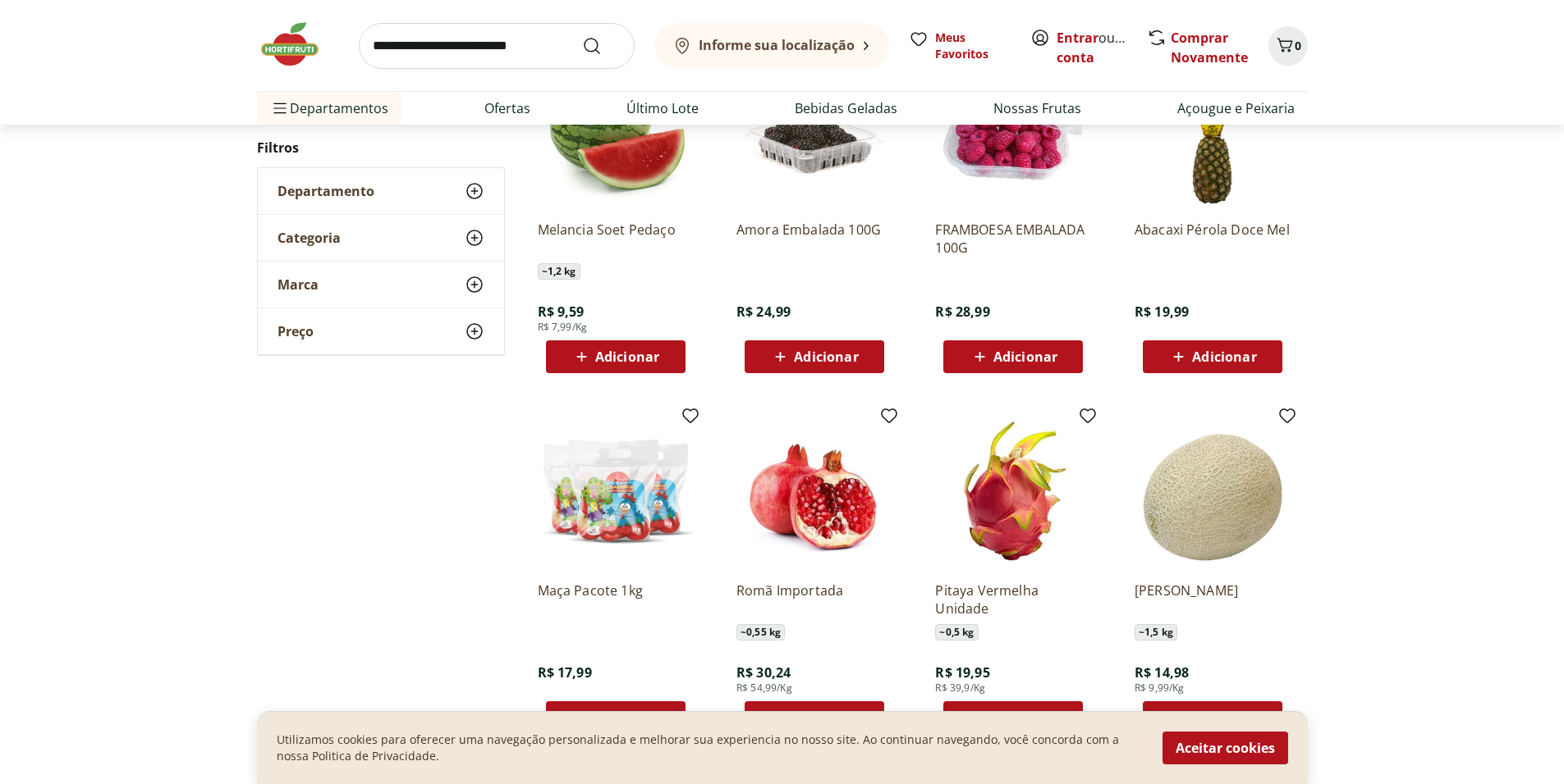
scroll to position [2100, 0]
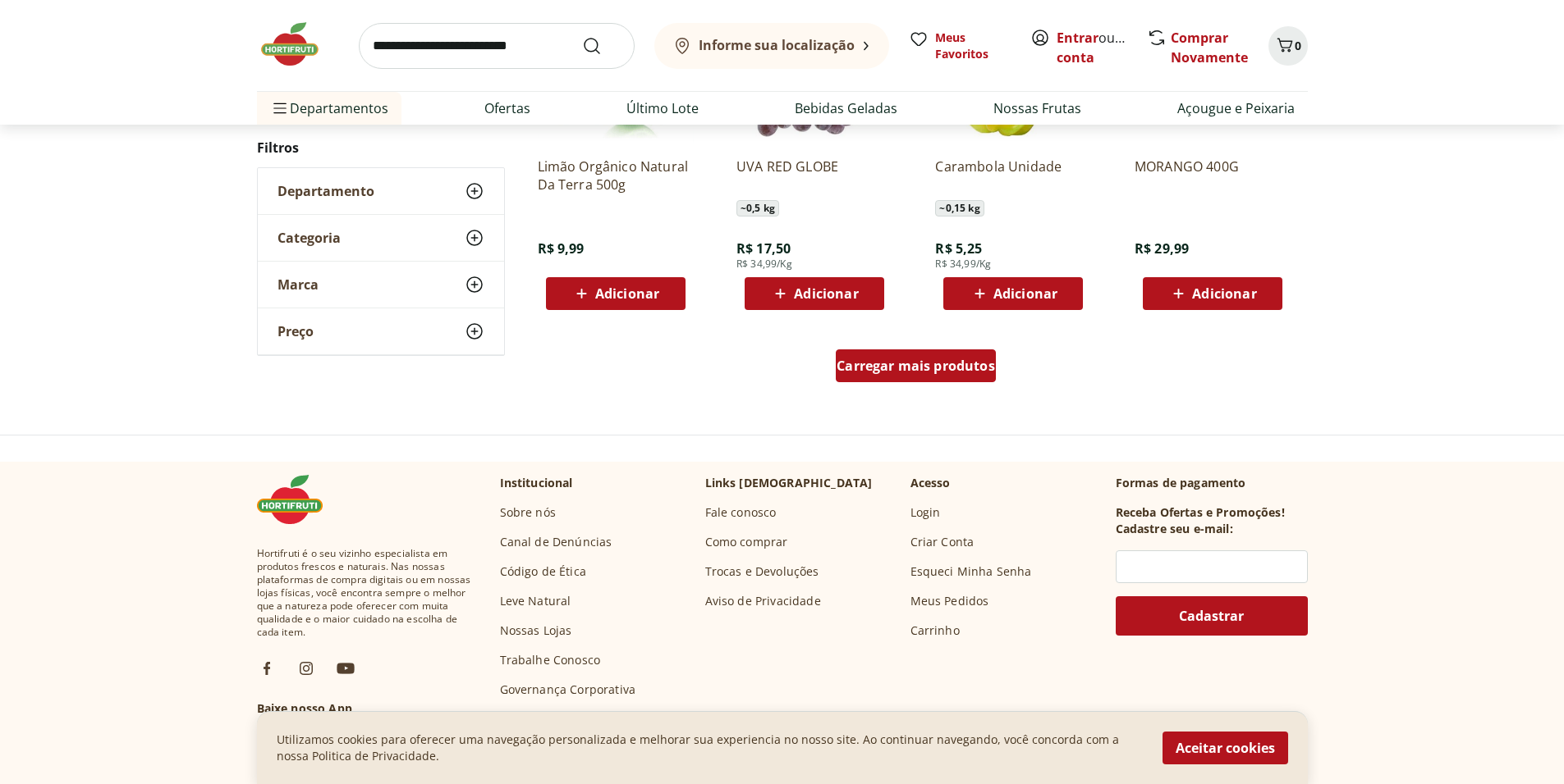
click at [931, 375] on div "Carregar mais produtos" at bounding box center [915, 366] width 160 height 33
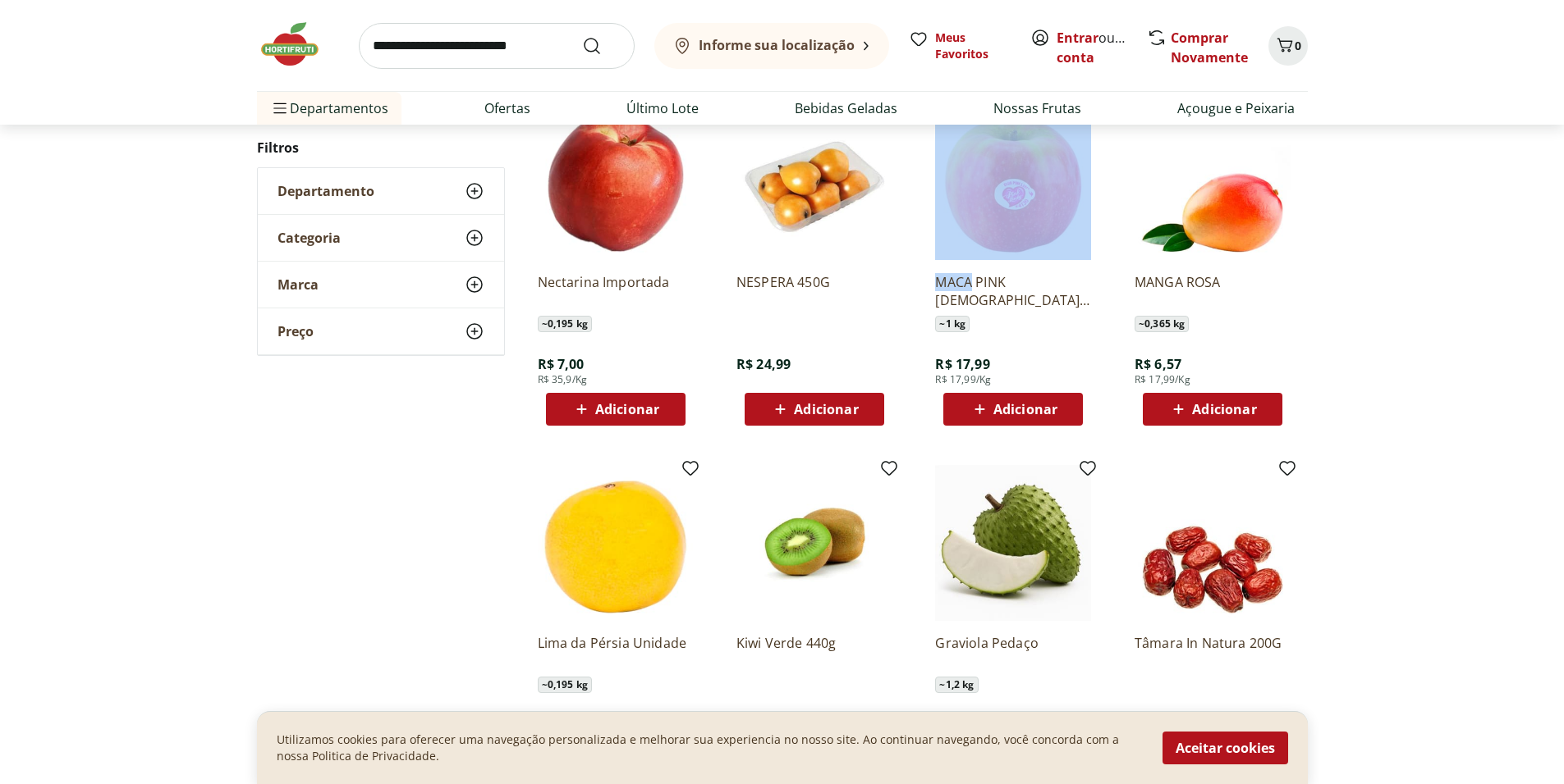
click at [920, 394] on ul "Nectarina Importada ~ 0,195 kg R$ 7,00 R$ 35,9/Kg Adicionar NESPERA 450G R$ 24,…" at bounding box center [915, 626] width 783 height 1070
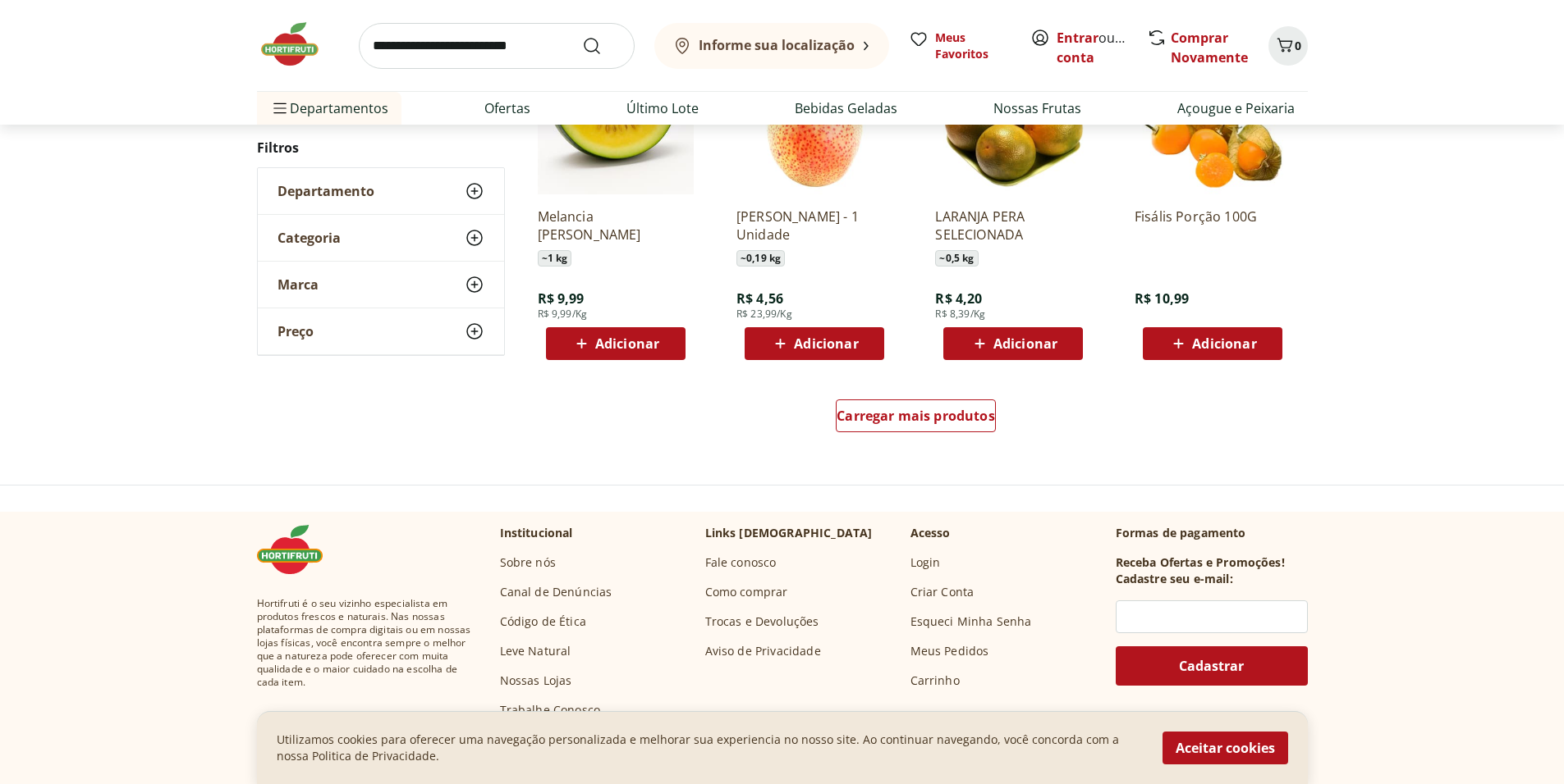
click at [920, 394] on div "Carregar mais produtos" at bounding box center [916, 419] width 796 height 79
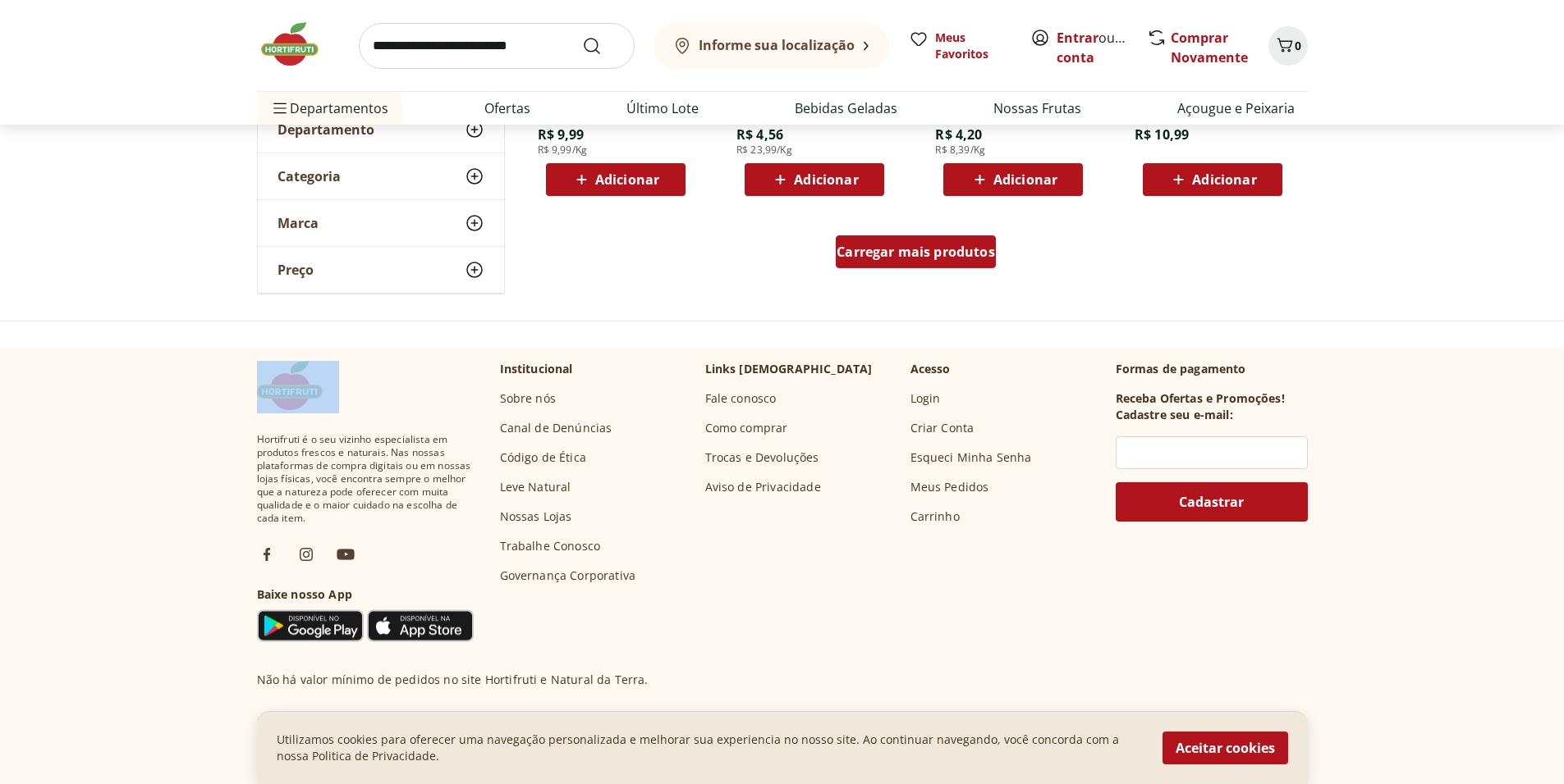
click at [902, 250] on span "Carregar mais produtos" at bounding box center [915, 252] width 158 height 14
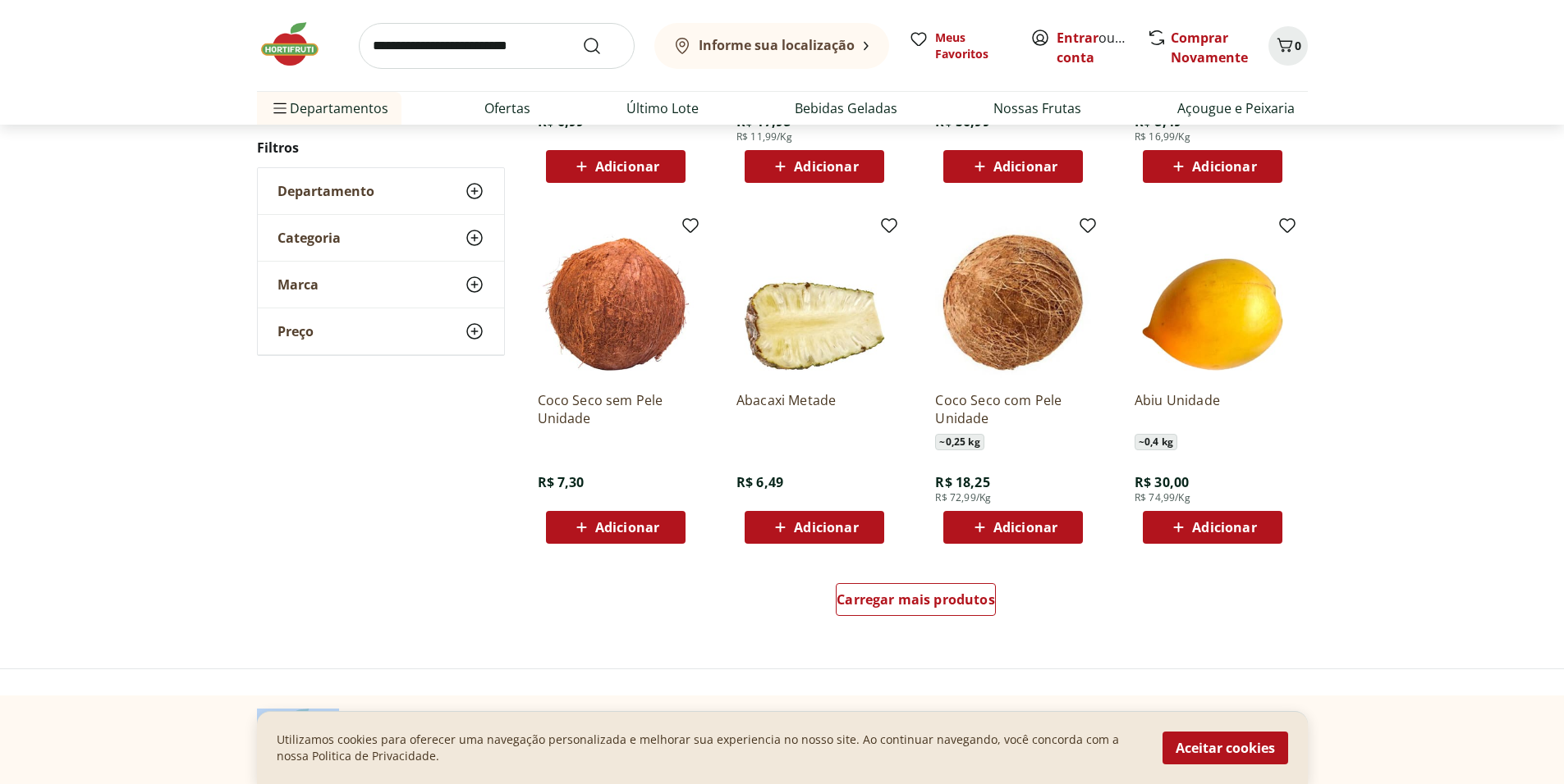
scroll to position [1582, 0]
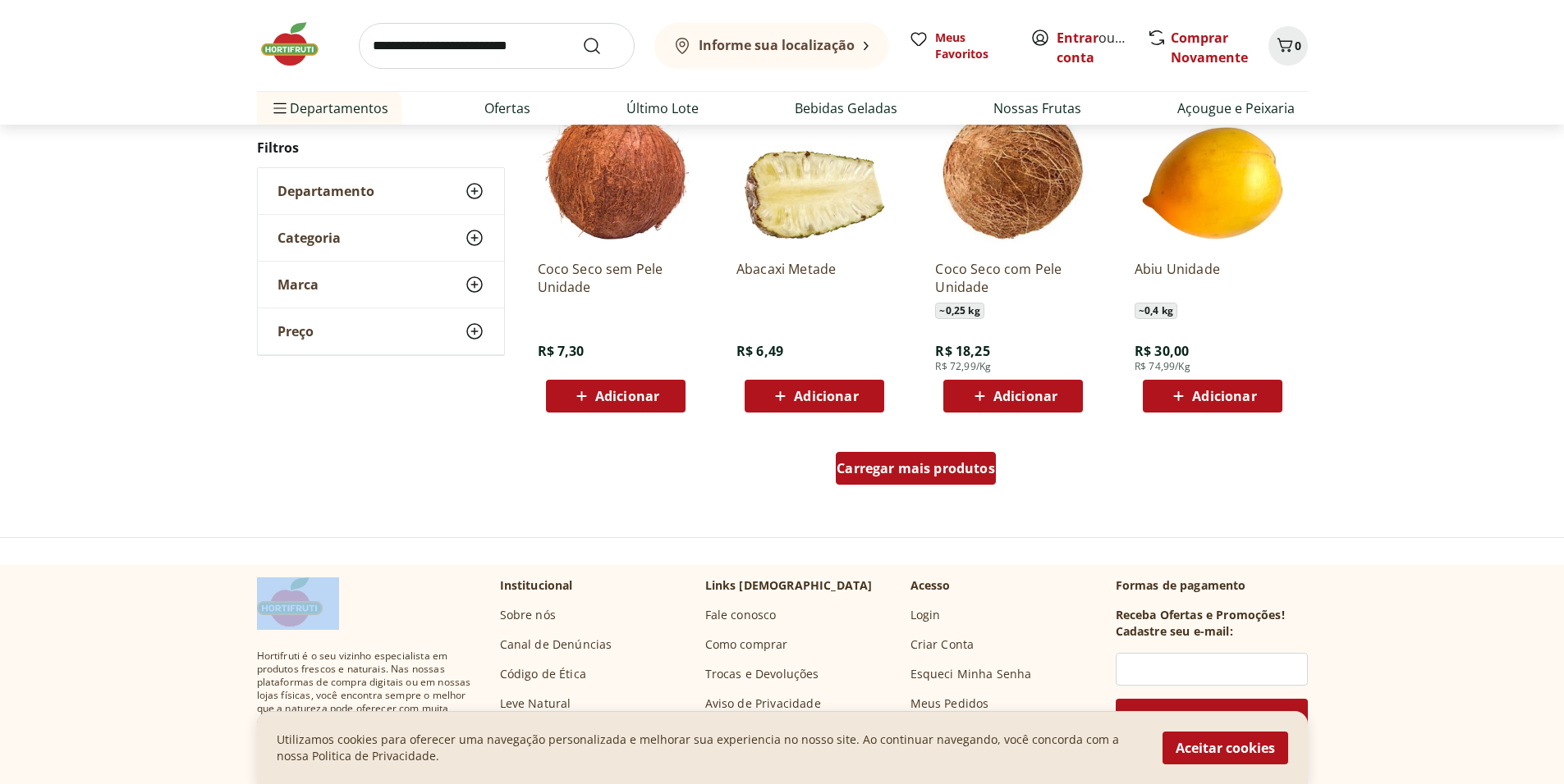
click at [982, 458] on link "Carregar mais produtos" at bounding box center [915, 472] width 160 height 40
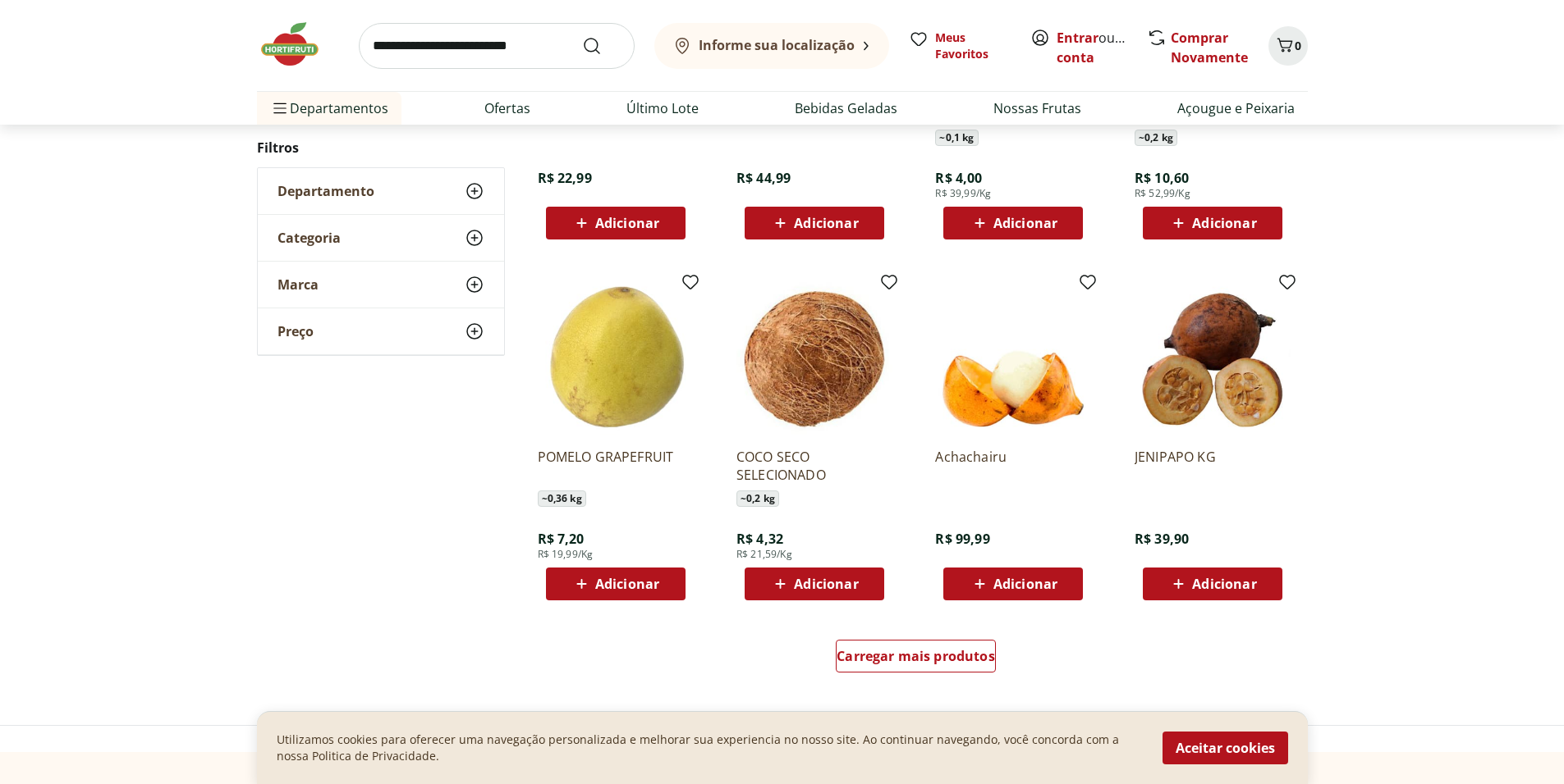
scroll to position [1463, 0]
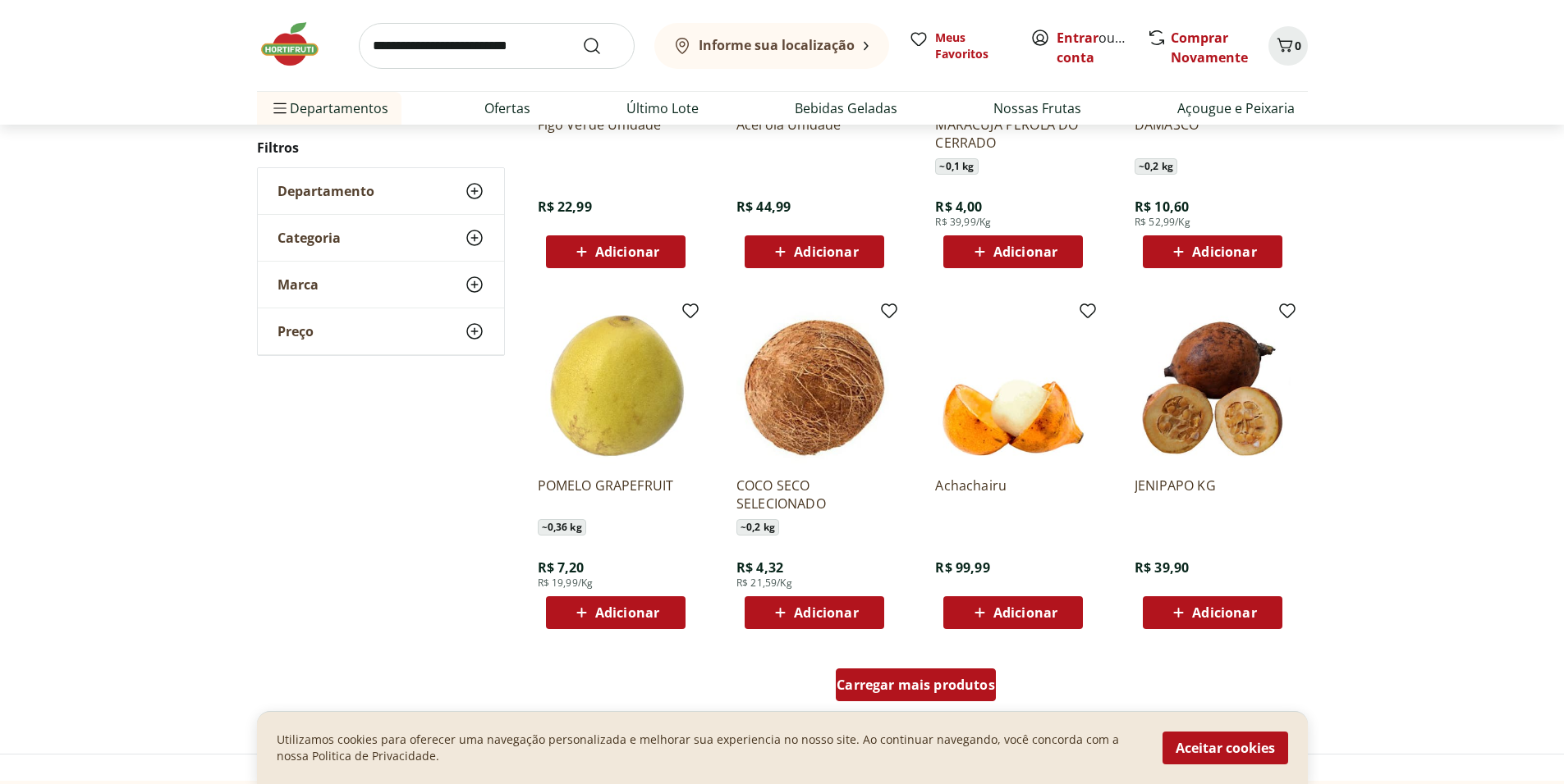
click at [888, 684] on span "Carregar mais produtos" at bounding box center [915, 685] width 158 height 14
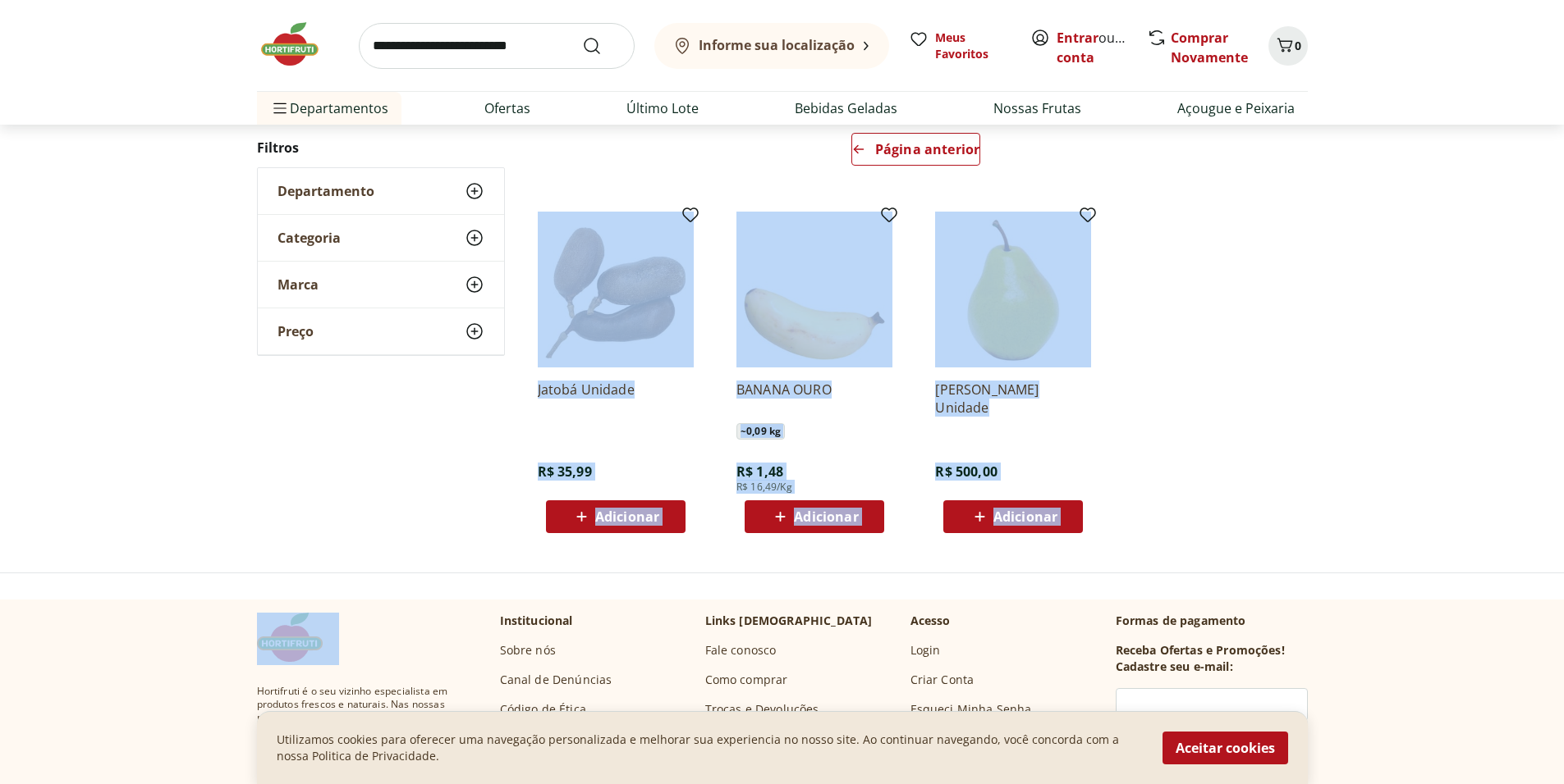
scroll to position [263, 0]
